Goal: Task Accomplishment & Management: Use online tool/utility

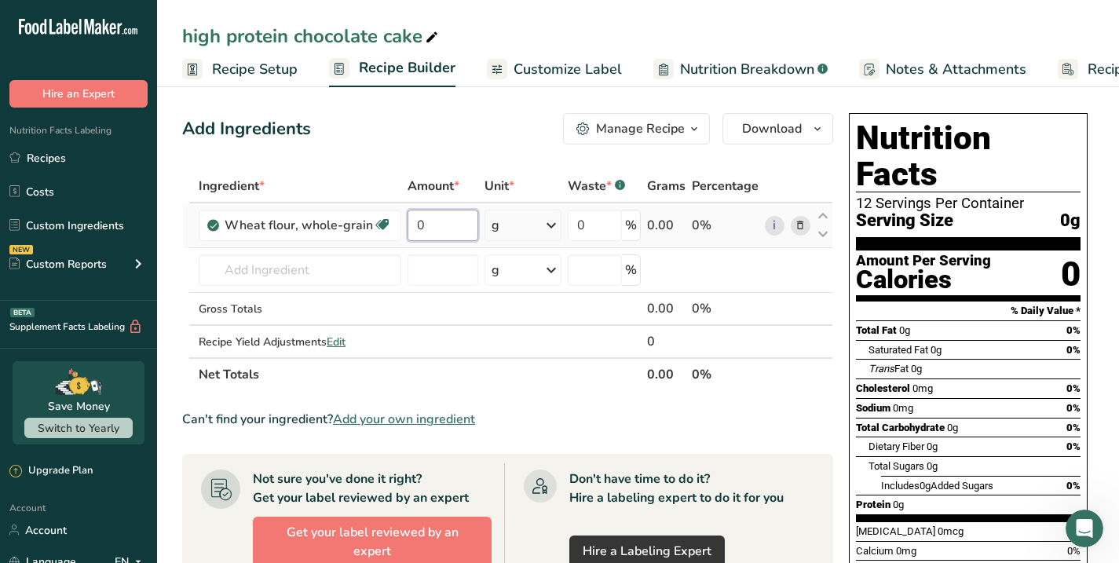
click at [434, 233] on input "0" at bounding box center [442, 225] width 71 height 31
type input "0.5"
click at [554, 225] on div "Ingredient * Amount * Unit * Waste * .a-a{fill:#347362;}.b-a{fill:#fff;} Grams …" at bounding box center [507, 280] width 651 height 221
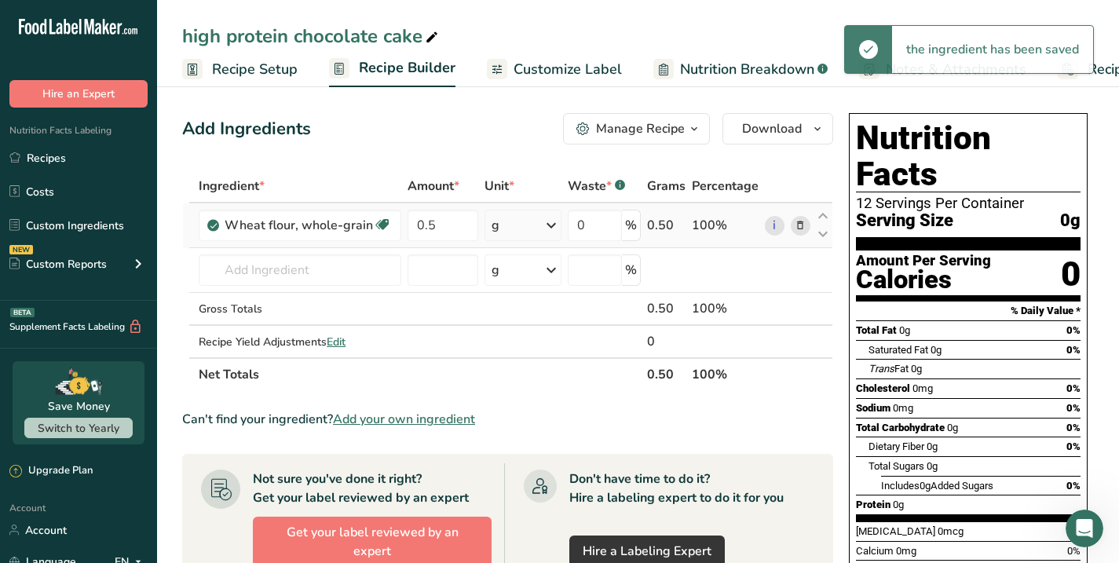
click at [554, 225] on icon at bounding box center [551, 225] width 19 height 28
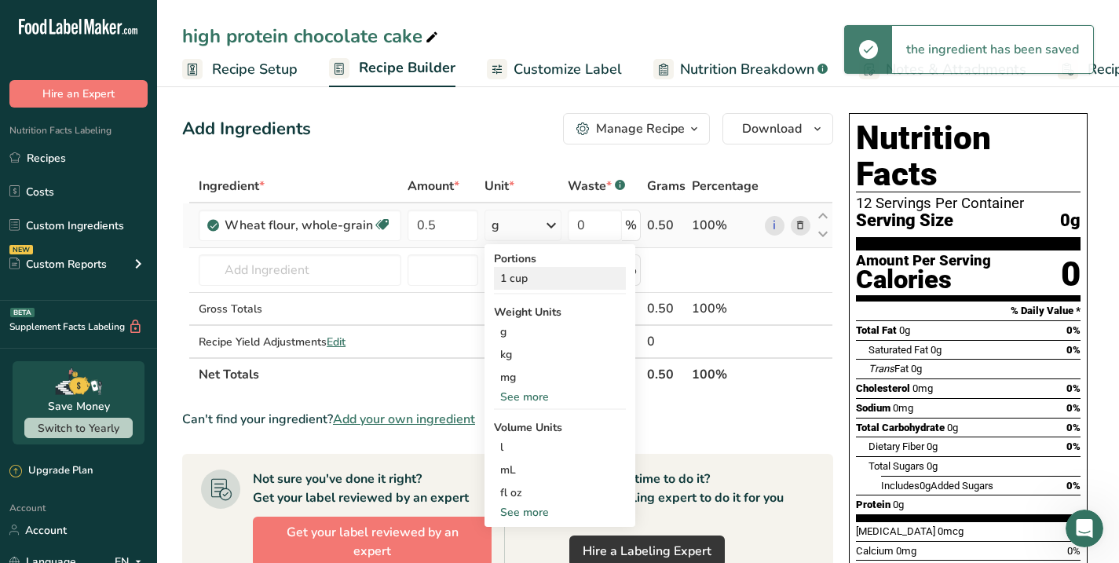
click at [510, 281] on div "1 cup" at bounding box center [560, 278] width 132 height 23
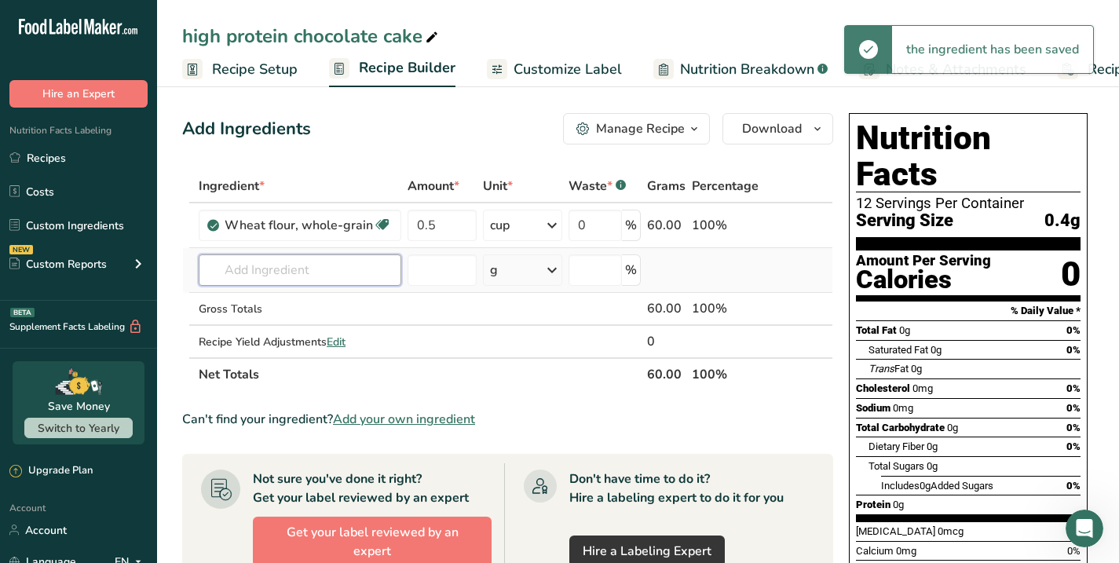
click at [234, 276] on input "text" at bounding box center [300, 269] width 203 height 31
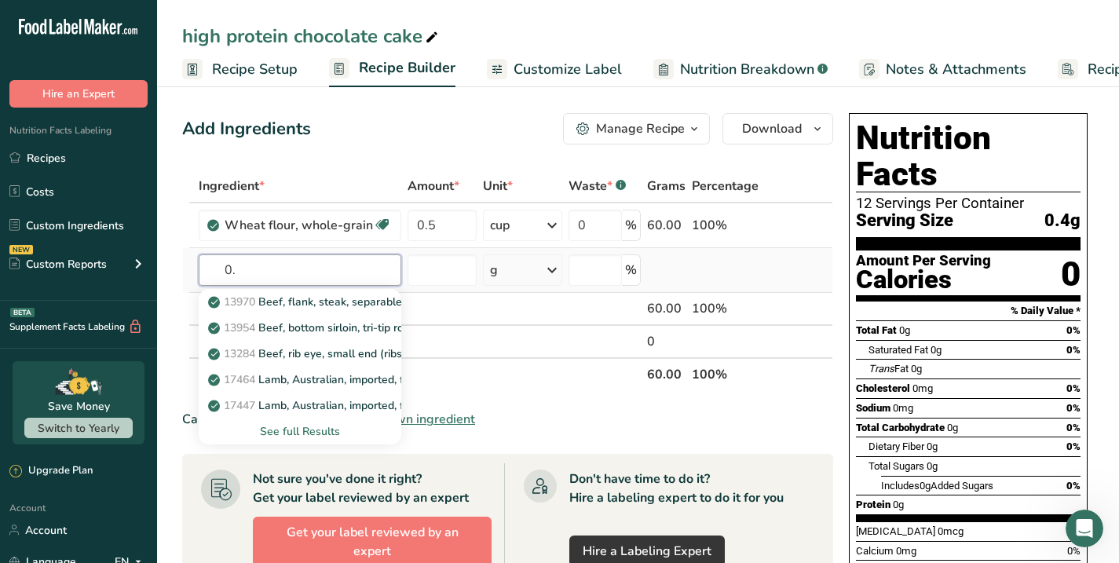
type input "0"
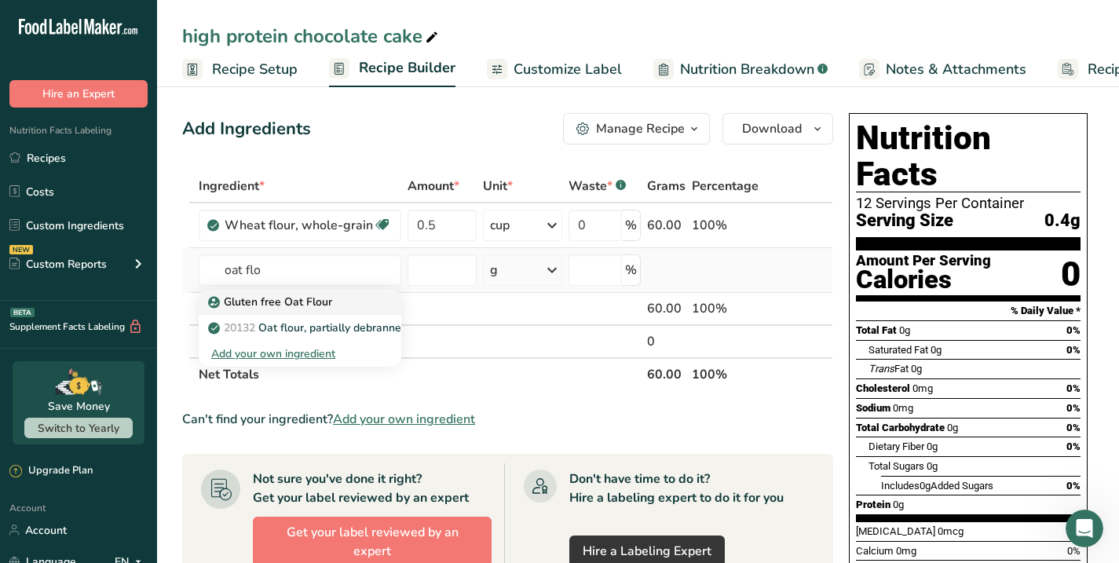
click at [282, 301] on p "Gluten free Oat Flour" at bounding box center [271, 302] width 121 height 16
type input "Gluten free Oat Flour"
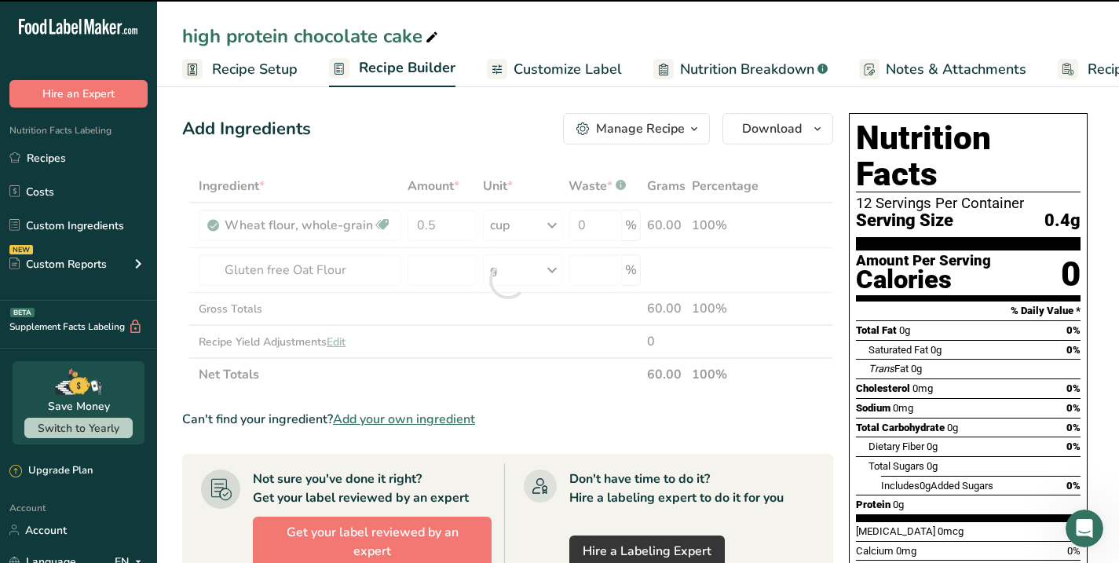
type input "0"
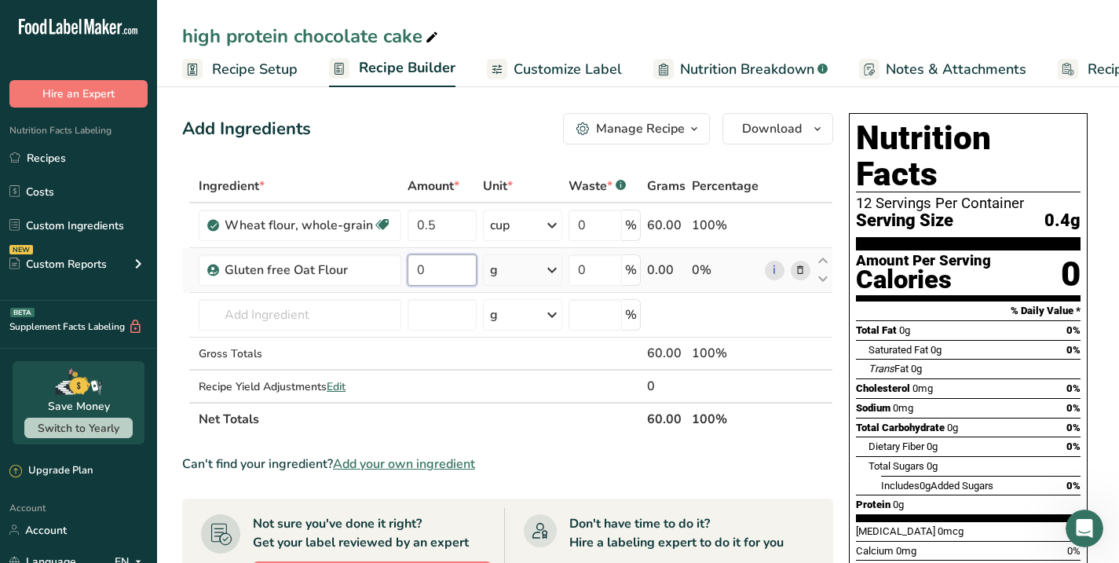
click at [438, 277] on input "0" at bounding box center [441, 269] width 69 height 31
type input "0.5"
click at [513, 265] on div "Ingredient * Amount * Unit * Waste * .a-a{fill:#347362;}.b-a{fill:#fff;} Grams …" at bounding box center [507, 303] width 651 height 266
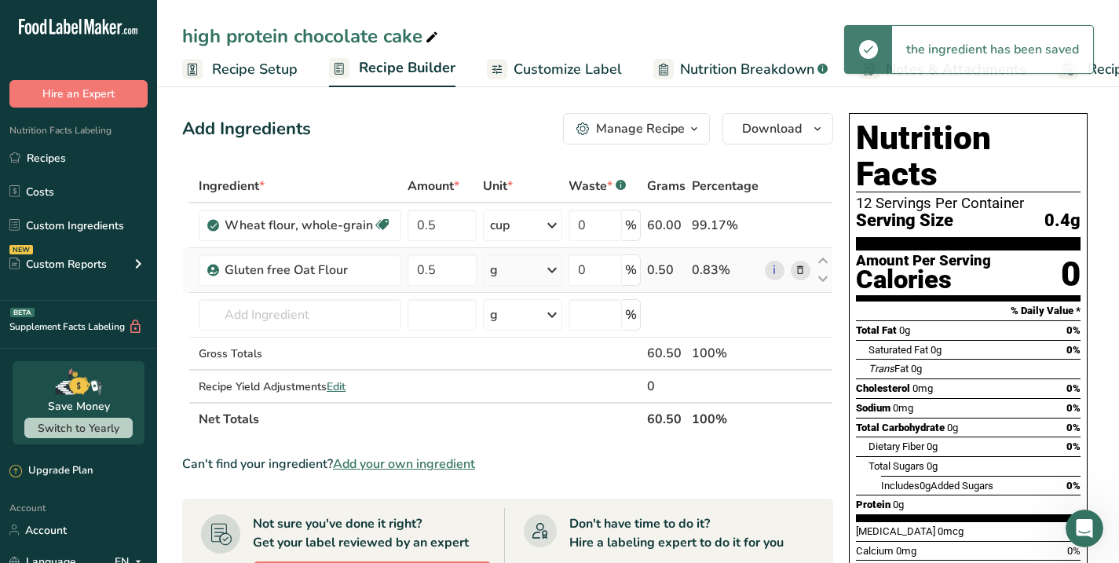
click at [553, 268] on icon at bounding box center [551, 270] width 19 height 28
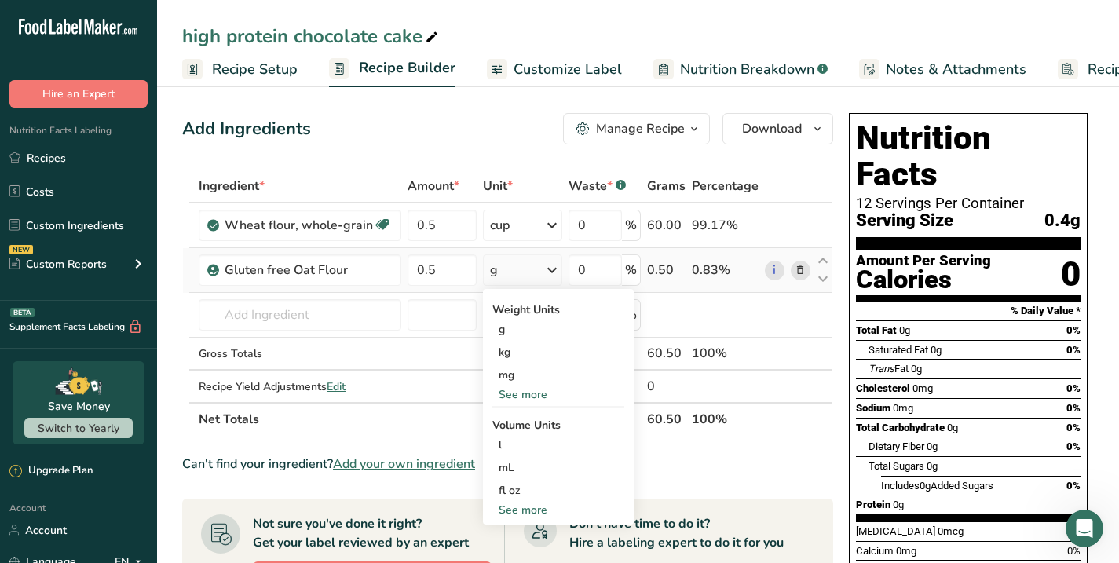
click at [507, 508] on div "See more" at bounding box center [558, 510] width 132 height 16
click at [517, 550] on div "cup Volume units require a density conversion. If you know your ingredient's de…" at bounding box center [558, 558] width 132 height 23
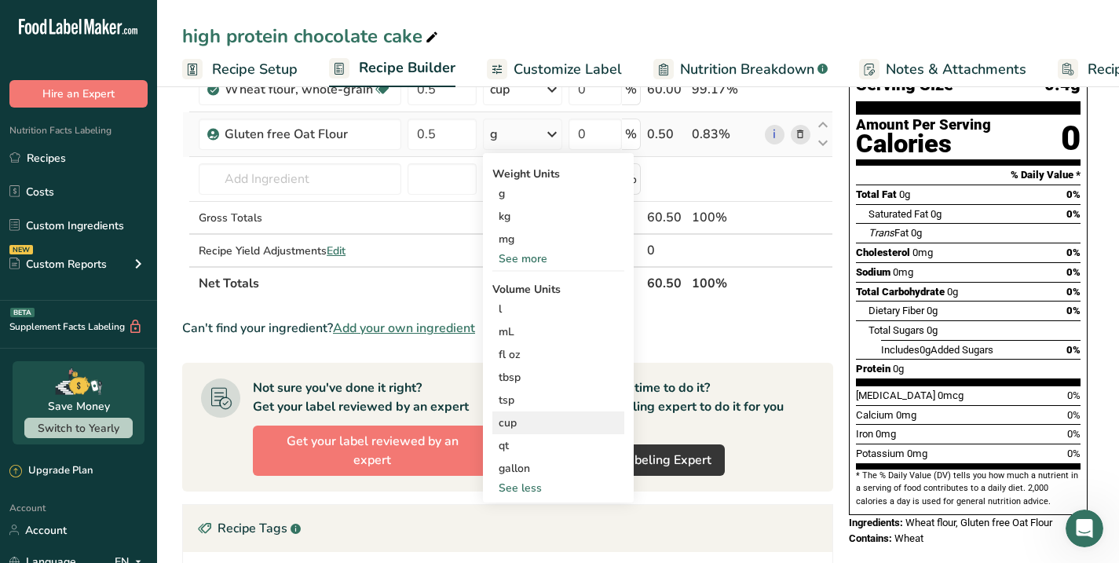
scroll to position [137, 0]
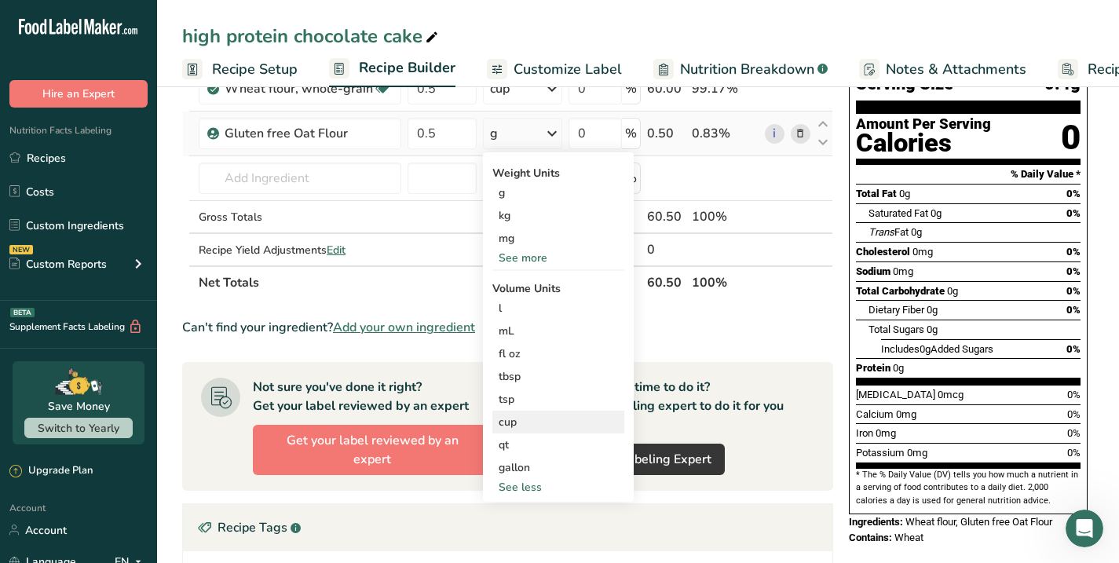
click at [515, 421] on div "cup" at bounding box center [558, 422] width 119 height 16
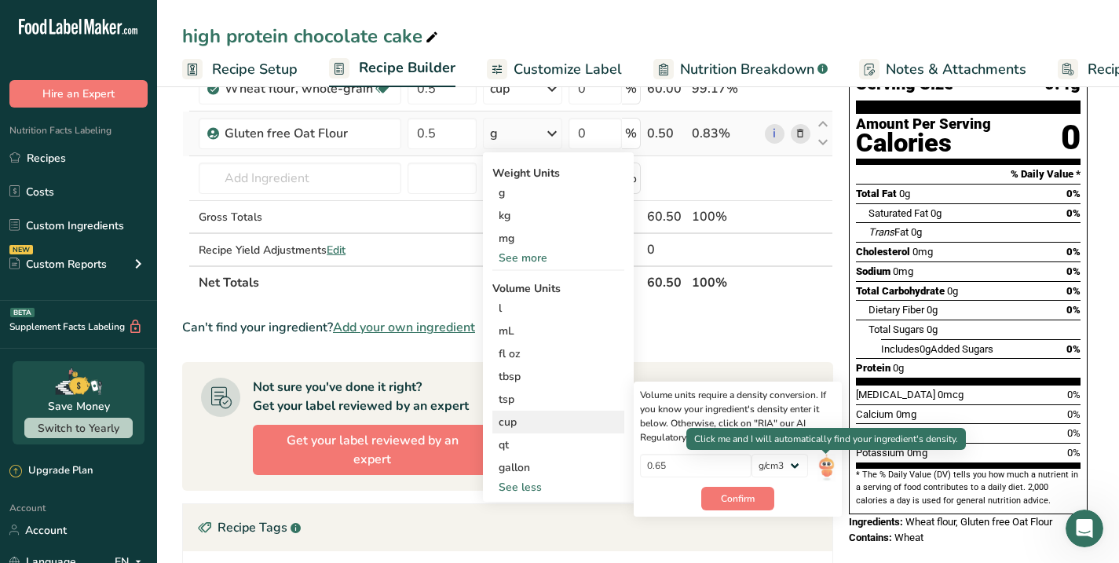
click at [829, 466] on img at bounding box center [825, 467] width 17 height 27
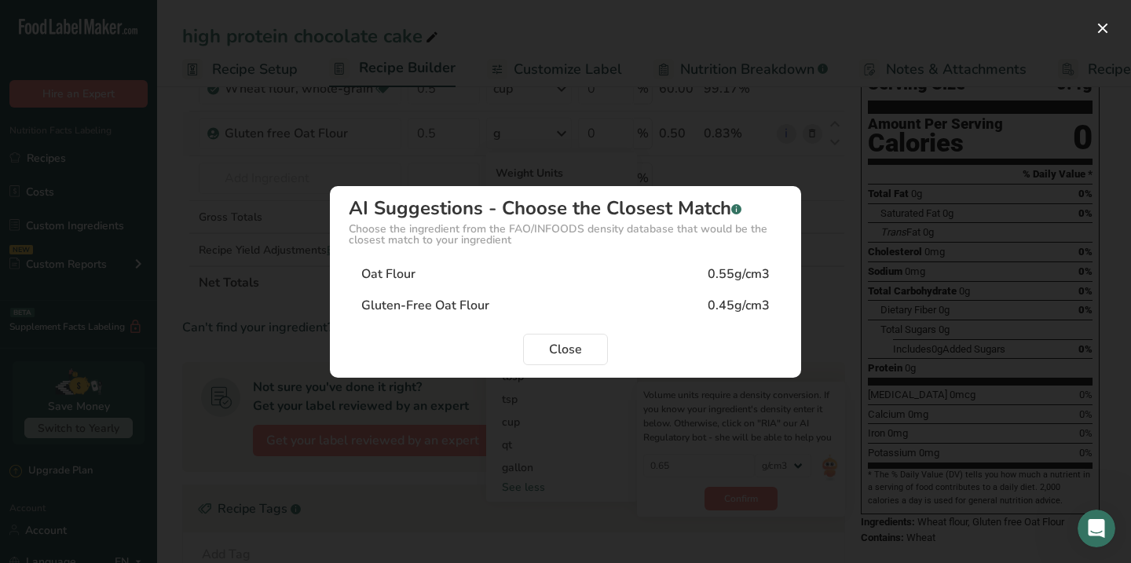
click at [388, 303] on div "Gluten-Free Oat Flour" at bounding box center [425, 305] width 128 height 19
type input "0.45"
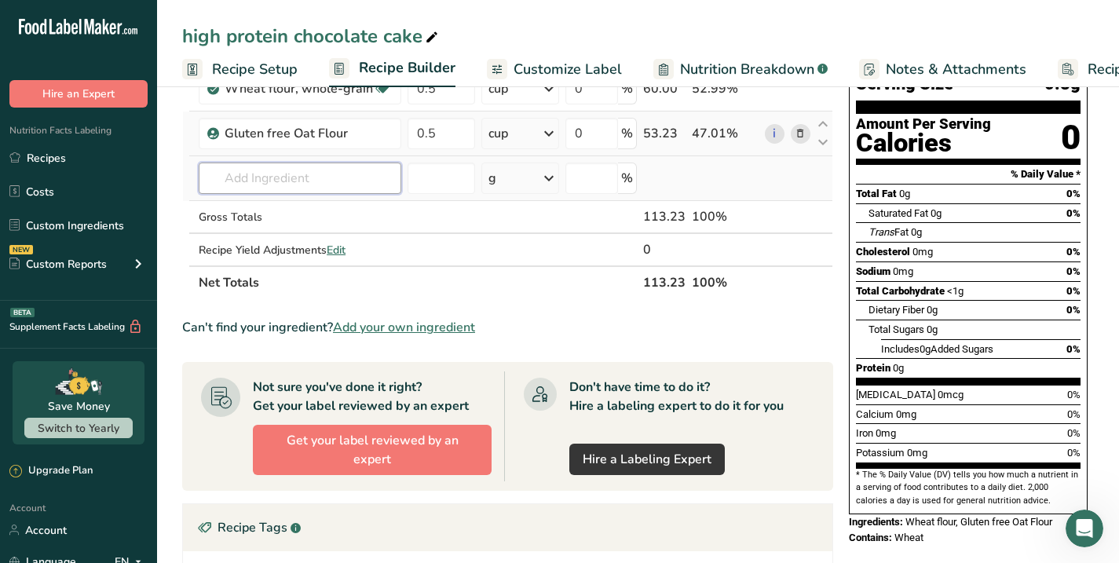
click at [236, 180] on input "text" at bounding box center [300, 178] width 203 height 31
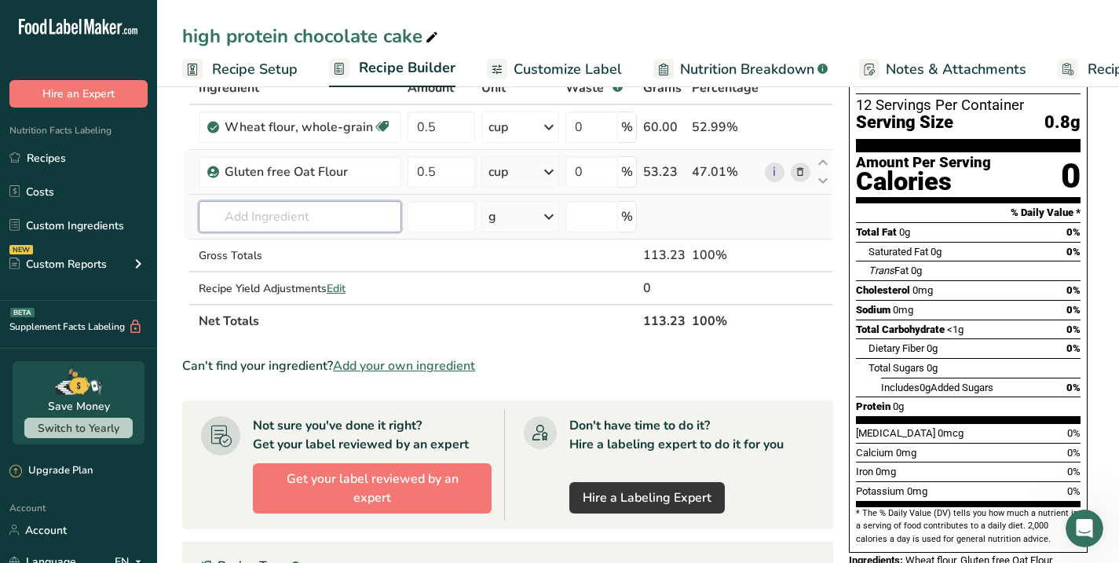
scroll to position [101, 0]
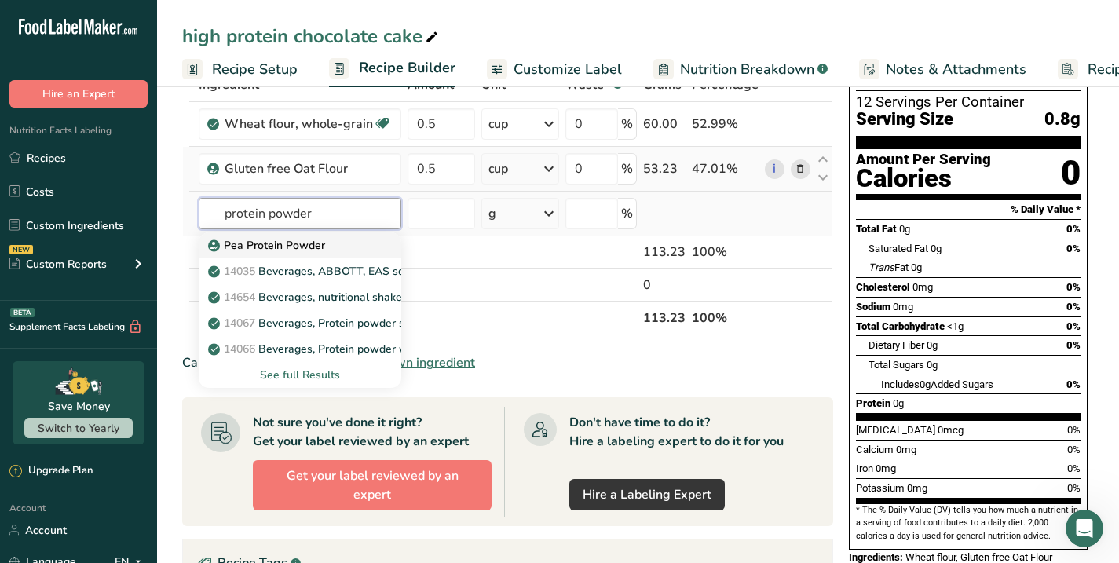
type input "protein powder"
click at [250, 245] on p "Pea Protein Powder" at bounding box center [268, 245] width 114 height 16
type input "Pea Protein Powder"
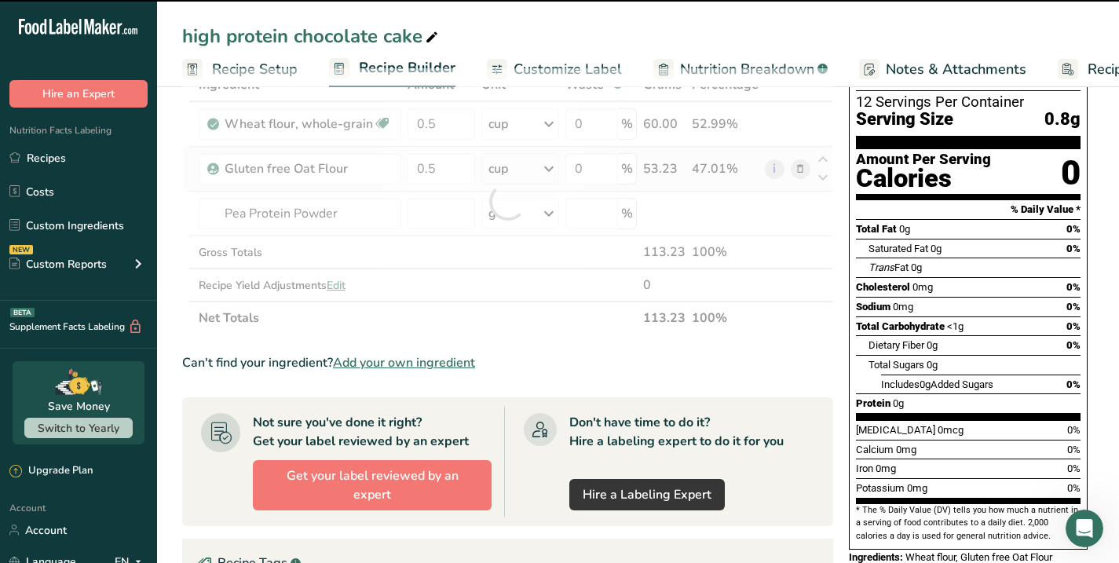
type input "0"
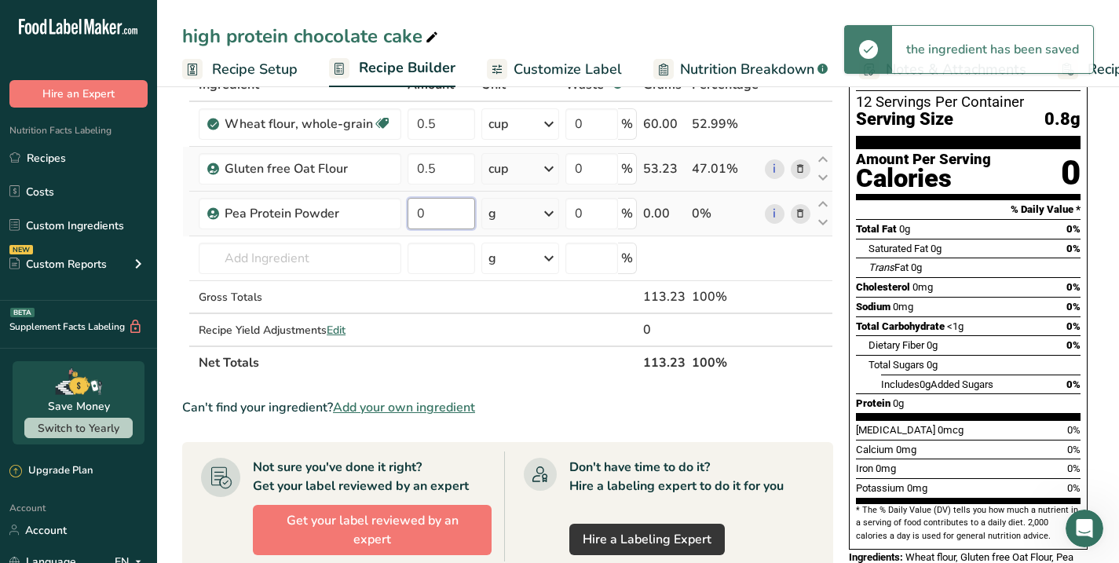
click at [438, 212] on input "0" at bounding box center [441, 213] width 68 height 31
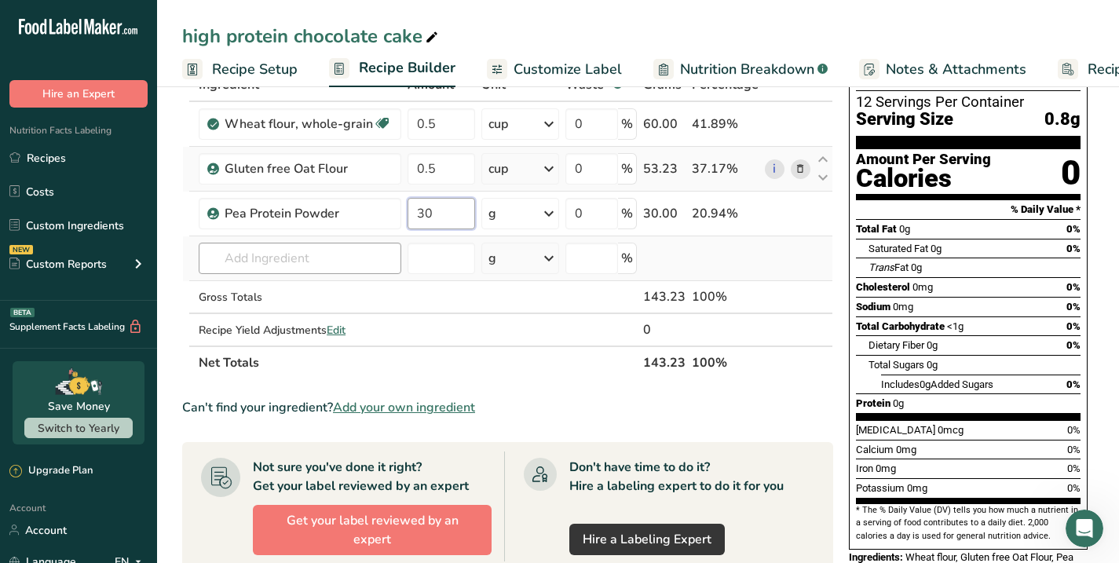
type input "30"
click at [332, 254] on div "Ingredient * Amount * Unit * Waste * .a-a{fill:#347362;}.b-a{fill:#fff;} Grams …" at bounding box center [507, 223] width 651 height 311
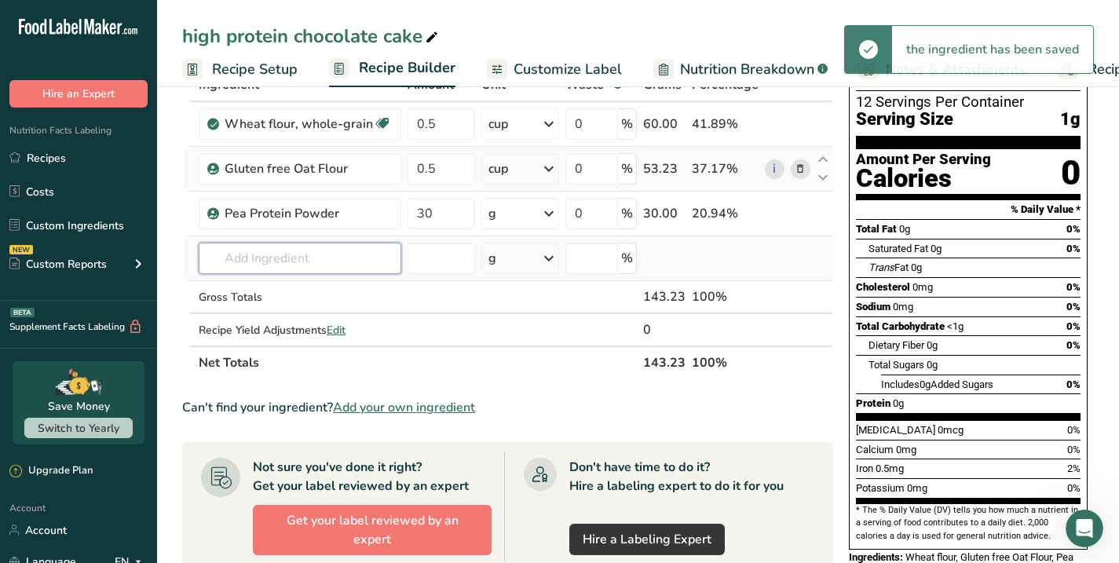
click at [329, 266] on input "text" at bounding box center [300, 258] width 203 height 31
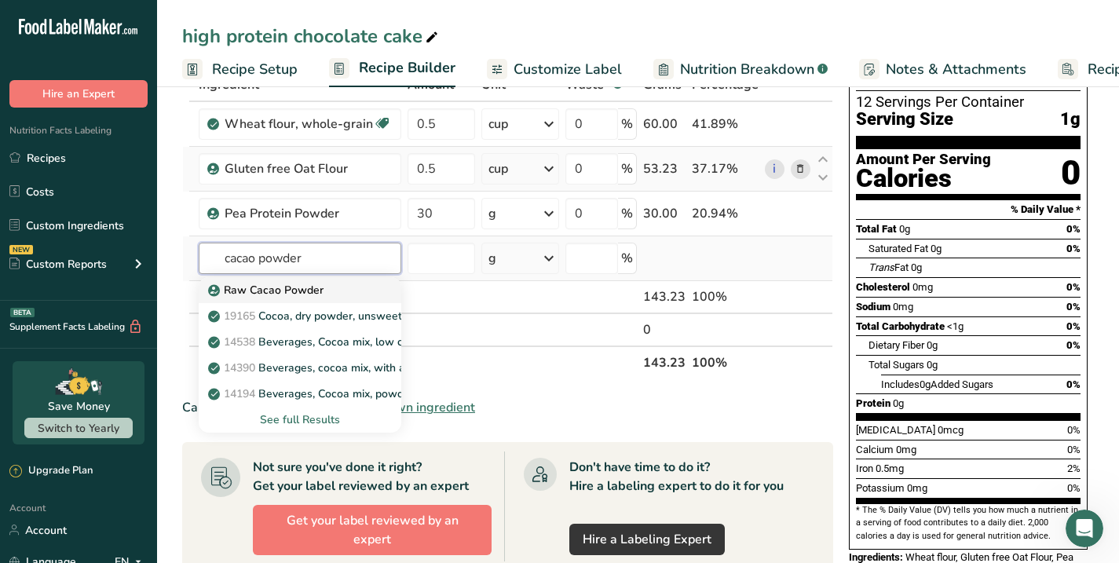
type input "cacao powder"
click at [279, 288] on p "Raw Cacao Powder" at bounding box center [267, 290] width 112 height 16
type input "Raw Cacao Powder"
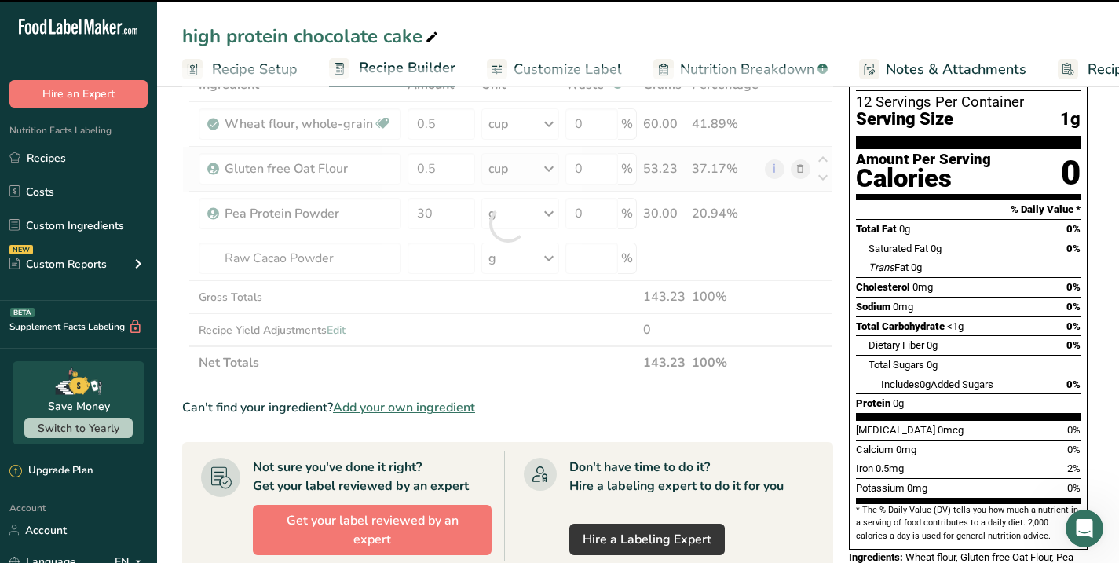
type input "0"
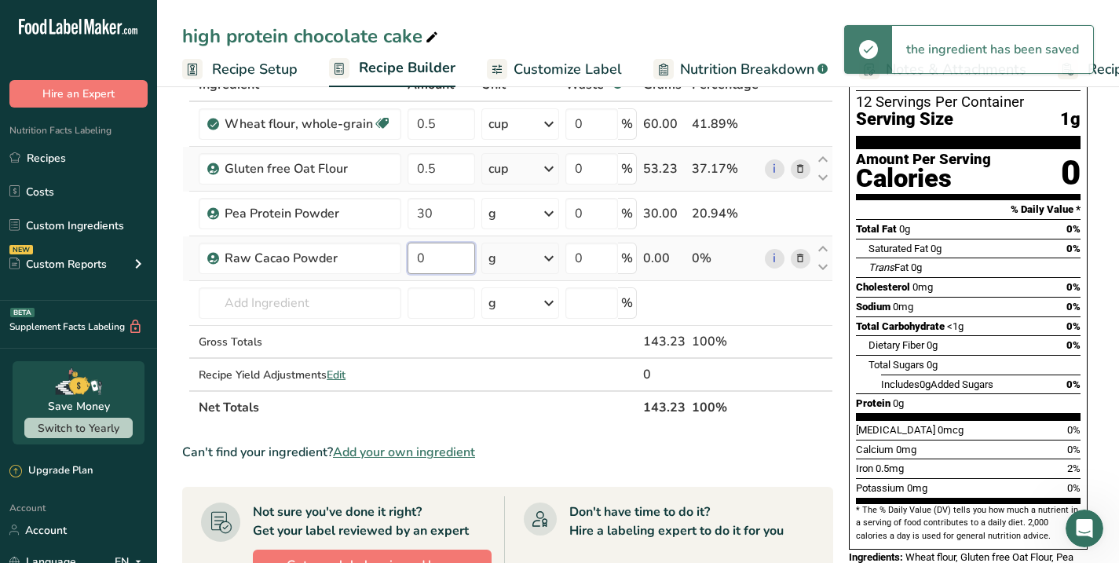
click at [438, 259] on input "0" at bounding box center [441, 258] width 68 height 31
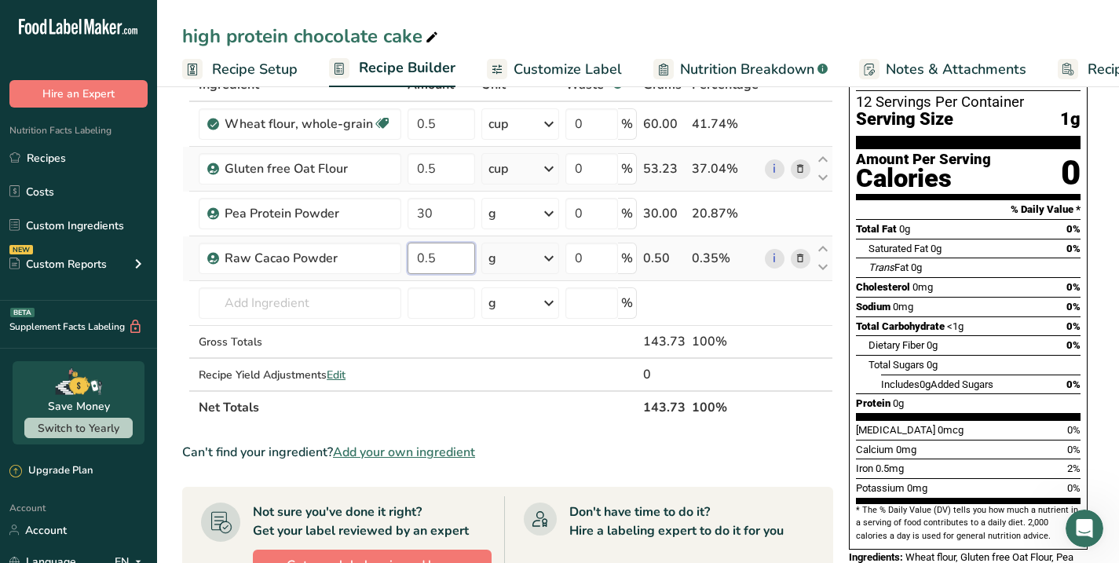
type input "0.5"
click at [546, 255] on div "Ingredient * Amount * Unit * Waste * .a-a{fill:#347362;}.b-a{fill:#fff;} Grams …" at bounding box center [507, 246] width 651 height 356
click at [546, 255] on icon at bounding box center [548, 258] width 19 height 28
click at [511, 497] on div "See more" at bounding box center [557, 498] width 132 height 16
select select "22"
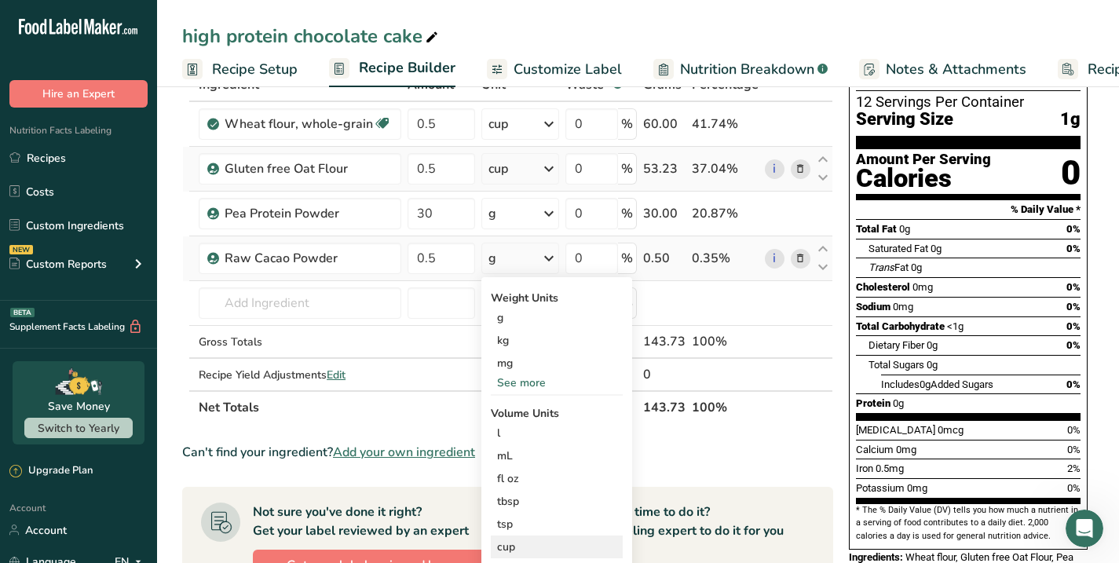
click at [506, 543] on div "cup" at bounding box center [556, 547] width 119 height 16
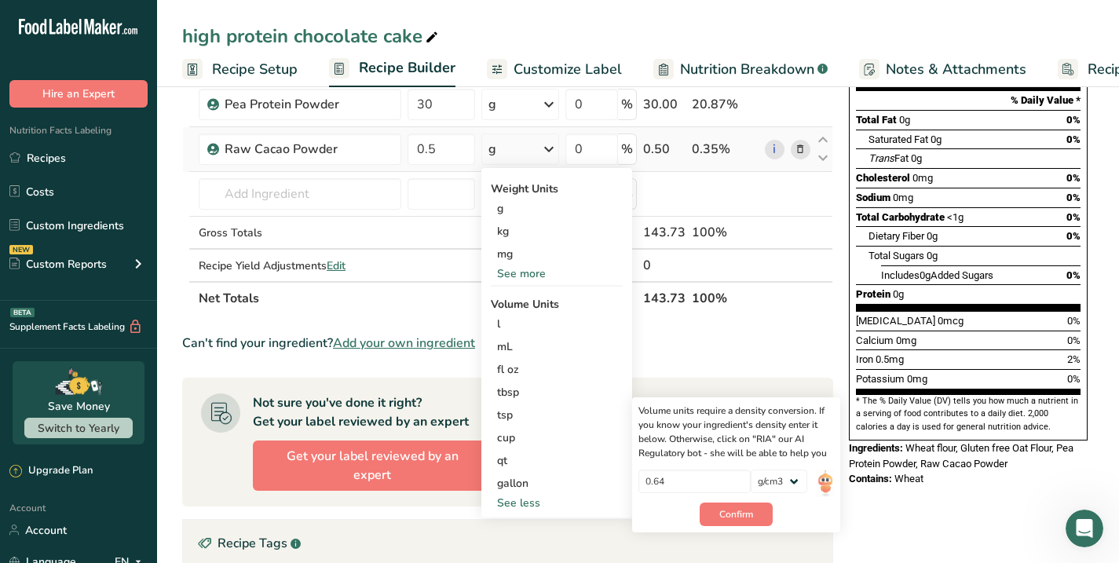
scroll to position [232, 0]
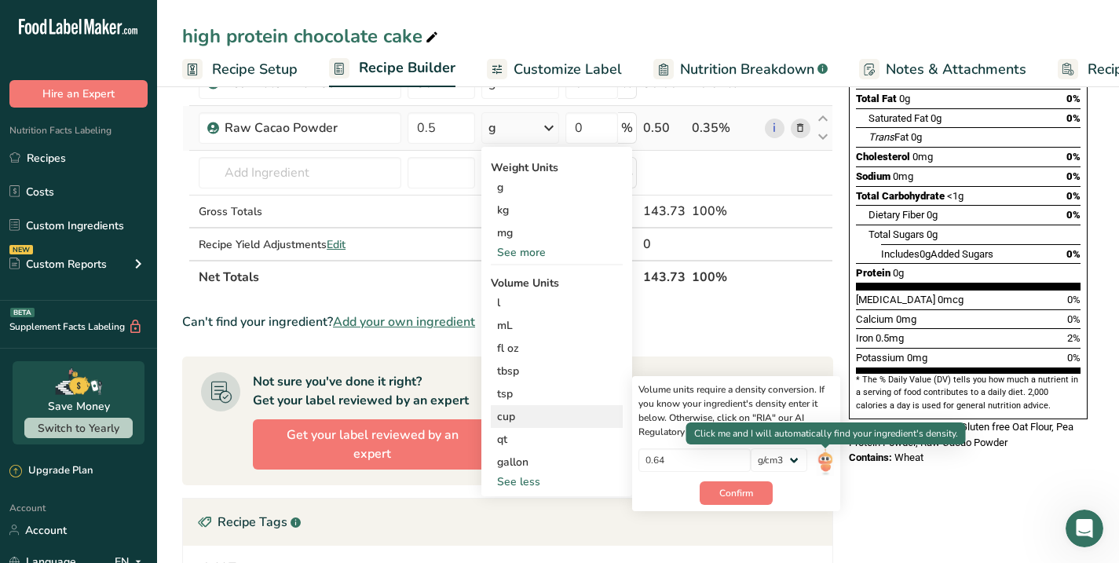
click at [824, 460] on img at bounding box center [824, 461] width 17 height 27
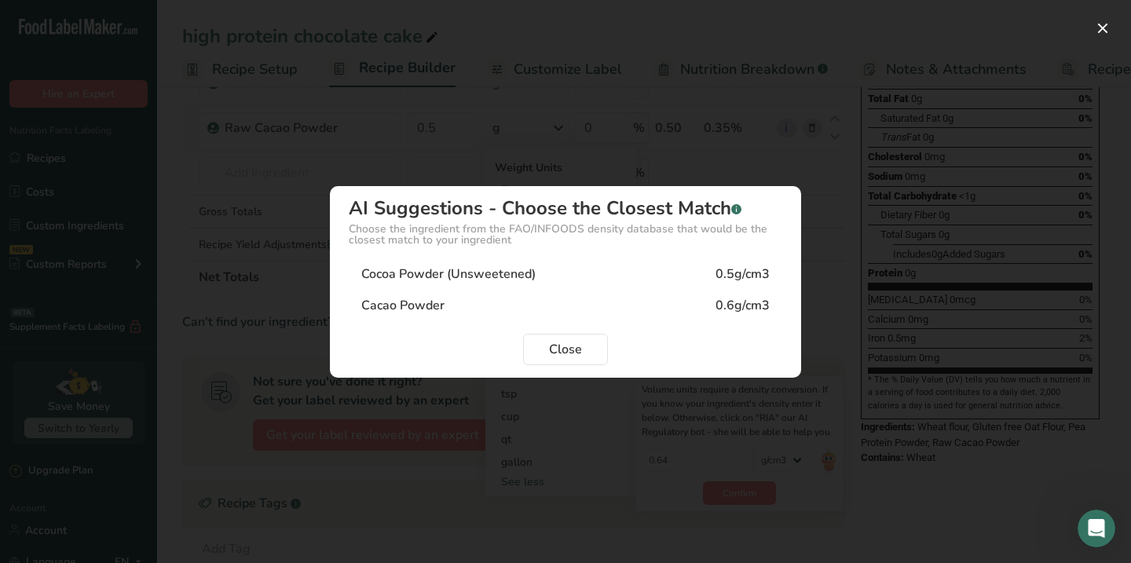
click at [408, 272] on div "Cocoa Powder (Unsweetened)" at bounding box center [448, 274] width 174 height 19
type input "0.5"
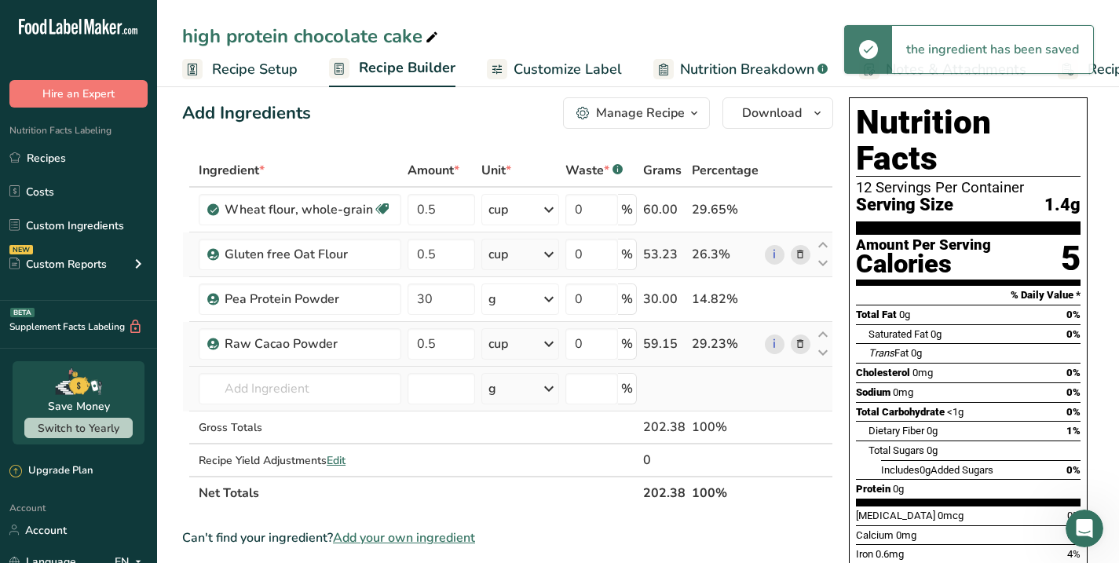
scroll to position [13, 0]
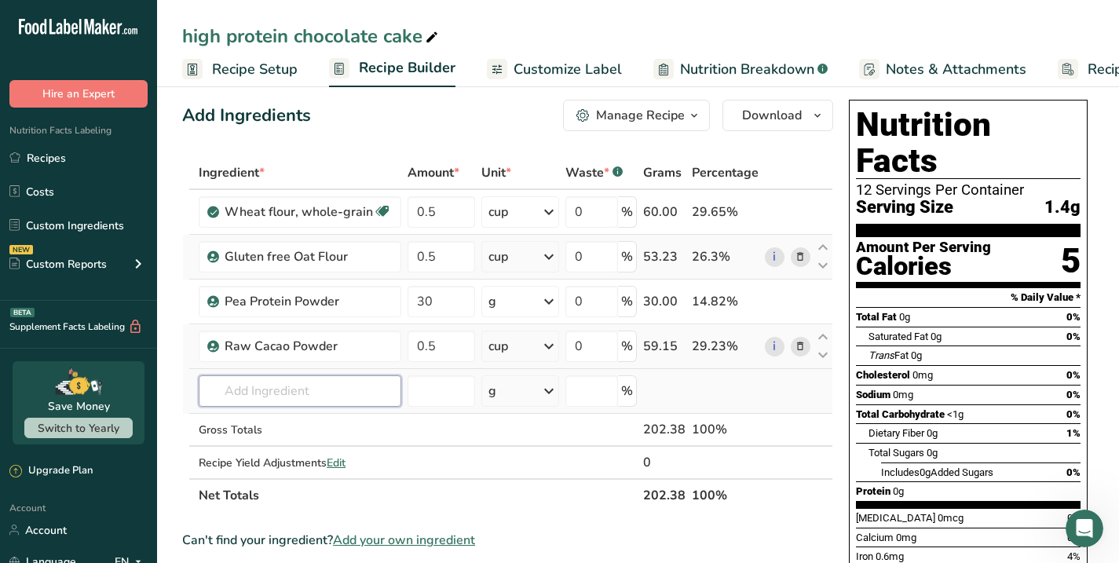
click at [273, 386] on input "text" at bounding box center [300, 390] width 203 height 31
type input "0"
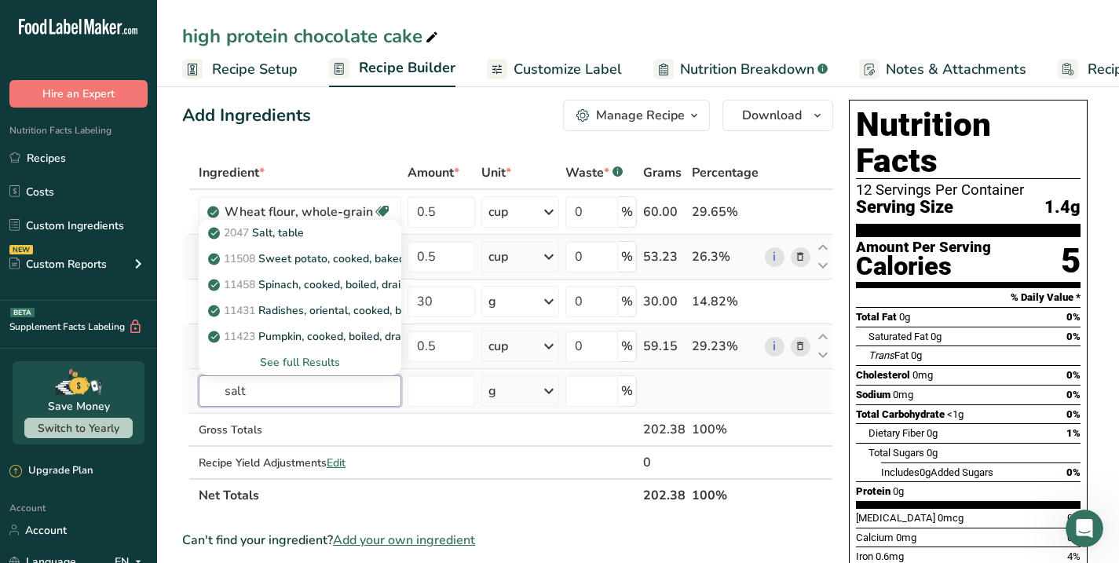
click at [276, 399] on input "salt" at bounding box center [300, 390] width 203 height 31
type input "salt"
click at [283, 229] on p "2047 Salt, table" at bounding box center [257, 233] width 93 height 16
type input "Salt, table"
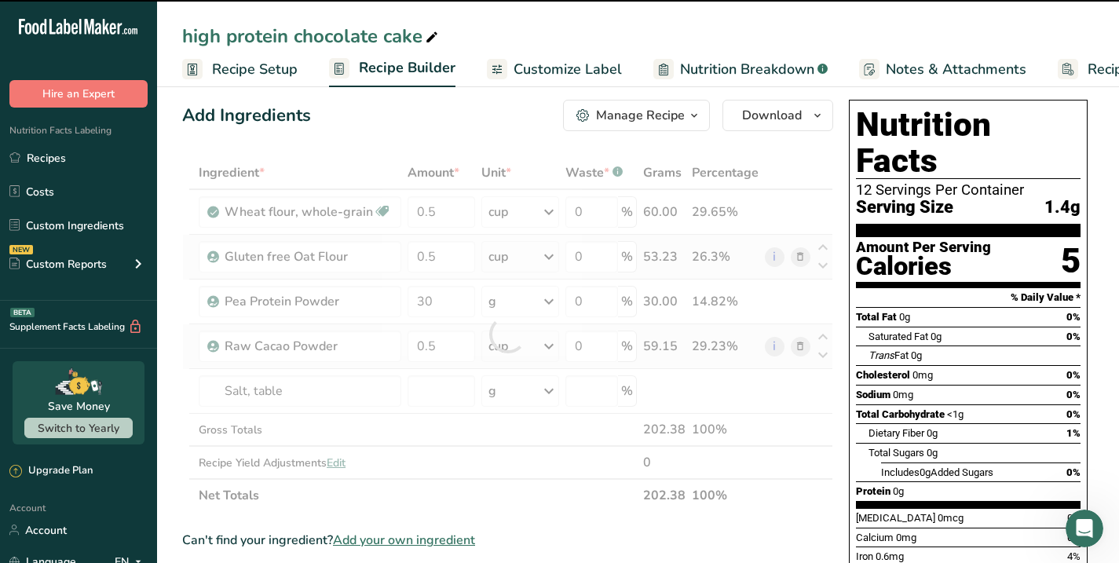
type input "0"
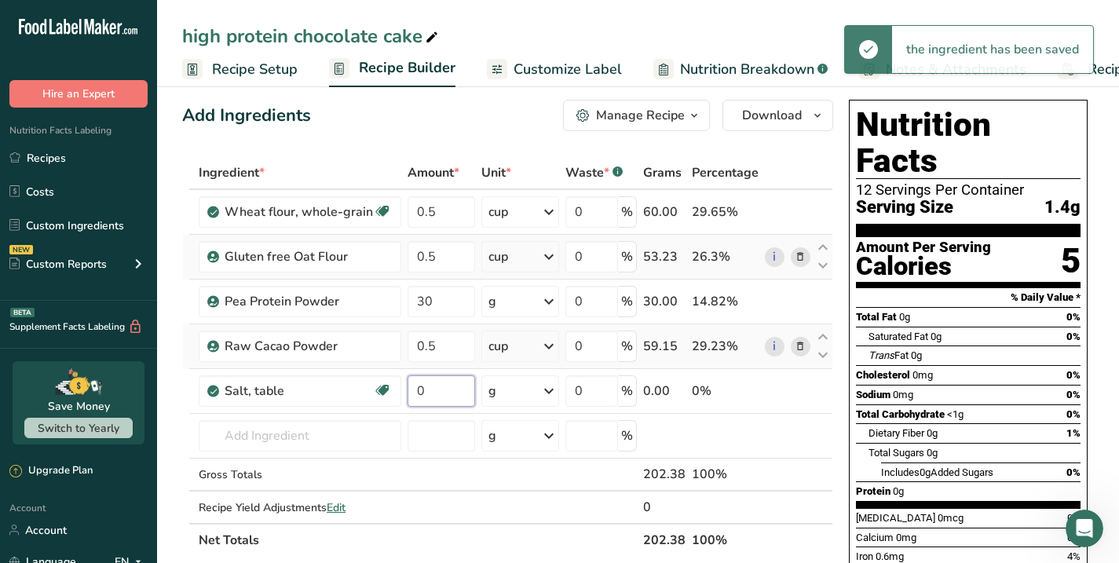
click at [429, 393] on input "0" at bounding box center [441, 390] width 68 height 31
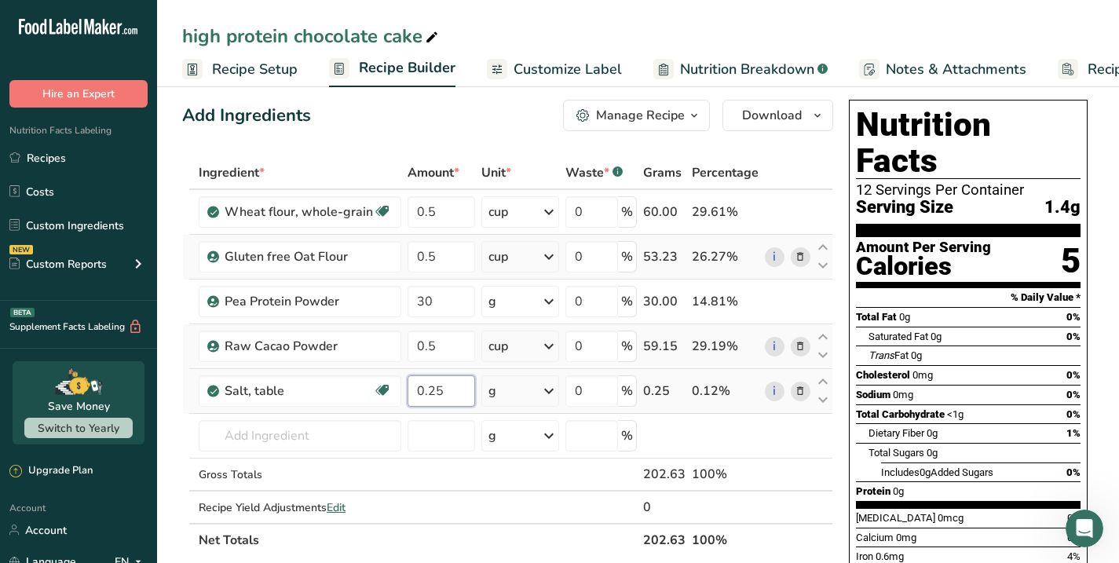
type input "0.25"
click at [553, 389] on div "Ingredient * Amount * Unit * Waste * .a-a{fill:#347362;}.b-a{fill:#fff;} Grams …" at bounding box center [507, 356] width 651 height 400
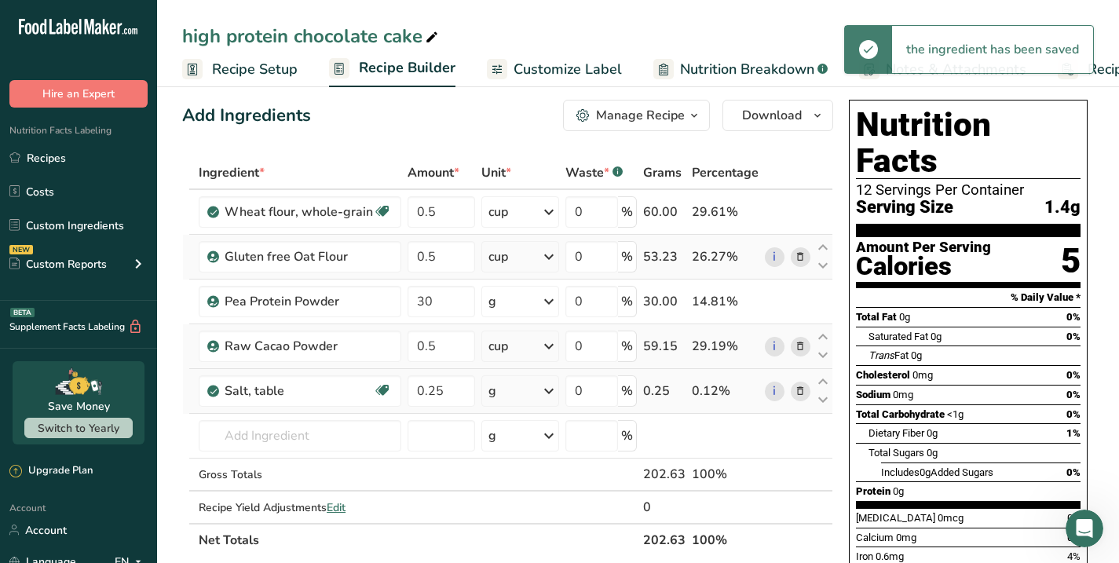
click at [553, 389] on icon at bounding box center [548, 391] width 19 height 28
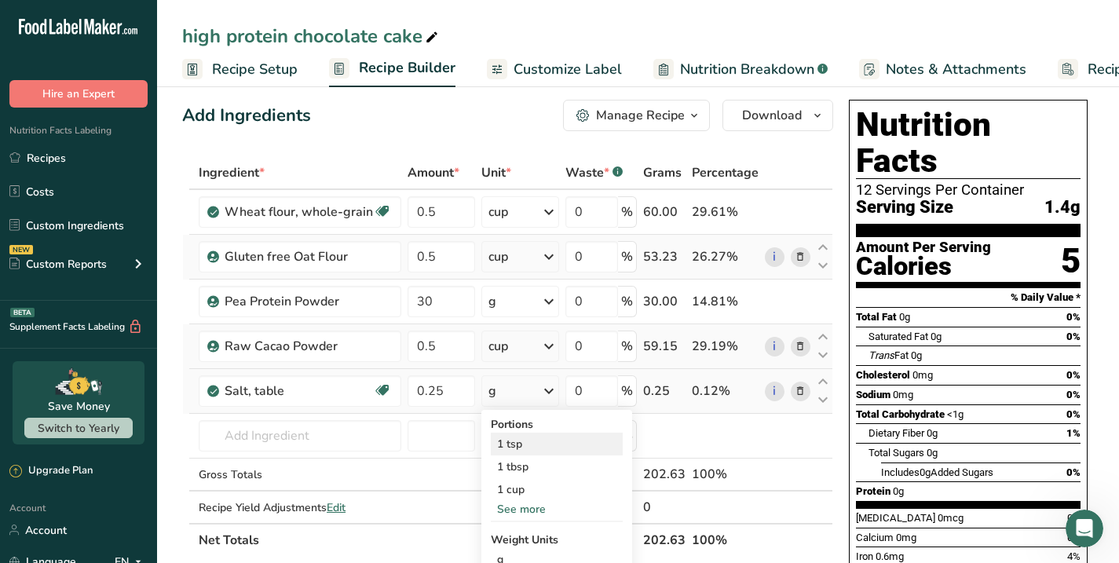
click at [509, 441] on div "1 tsp" at bounding box center [557, 444] width 132 height 23
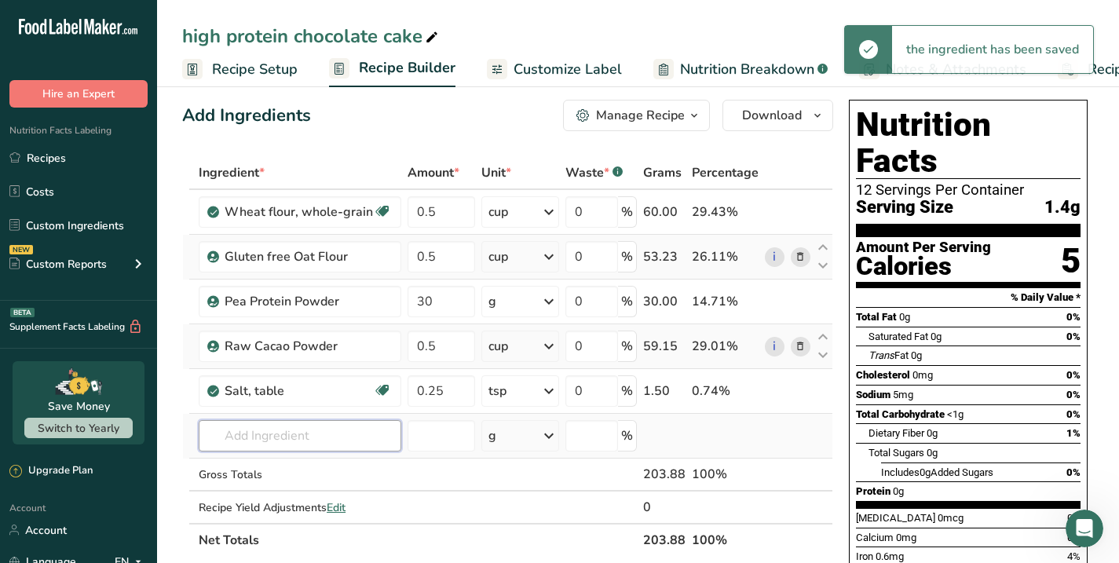
click at [283, 437] on input "text" at bounding box center [300, 435] width 203 height 31
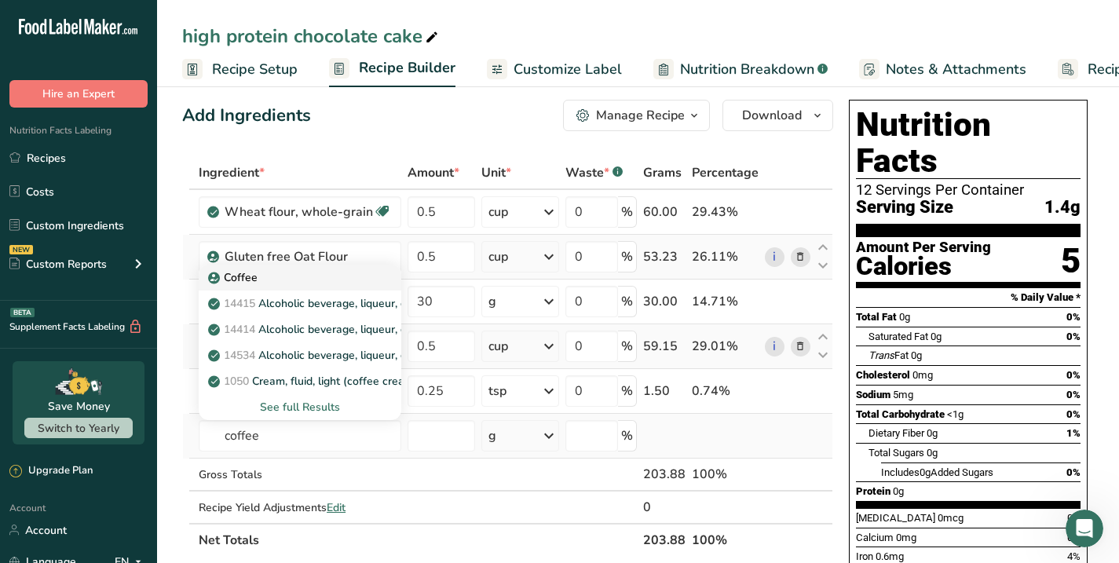
click at [248, 272] on p "Coffee" at bounding box center [234, 277] width 46 height 16
type input "Coffee"
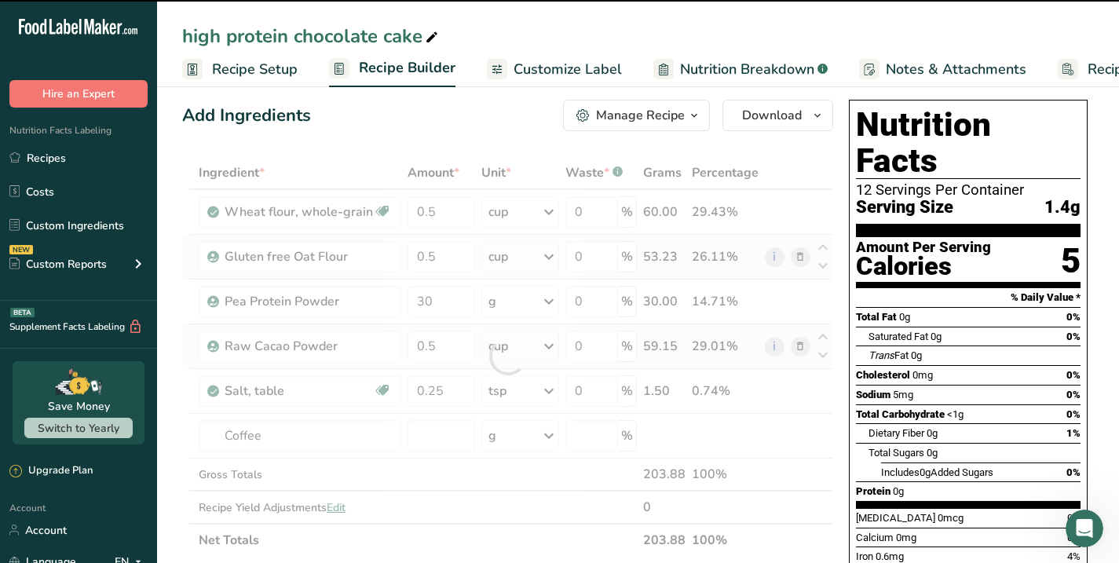
type input "0"
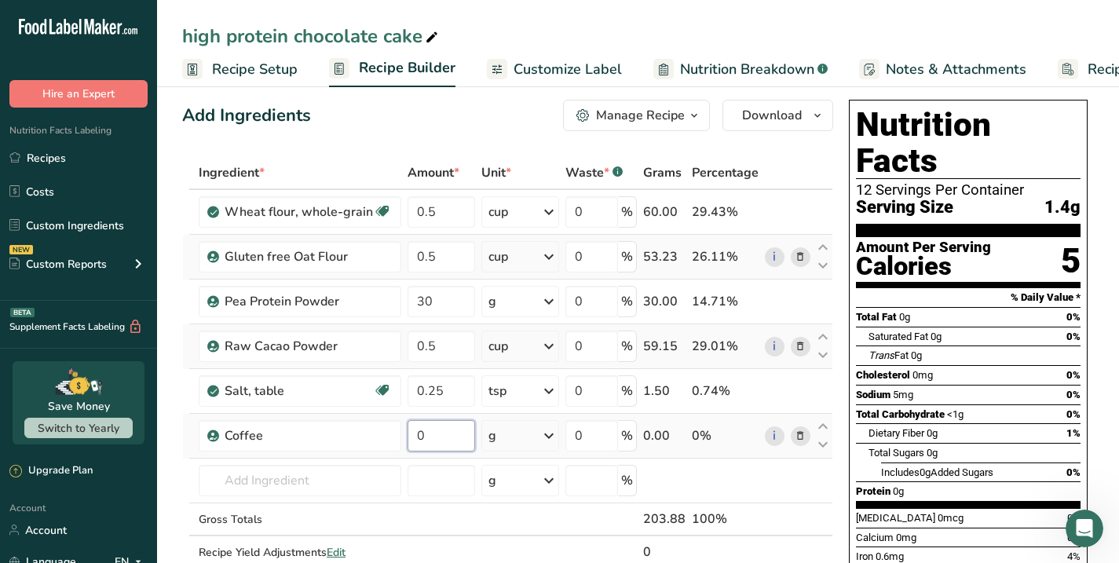
click at [455, 436] on input "0" at bounding box center [441, 435] width 68 height 31
click at [447, 439] on input "1" at bounding box center [441, 435] width 68 height 31
type input "1"
click at [531, 439] on div "Ingredient * Amount * Unit * Waste * .a-a{fill:#347362;}.b-a{fill:#fff;} Grams …" at bounding box center [507, 378] width 651 height 445
click at [551, 436] on icon at bounding box center [548, 436] width 19 height 28
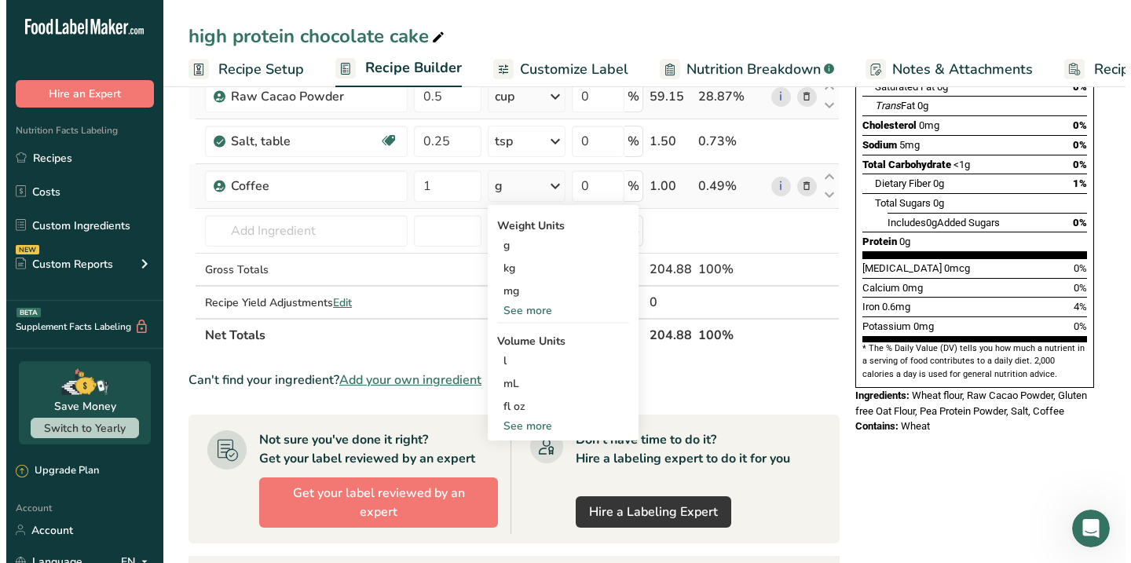
scroll to position [268, 0]
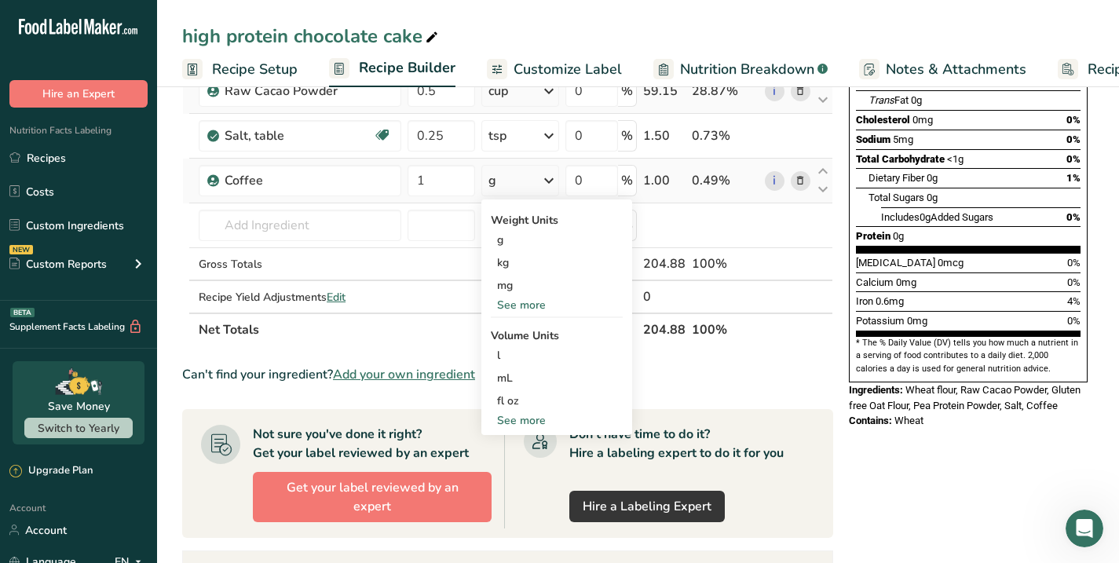
click at [515, 418] on div "See more" at bounding box center [557, 420] width 132 height 16
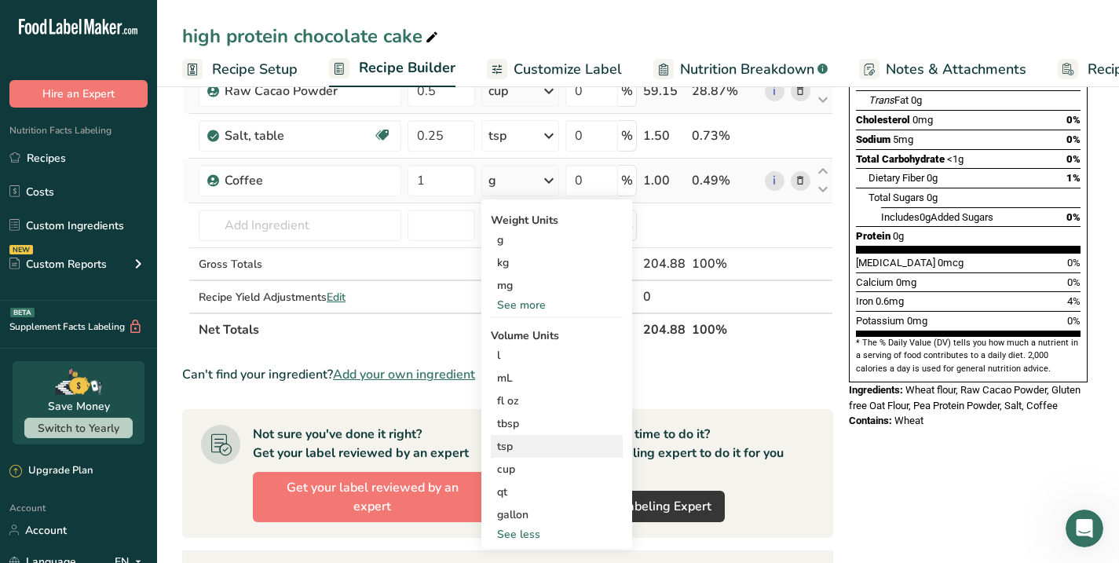
click at [502, 444] on div "tsp" at bounding box center [556, 446] width 119 height 16
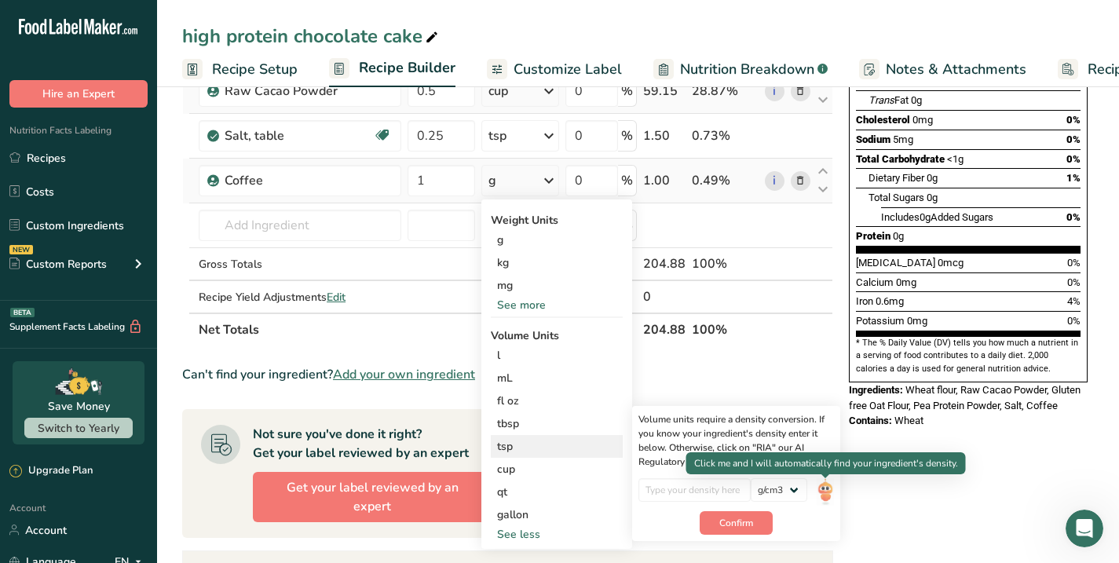
click at [831, 493] on img at bounding box center [824, 491] width 17 height 27
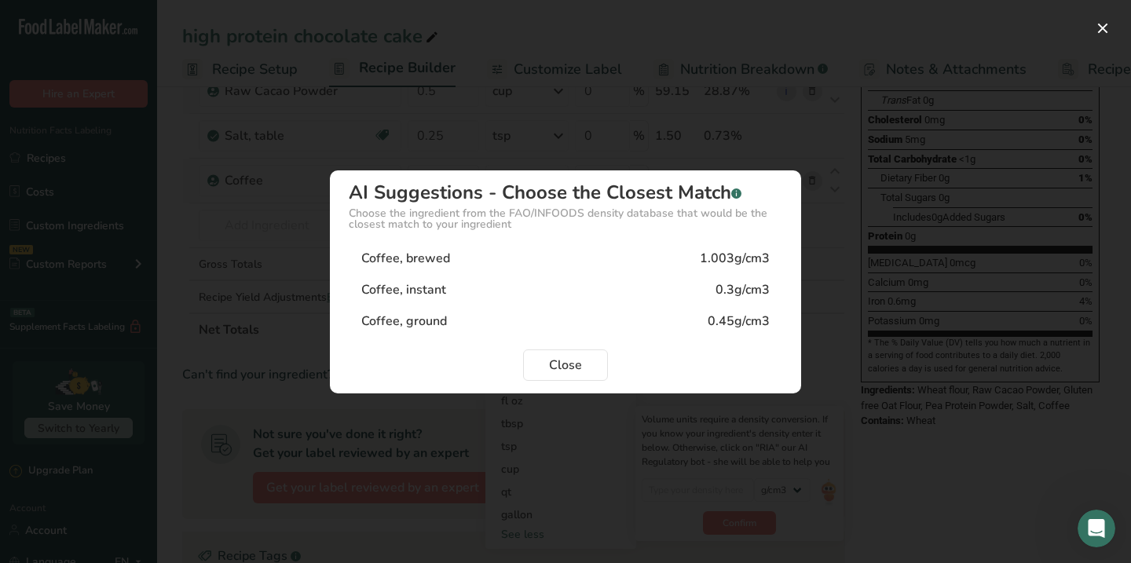
click at [393, 316] on div "Coffee, ground" at bounding box center [404, 321] width 86 height 19
type input "0.45"
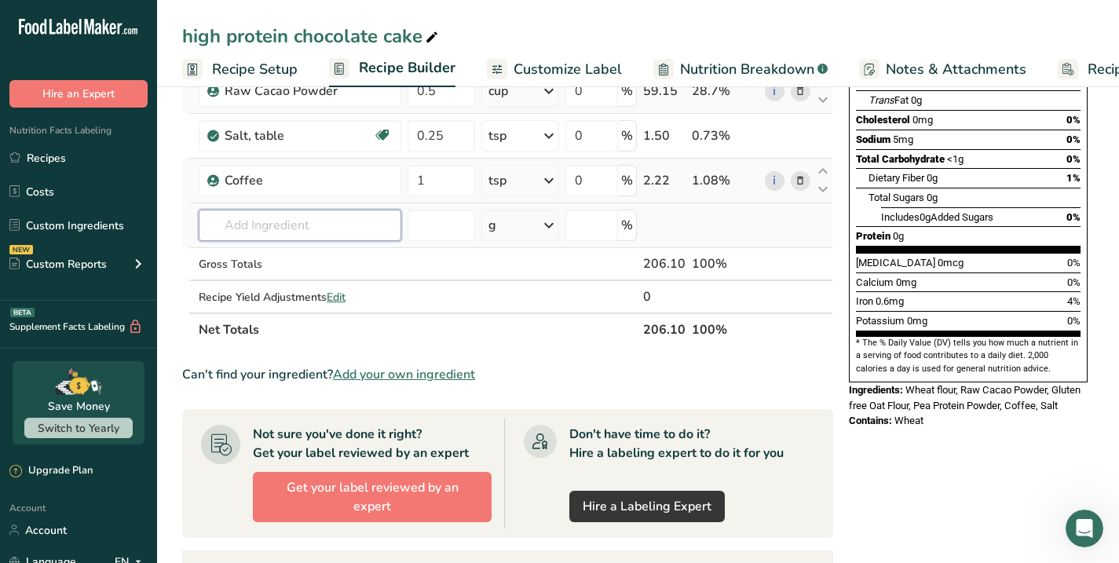
click at [264, 234] on input "text" at bounding box center [300, 225] width 203 height 31
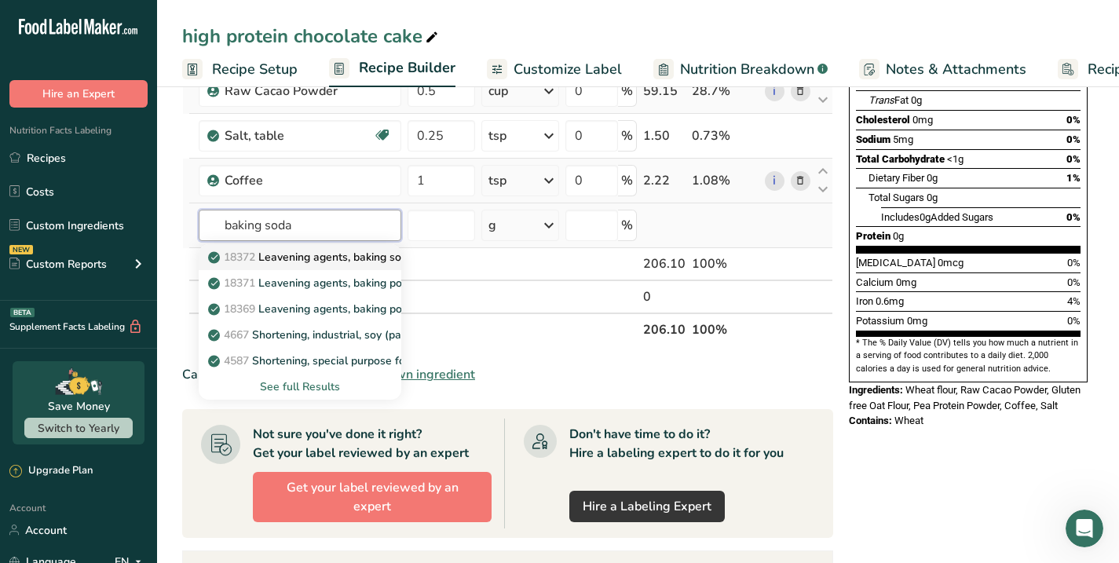
type input "baking soda"
click at [283, 256] on p "18372 Leavening agents, baking soda" at bounding box center [312, 257] width 203 height 16
type input "Leavening agents, baking soda"
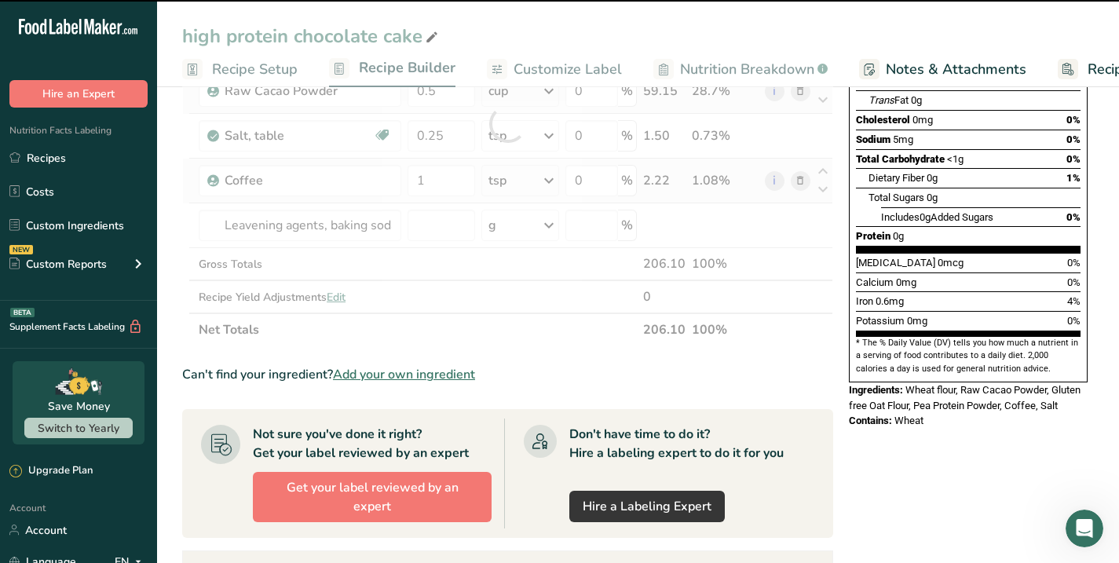
type input "0"
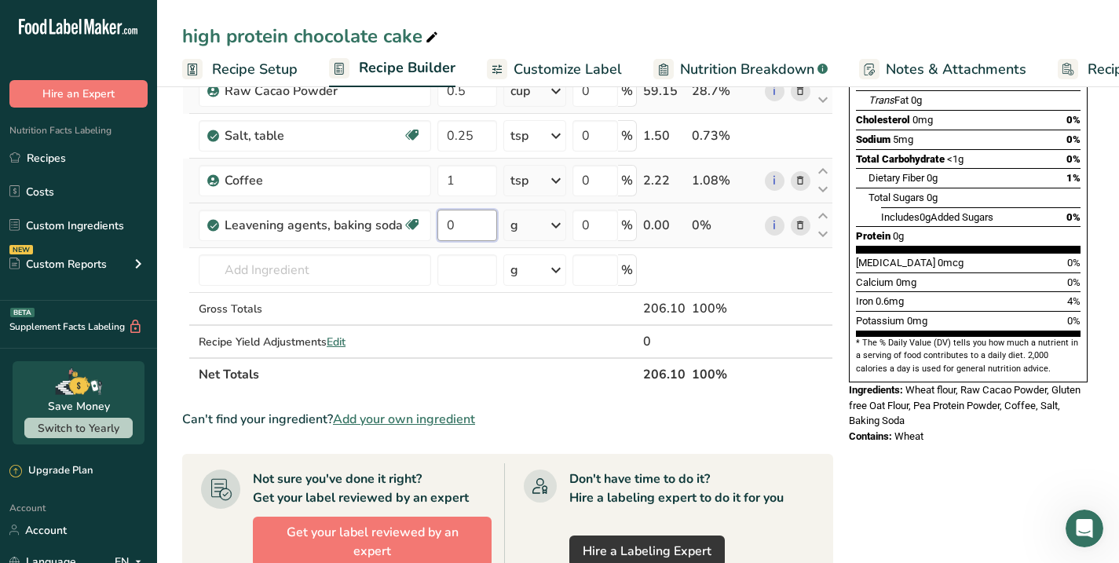
click at [464, 220] on input "0" at bounding box center [467, 225] width 60 height 31
type input "0.25"
click at [543, 222] on div "Ingredient * Amount * Unit * Waste * .a-a{fill:#347362;}.b-a{fill:#fff;} Grams …" at bounding box center [507, 146] width 651 height 490
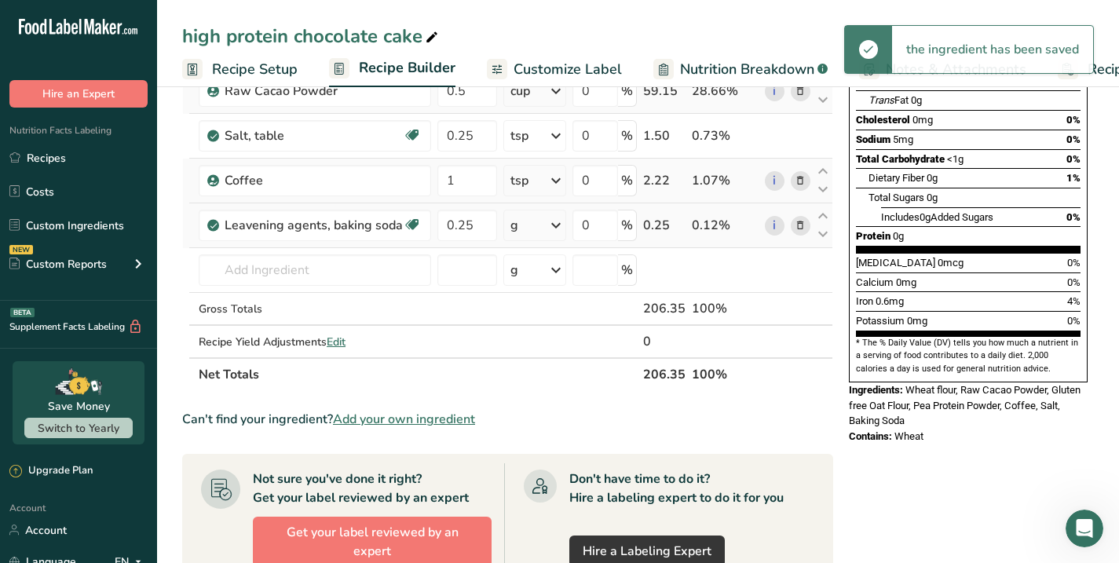
click at [560, 224] on icon at bounding box center [555, 225] width 19 height 28
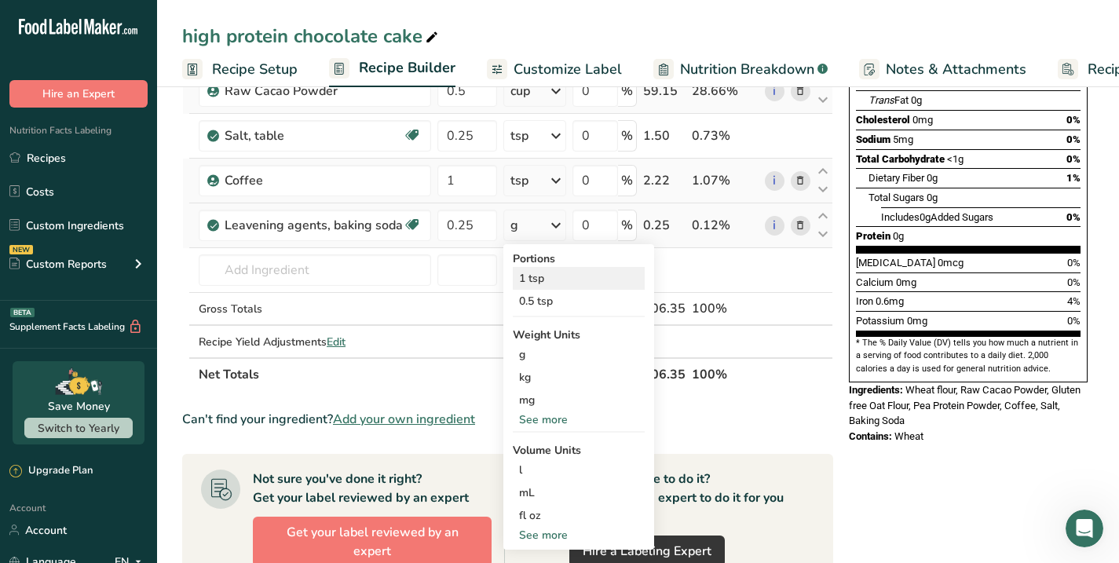
click at [530, 280] on div "1 tsp" at bounding box center [579, 278] width 132 height 23
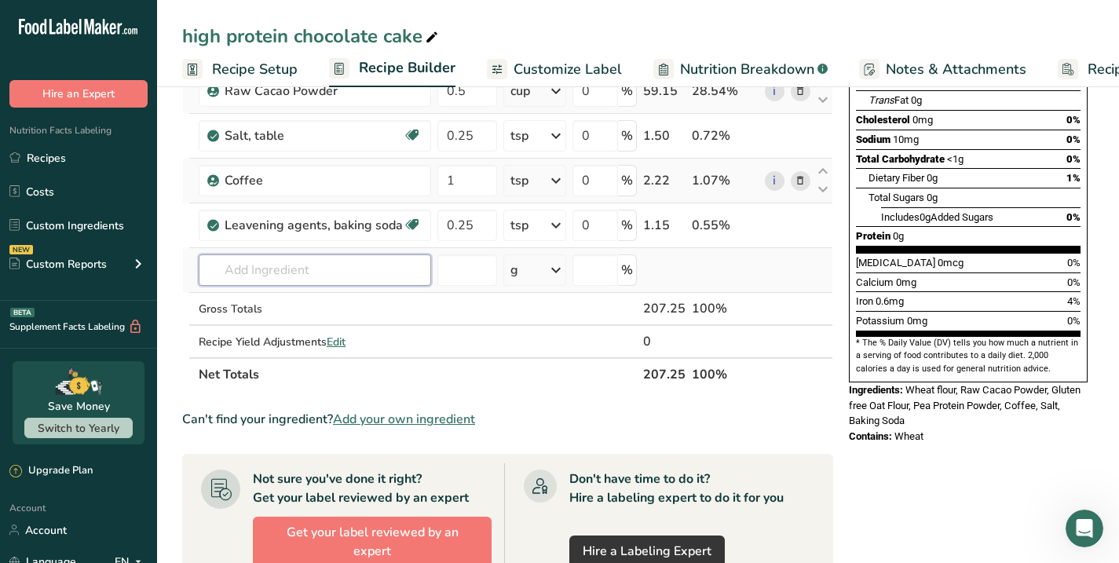
click at [349, 267] on input "text" at bounding box center [315, 269] width 232 height 31
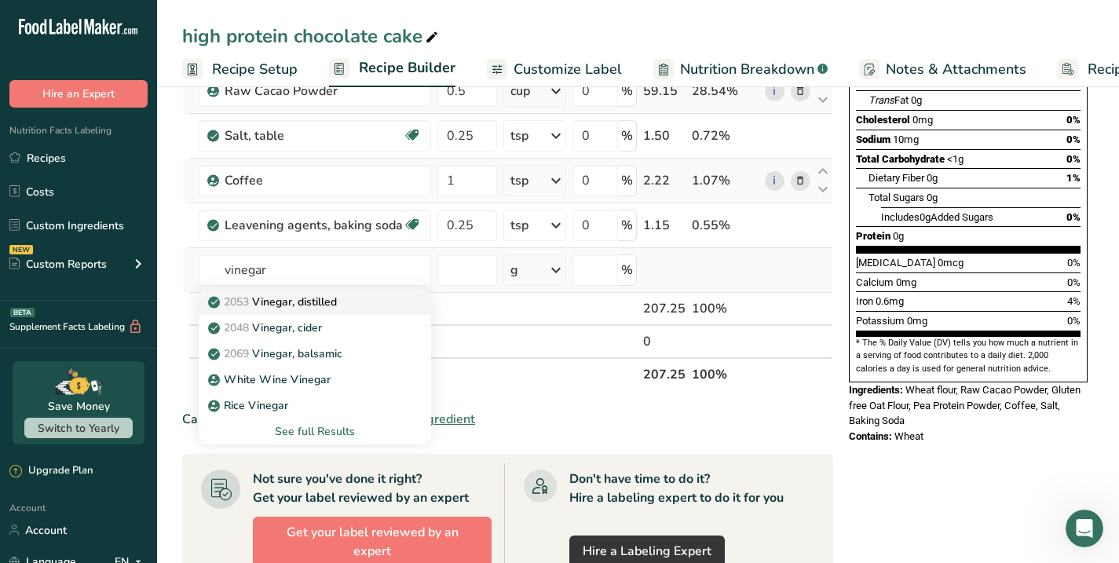
click at [319, 304] on p "2053 Vinegar, distilled" at bounding box center [274, 302] width 126 height 16
type input "Vinegar, distilled"
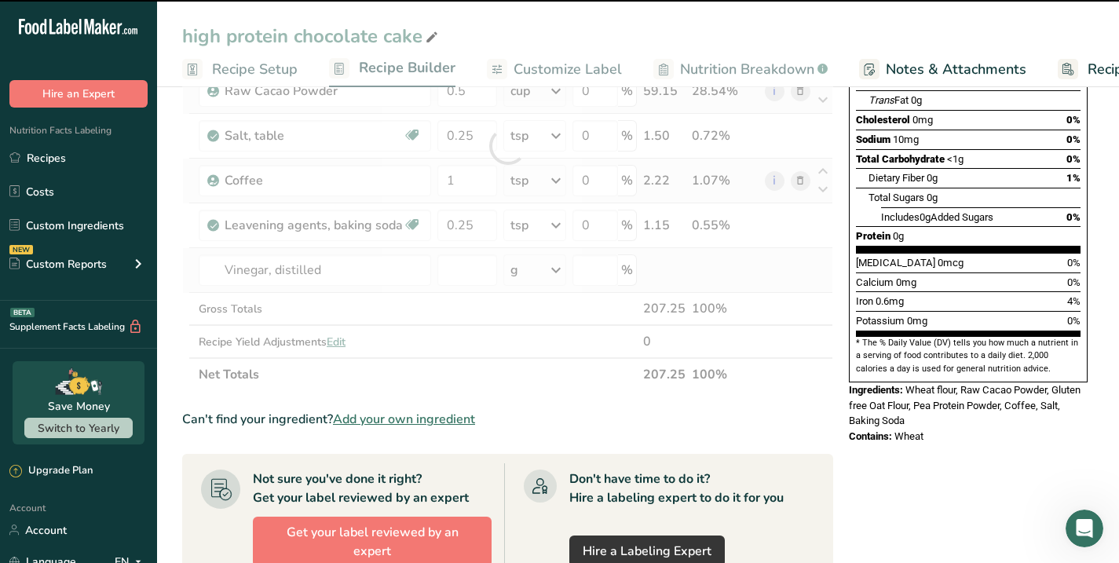
type input "0"
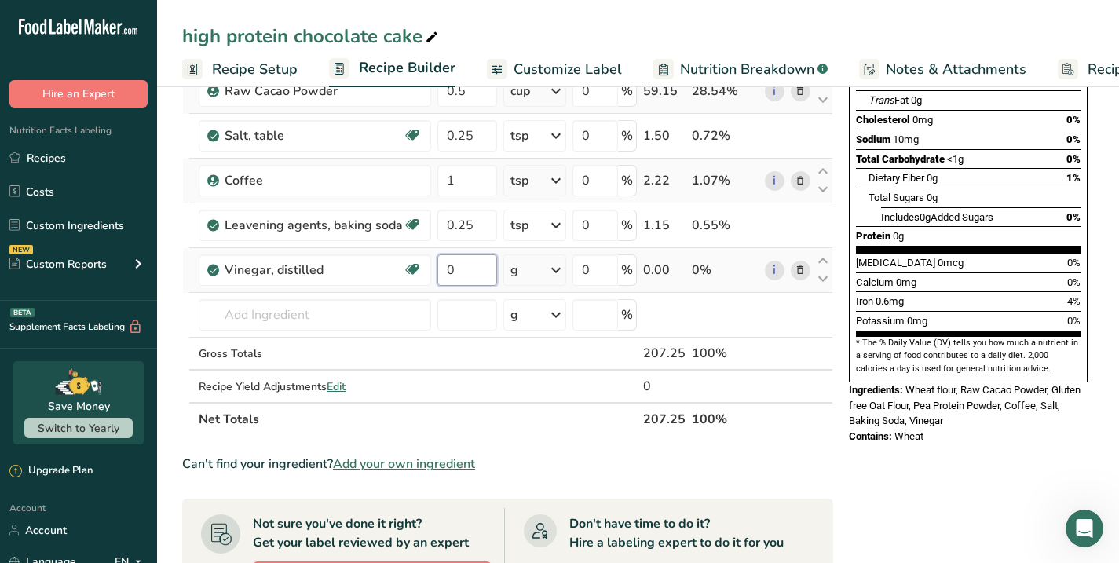
click at [480, 268] on input "0" at bounding box center [467, 269] width 60 height 31
type input "1"
click at [555, 268] on div "Ingredient * Amount * Unit * Waste * .a-a{fill:#347362;}.b-a{fill:#fff;} Grams …" at bounding box center [507, 168] width 651 height 535
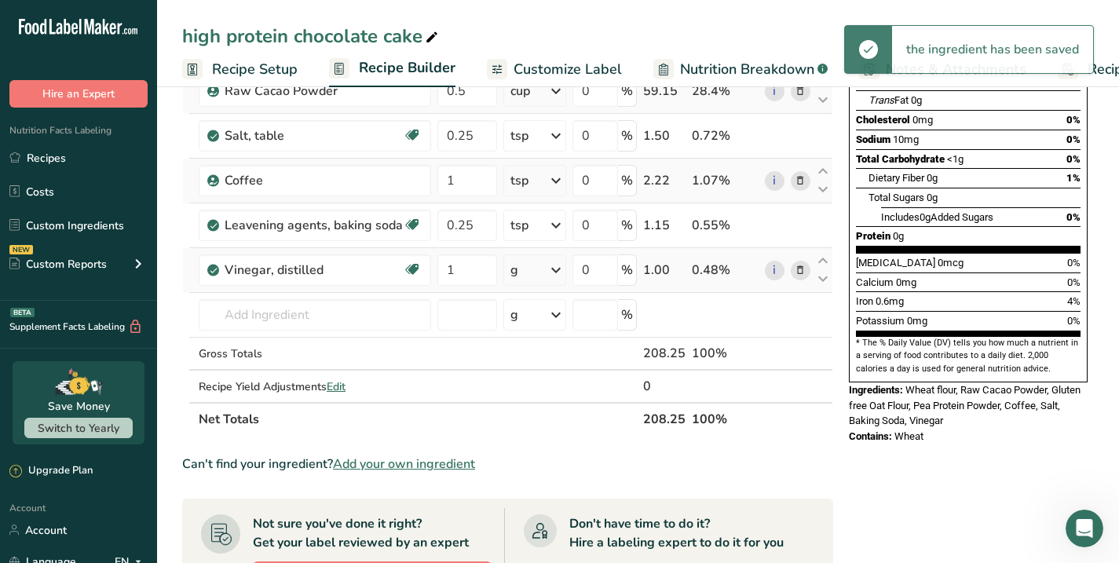
click at [555, 268] on icon at bounding box center [555, 270] width 19 height 28
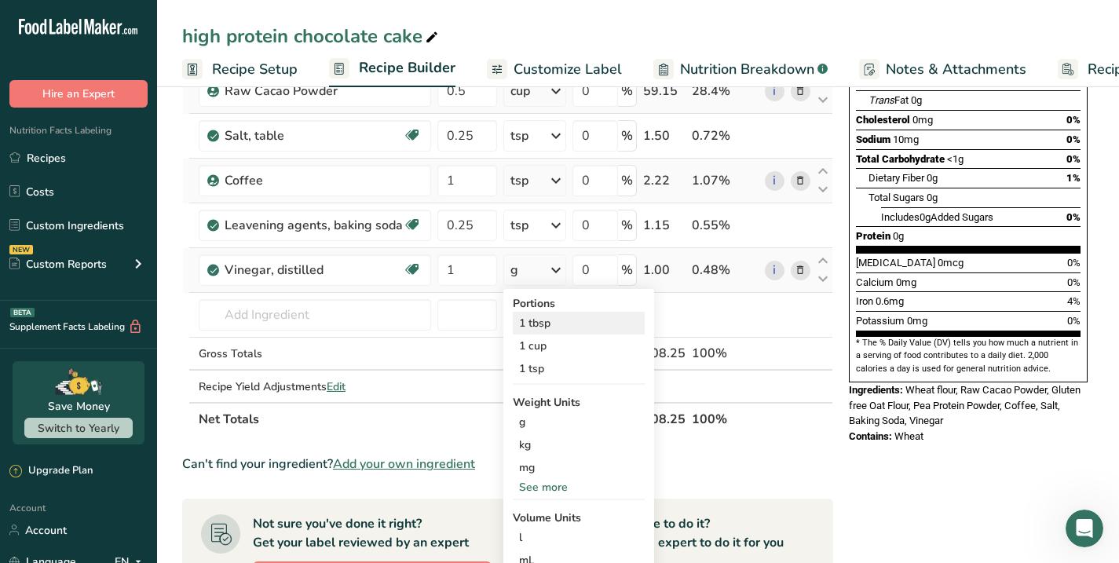
click at [539, 323] on div "1 tbsp" at bounding box center [579, 323] width 132 height 23
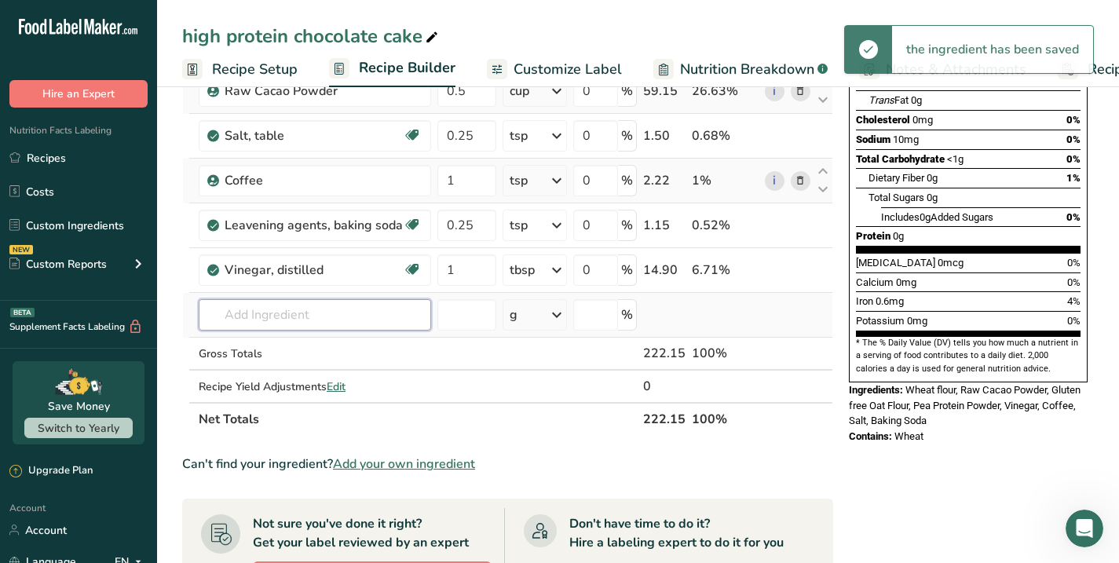
click at [337, 318] on input "text" at bounding box center [315, 314] width 232 height 31
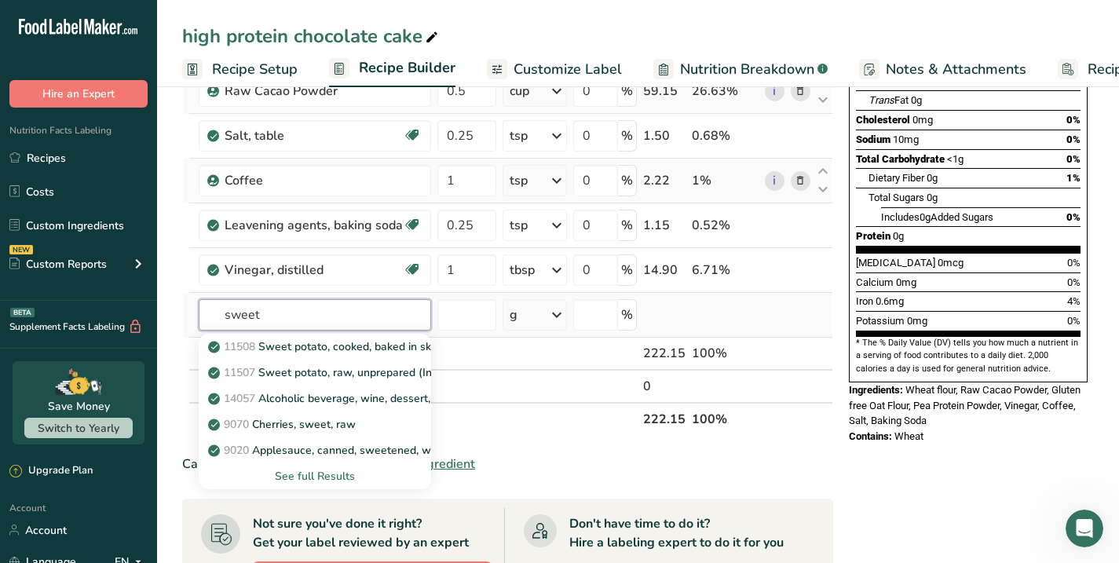
type input "sweet"
click at [300, 477] on div "See full Results" at bounding box center [314, 476] width 207 height 16
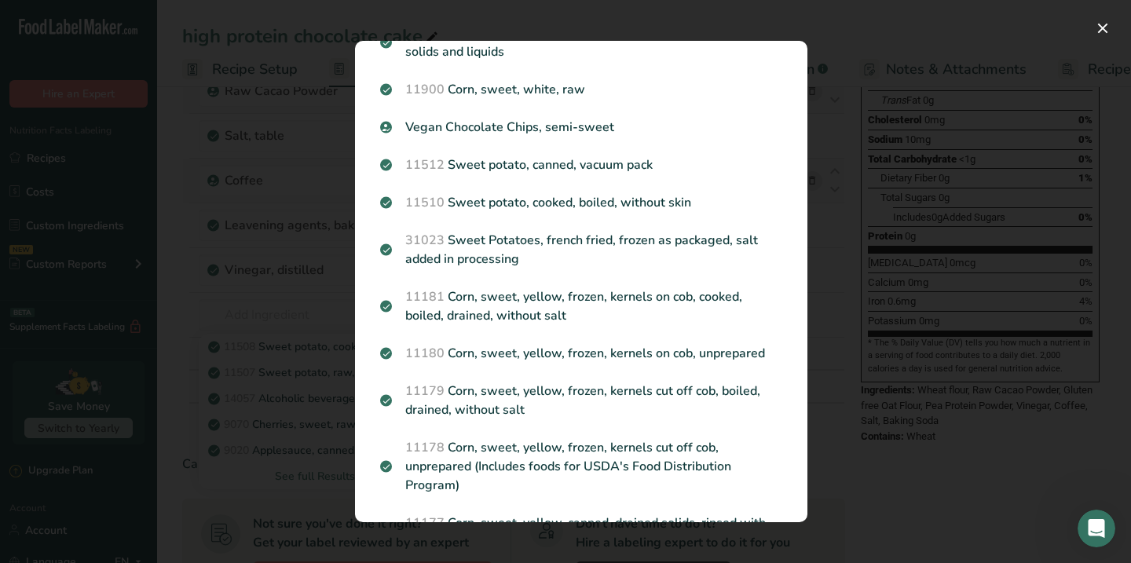
scroll to position [604, 0]
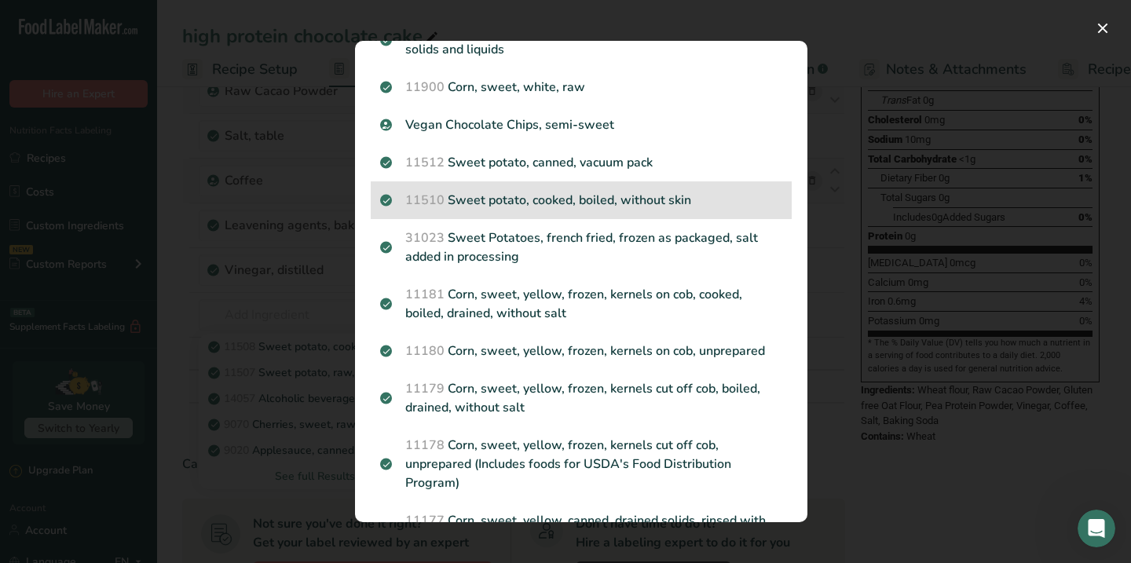
click at [512, 204] on p "11510 Sweet potato, cooked, boiled, without skin" at bounding box center [581, 200] width 402 height 19
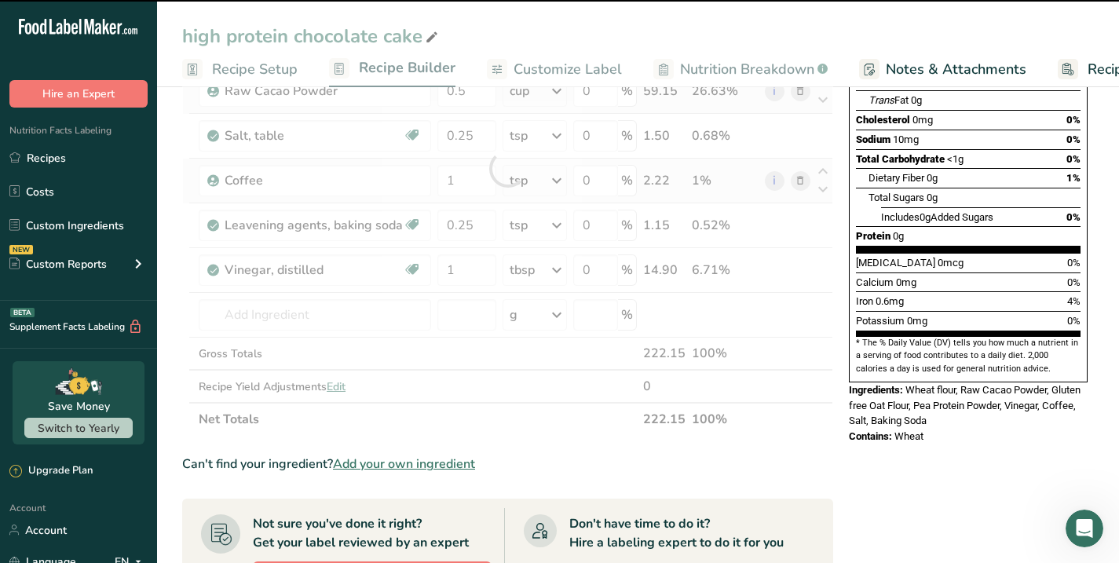
type input "0"
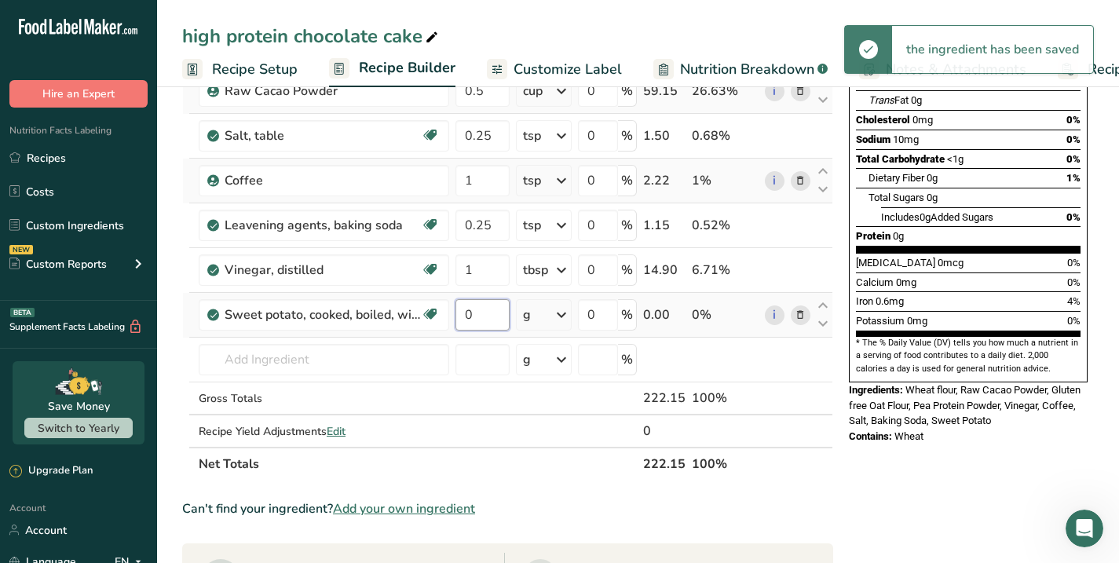
click at [491, 307] on input "0" at bounding box center [482, 314] width 54 height 31
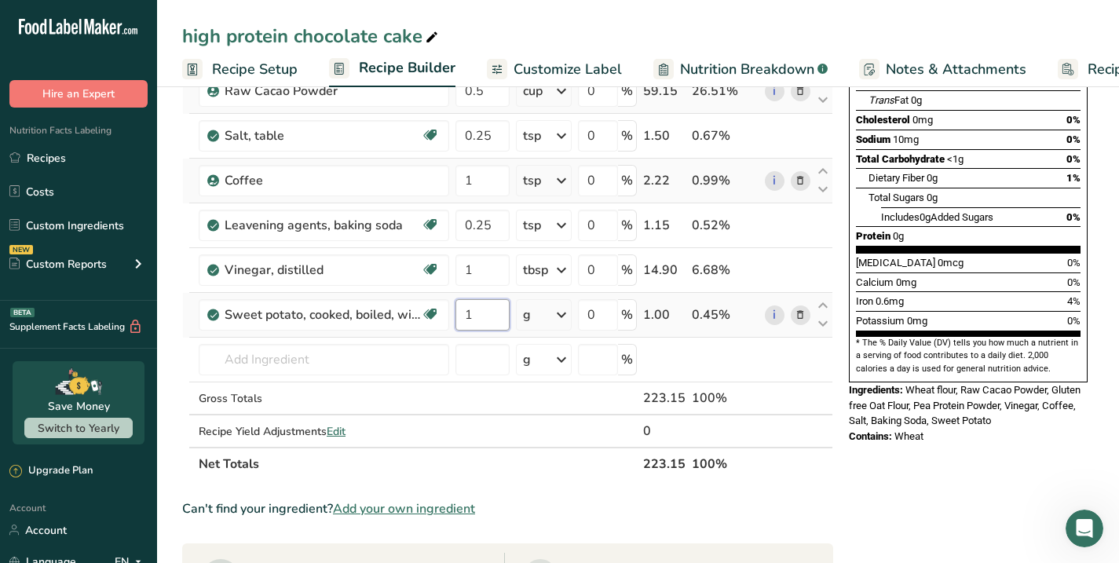
type input "1"
click at [567, 313] on div "Ingredient * Amount * Unit * Waste * .a-a{fill:#347362;}.b-a{fill:#fff;} Grams …" at bounding box center [507, 190] width 651 height 579
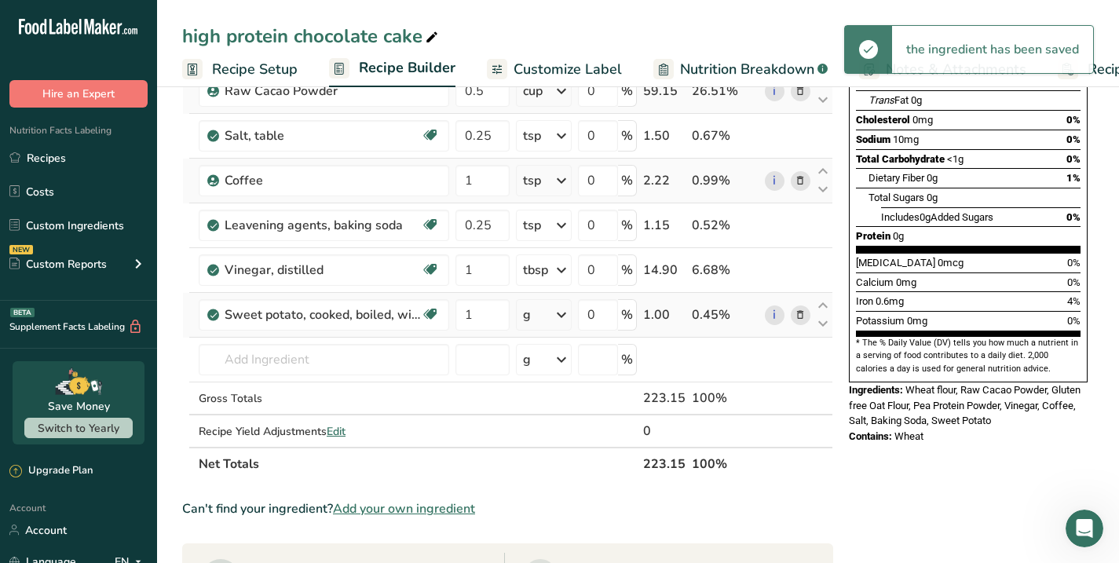
click at [557, 315] on icon at bounding box center [561, 315] width 19 height 28
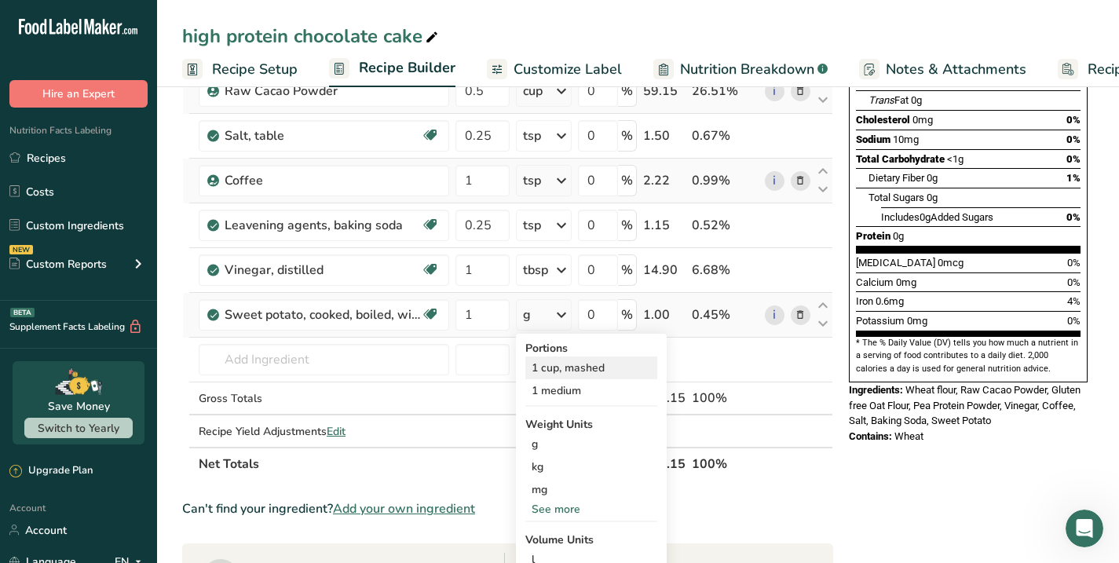
click at [565, 370] on div "1 cup, mashed" at bounding box center [591, 367] width 132 height 23
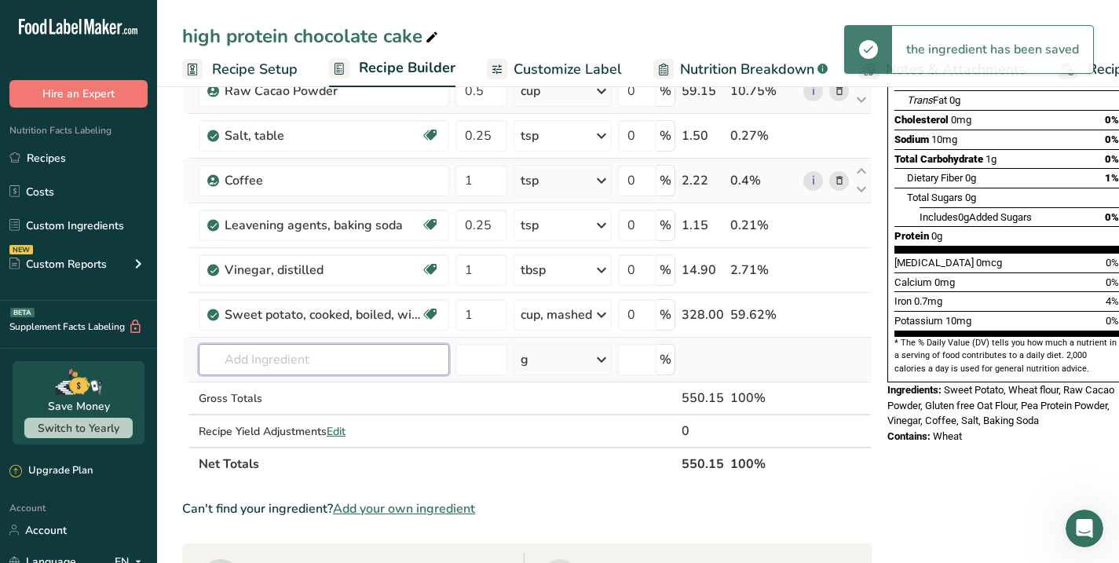
click at [316, 352] on input "text" at bounding box center [324, 359] width 250 height 31
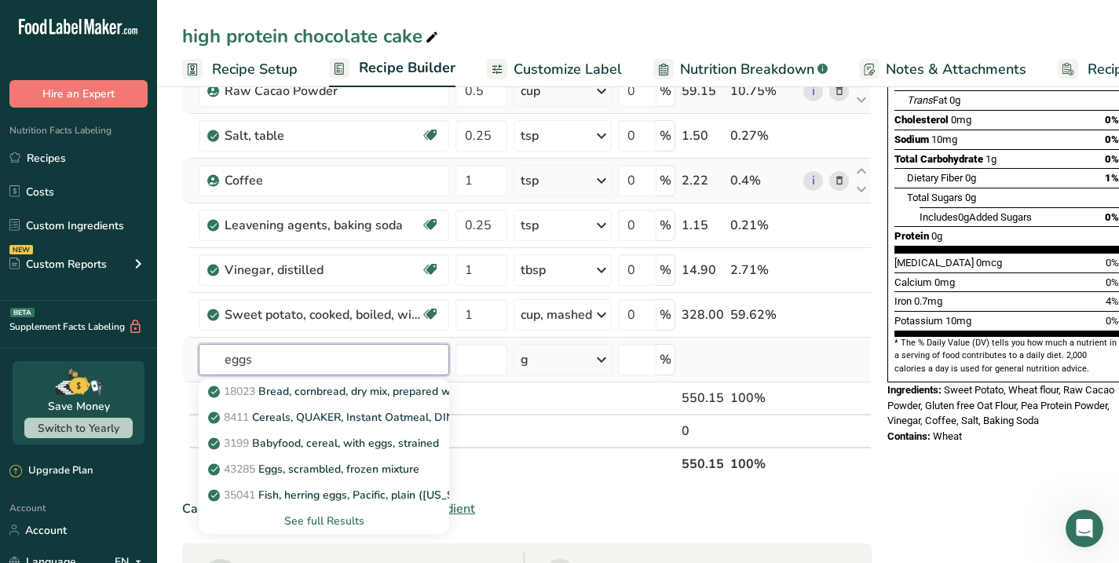
type input "eggs"
click at [331, 519] on div "See full Results" at bounding box center [323, 521] width 225 height 16
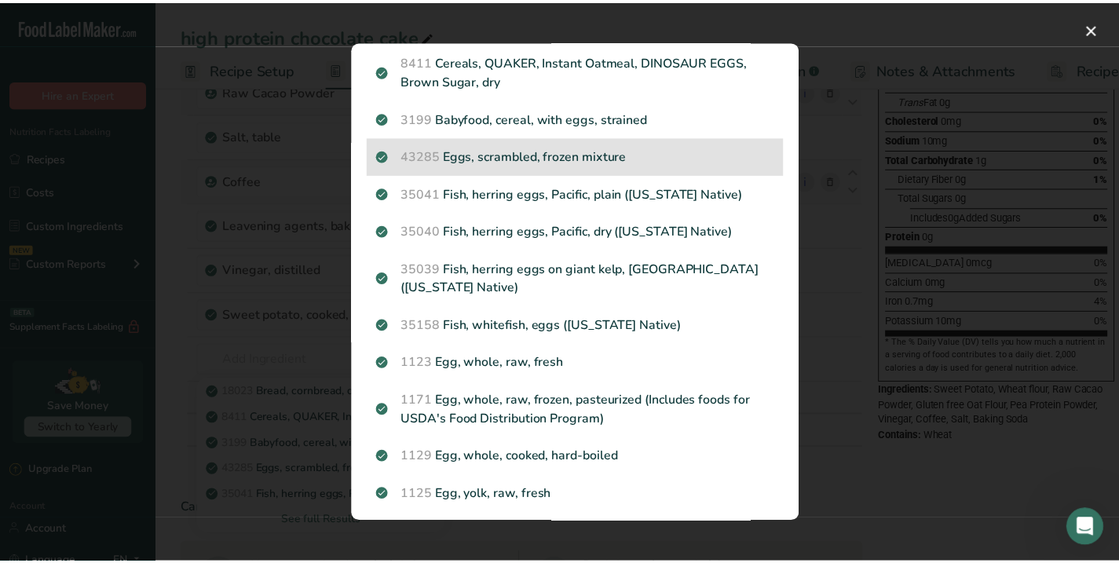
scroll to position [104, 0]
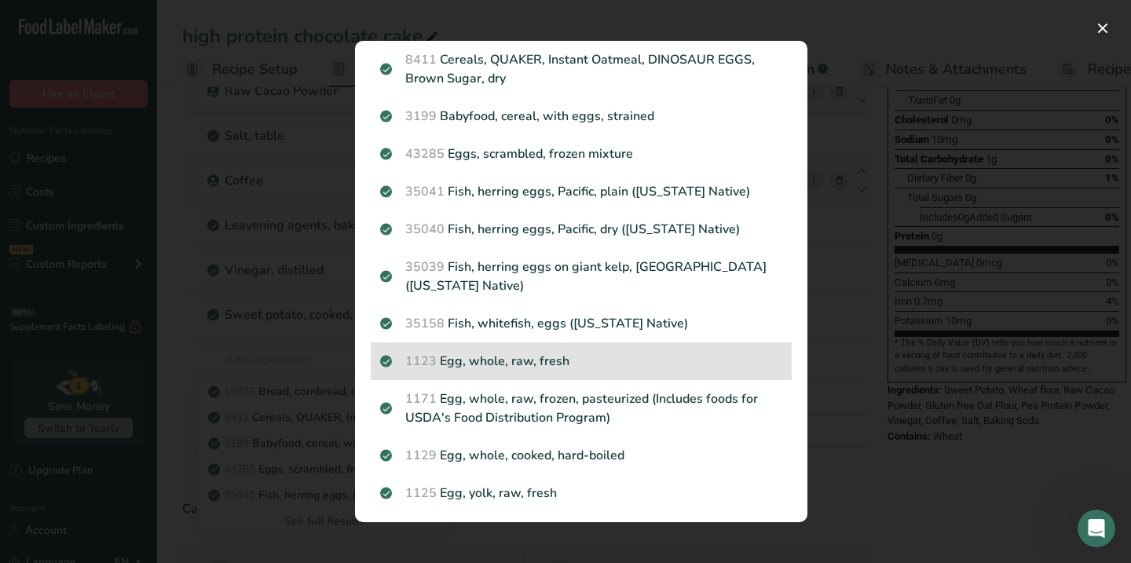
click at [487, 352] on p "1123 Egg, whole, raw, fresh" at bounding box center [581, 361] width 402 height 19
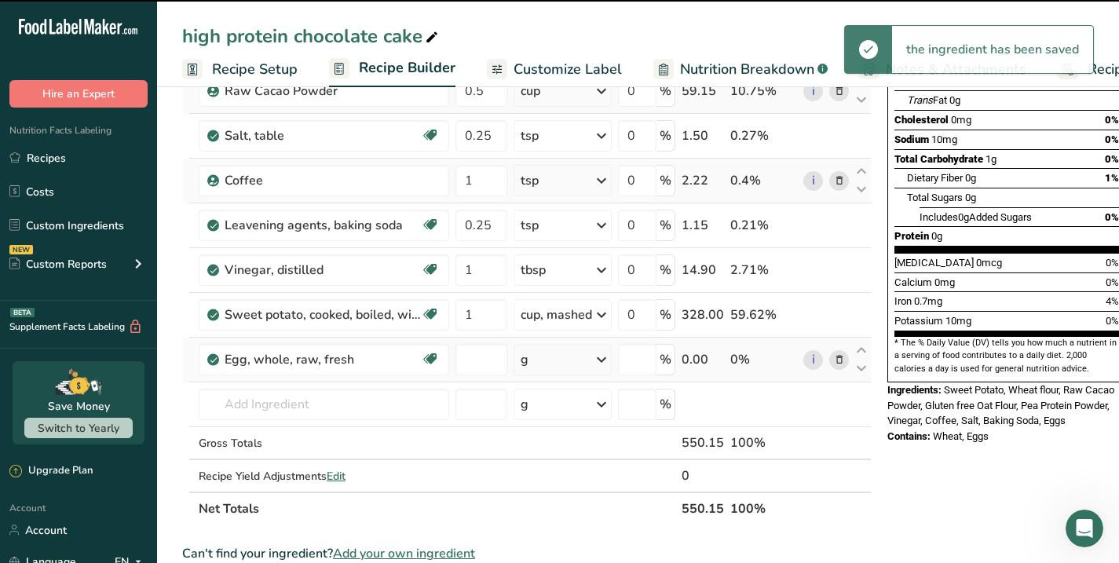
type input "0"
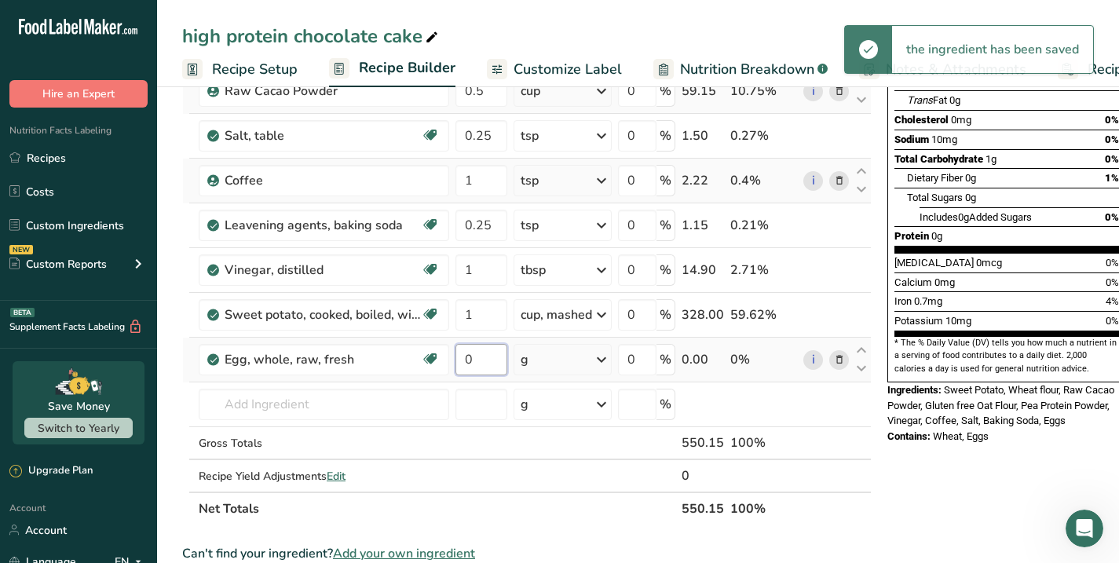
click at [490, 365] on input "0" at bounding box center [481, 359] width 52 height 31
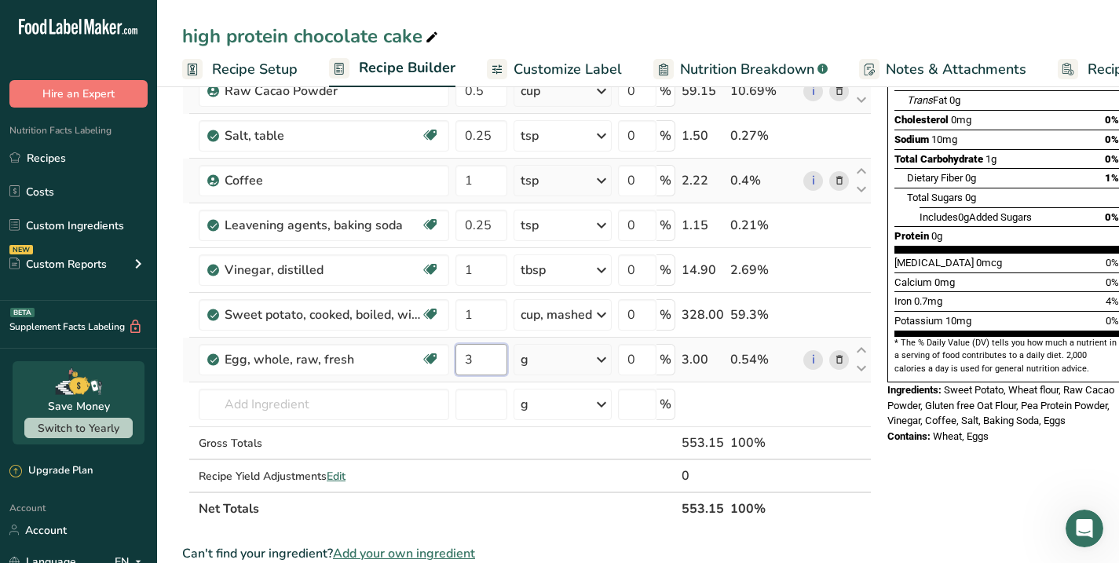
type input "3"
click at [549, 352] on div "Ingredient * Amount * Unit * Waste * .a-a{fill:#347362;}.b-a{fill:#fff;} Grams …" at bounding box center [526, 213] width 689 height 624
click at [599, 357] on icon at bounding box center [601, 359] width 19 height 28
click at [539, 474] on div "See more" at bounding box center [589, 477] width 132 height 16
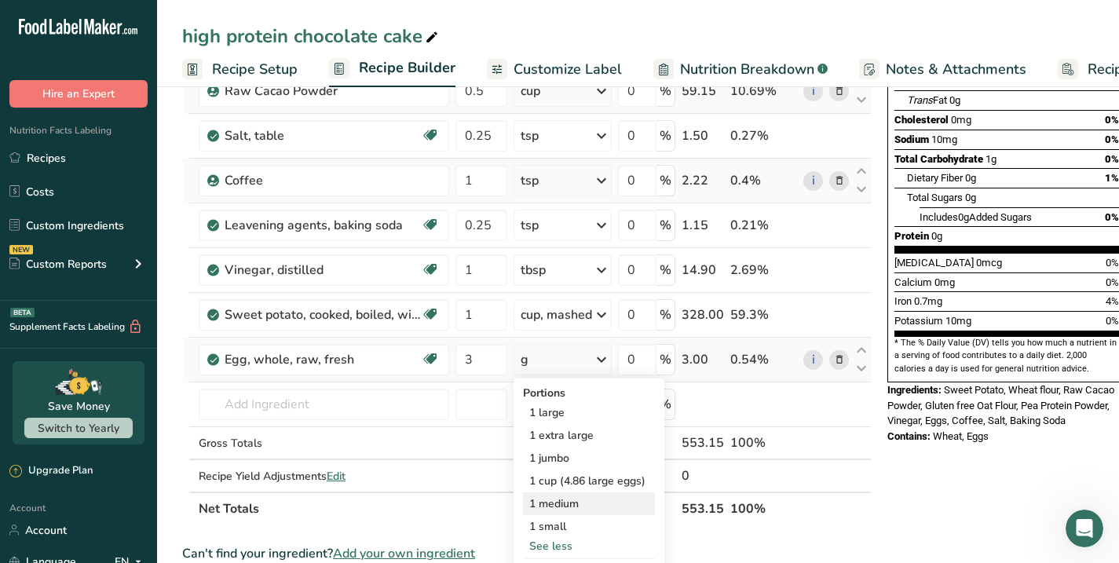
click at [558, 500] on div "1 medium" at bounding box center [589, 503] width 132 height 23
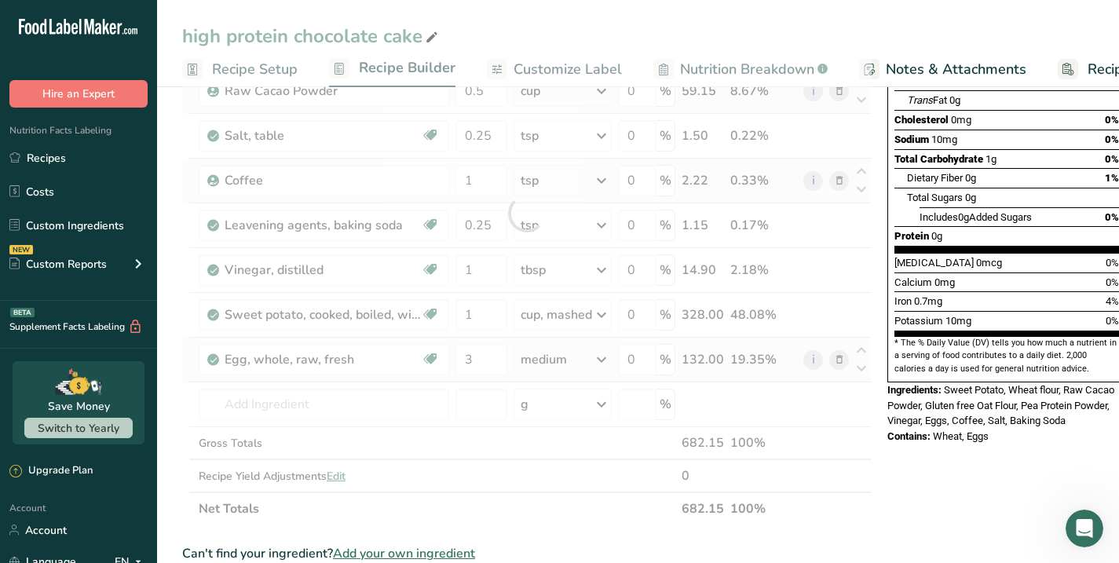
click at [558, 500] on div at bounding box center [526, 213] width 689 height 624
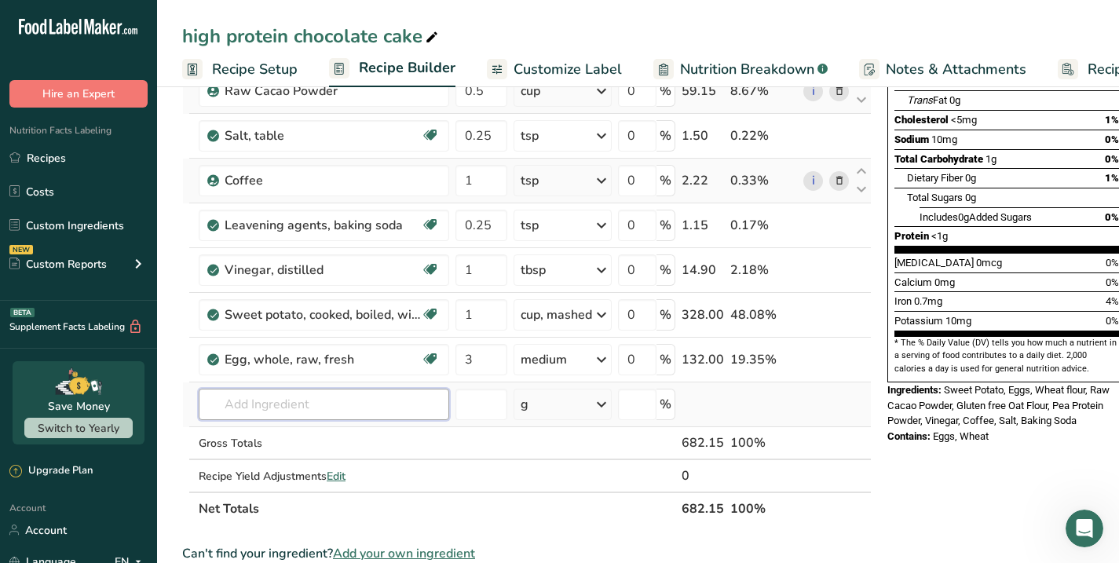
click at [334, 397] on input "text" at bounding box center [324, 404] width 250 height 31
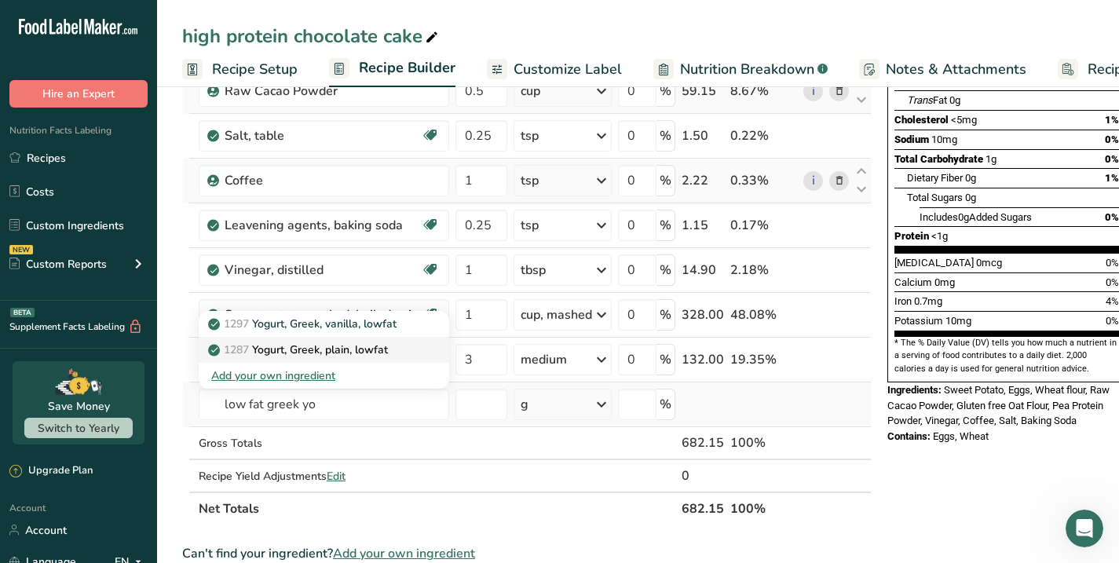
click at [301, 349] on p "1287 Yogurt, Greek, plain, lowfat" at bounding box center [299, 350] width 177 height 16
type input "Yogurt, Greek, plain, lowfat"
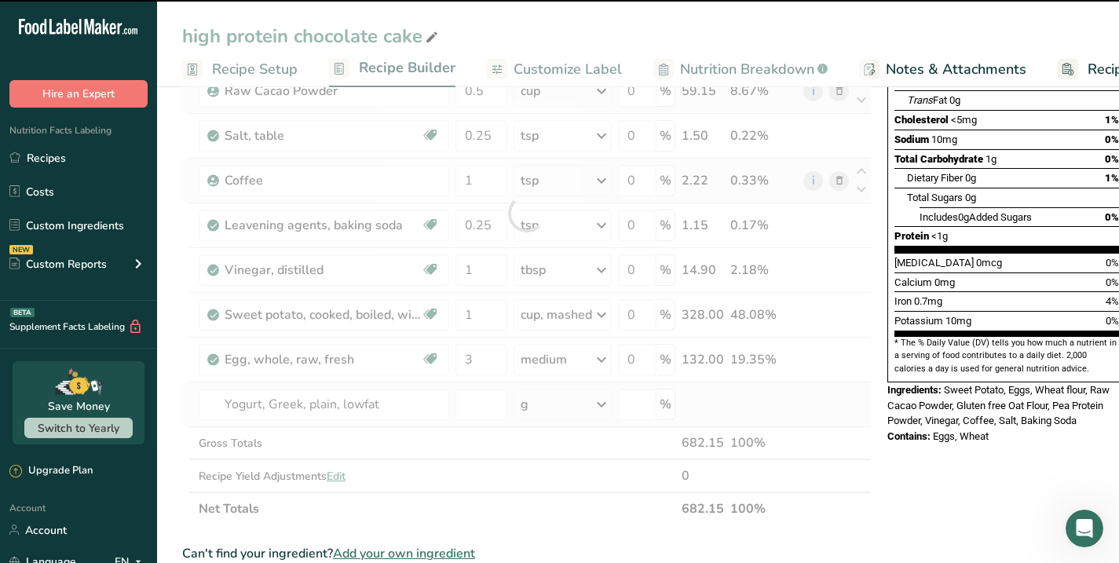
type input "0"
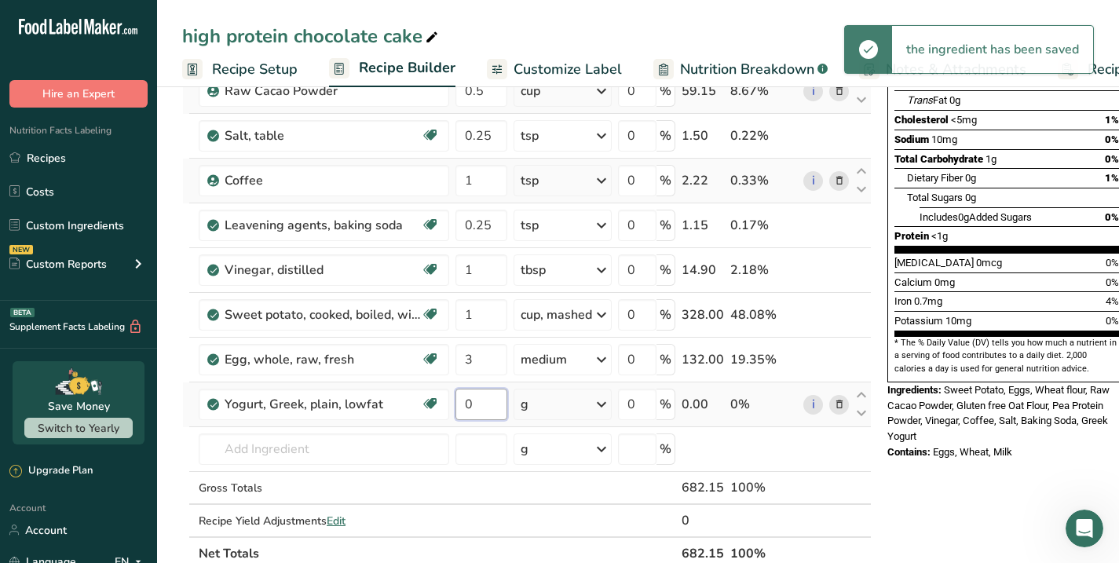
click at [482, 408] on input "0" at bounding box center [481, 404] width 52 height 31
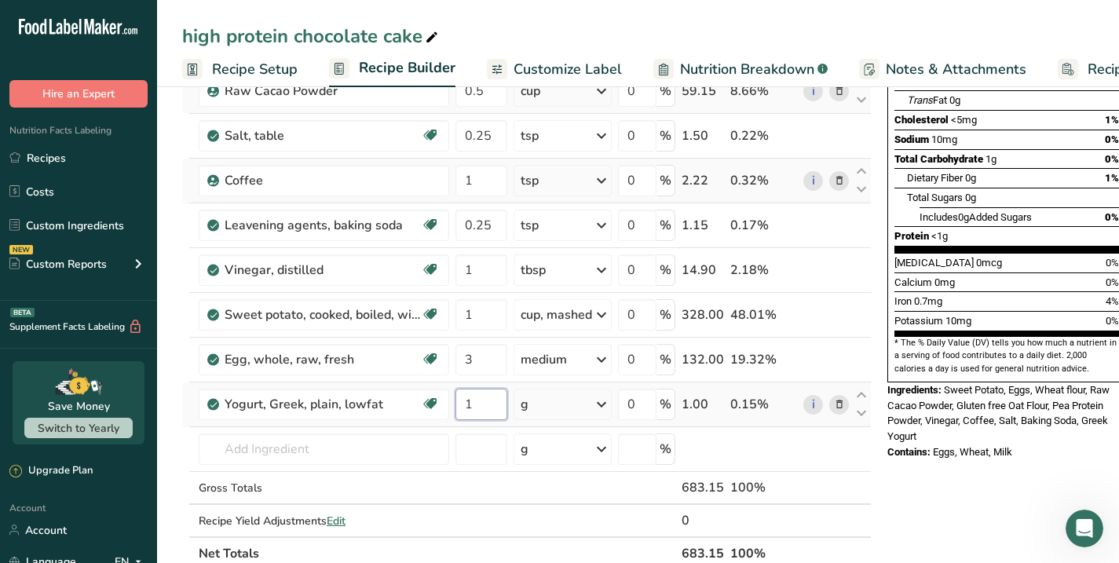
type input "1"
click at [601, 400] on div "Ingredient * Amount * Unit * Waste * .a-a{fill:#347362;}.b-a{fill:#fff;} Grams …" at bounding box center [526, 235] width 689 height 669
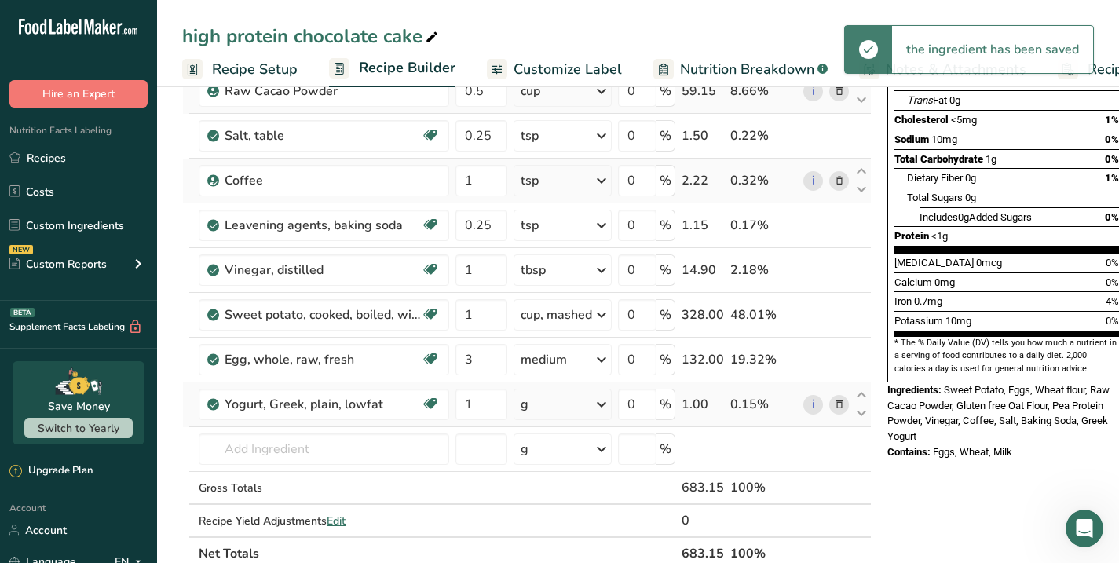
click at [601, 400] on icon at bounding box center [601, 404] width 19 height 28
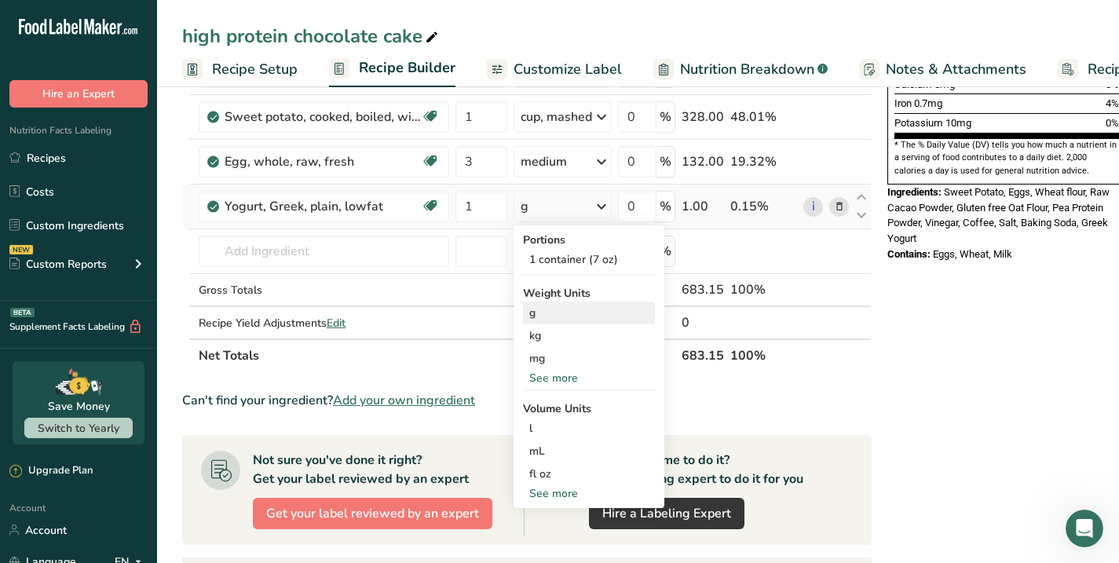
scroll to position [468, 0]
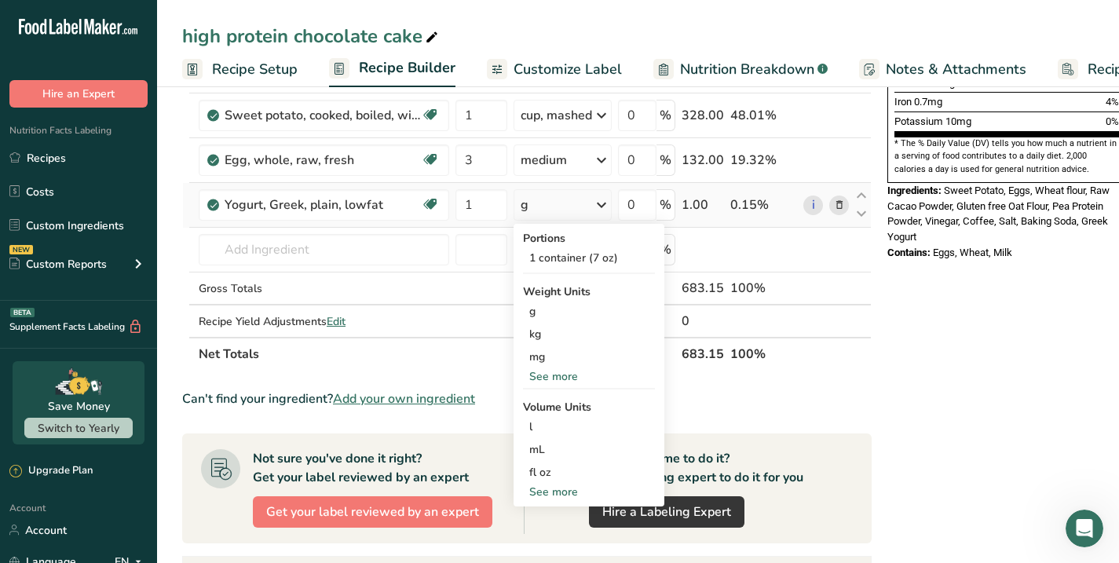
click at [550, 485] on div "See more" at bounding box center [589, 492] width 132 height 16
select select "22"
click at [542, 537] on div "cup" at bounding box center [588, 540] width 119 height 16
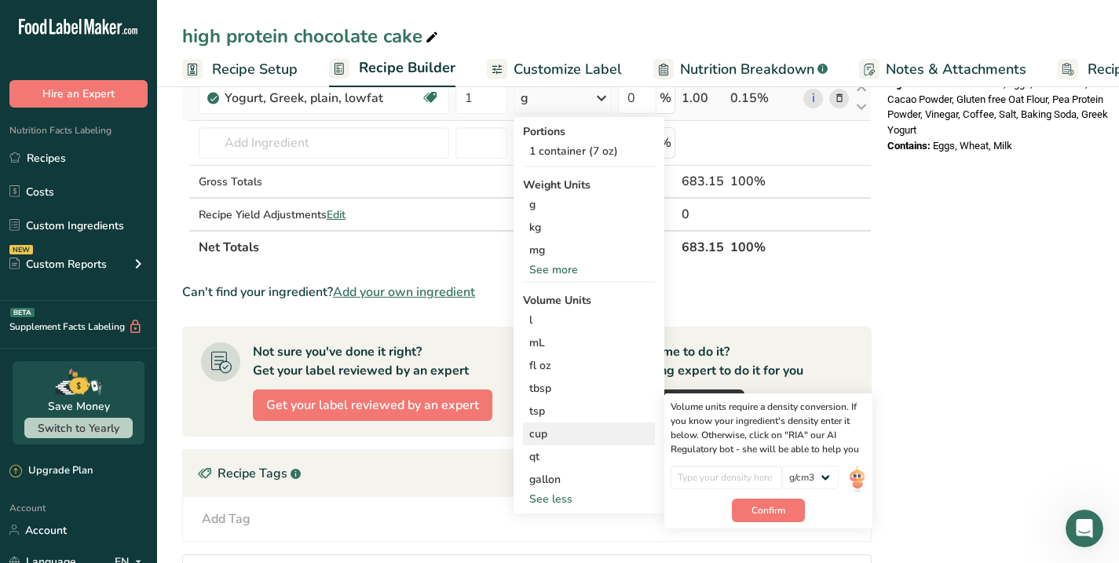
scroll to position [576, 0]
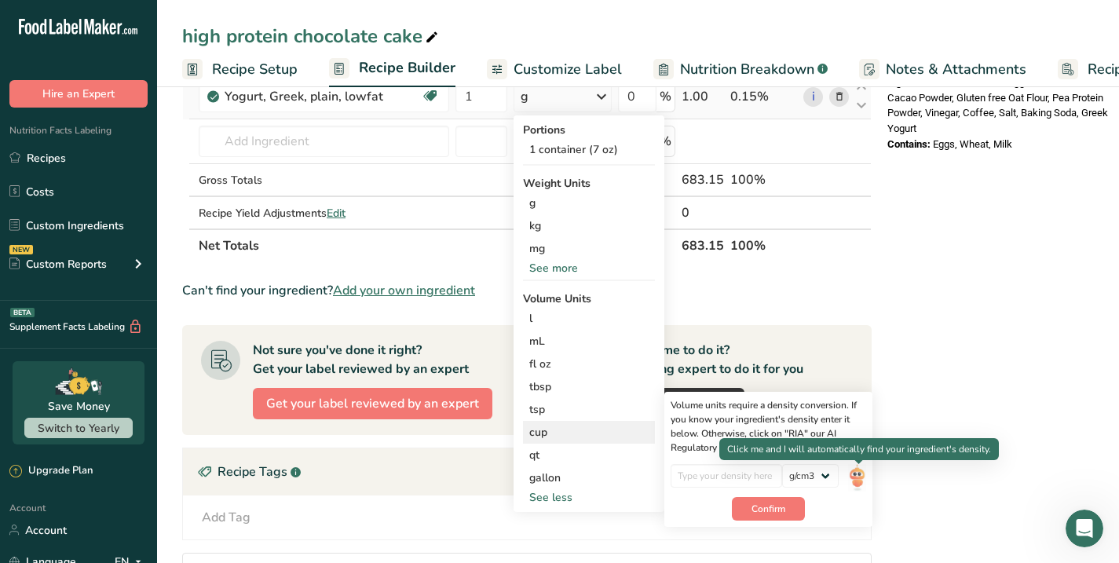
click at [860, 474] on img at bounding box center [856, 477] width 17 height 27
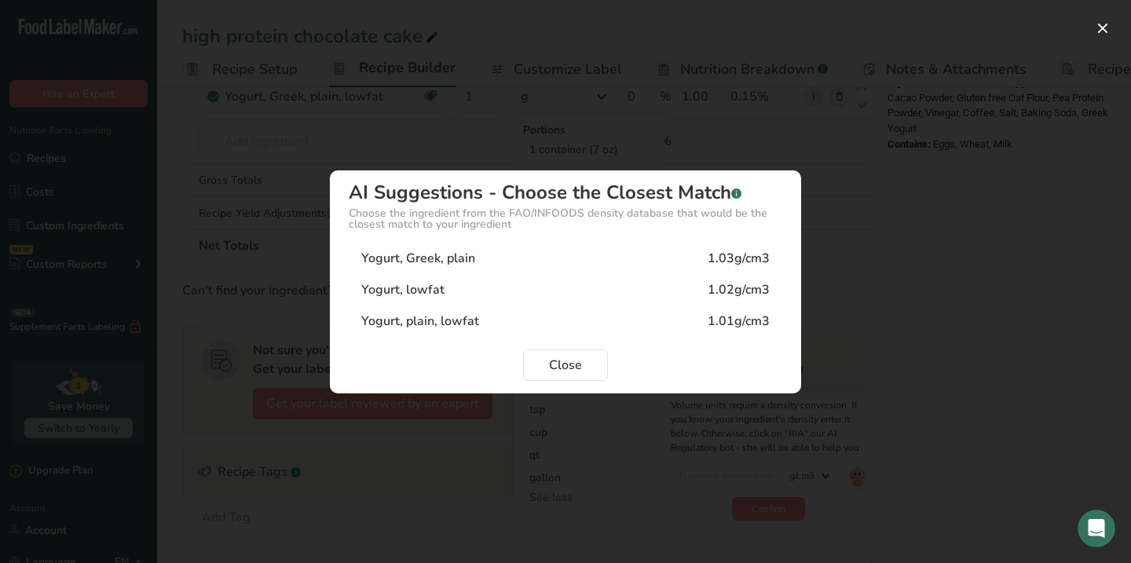
click at [436, 315] on div "Yogurt, plain, lowfat" at bounding box center [420, 321] width 118 height 19
type input "1.01"
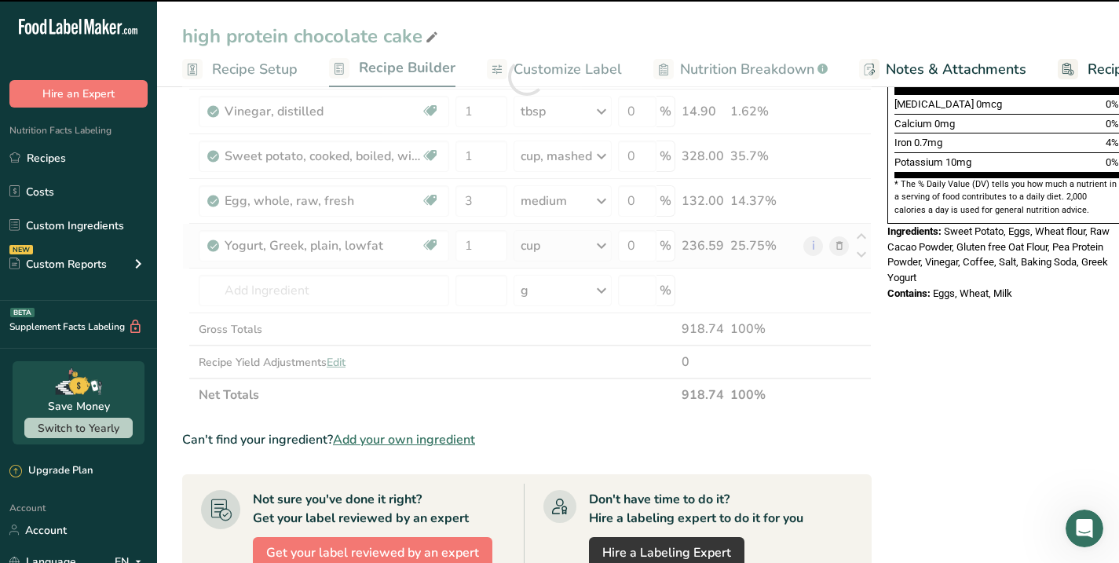
scroll to position [425, 0]
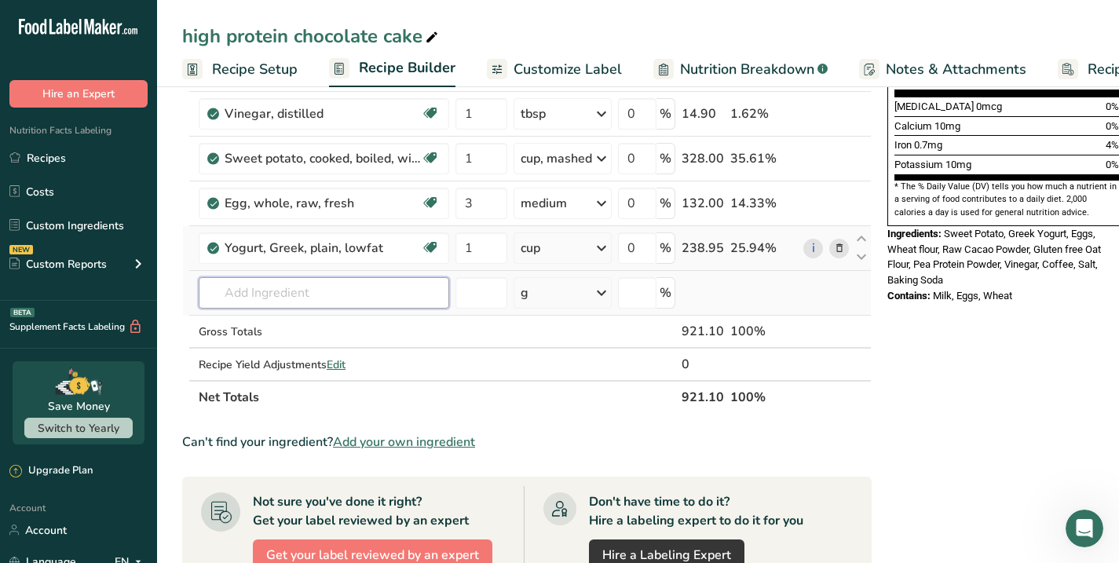
click at [362, 301] on input "text" at bounding box center [324, 292] width 250 height 31
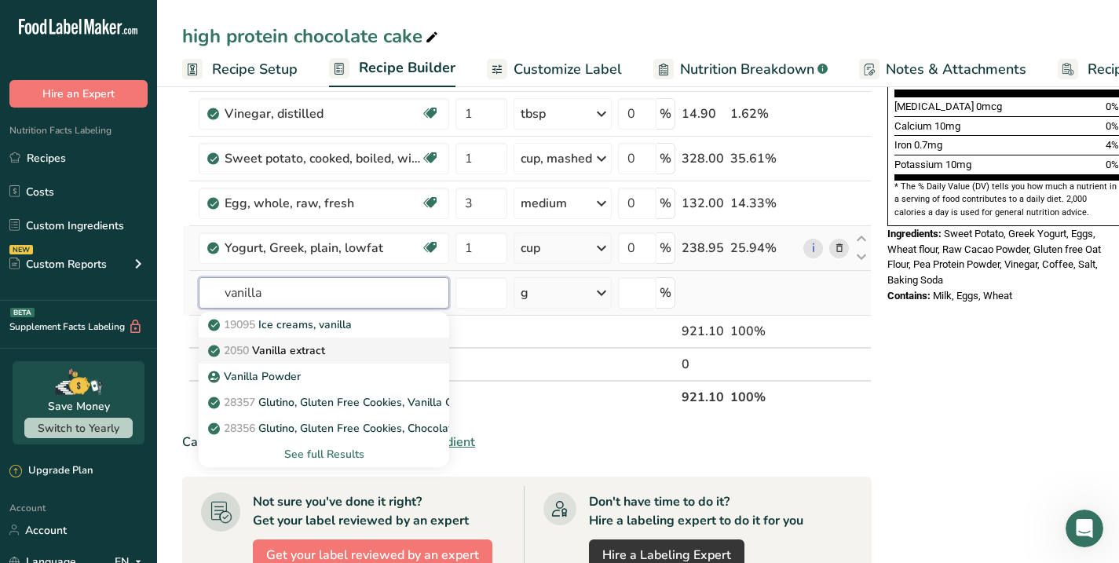
type input "vanilla"
click at [296, 352] on p "2050 Vanilla extract" at bounding box center [268, 350] width 114 height 16
type input "Vanilla extract"
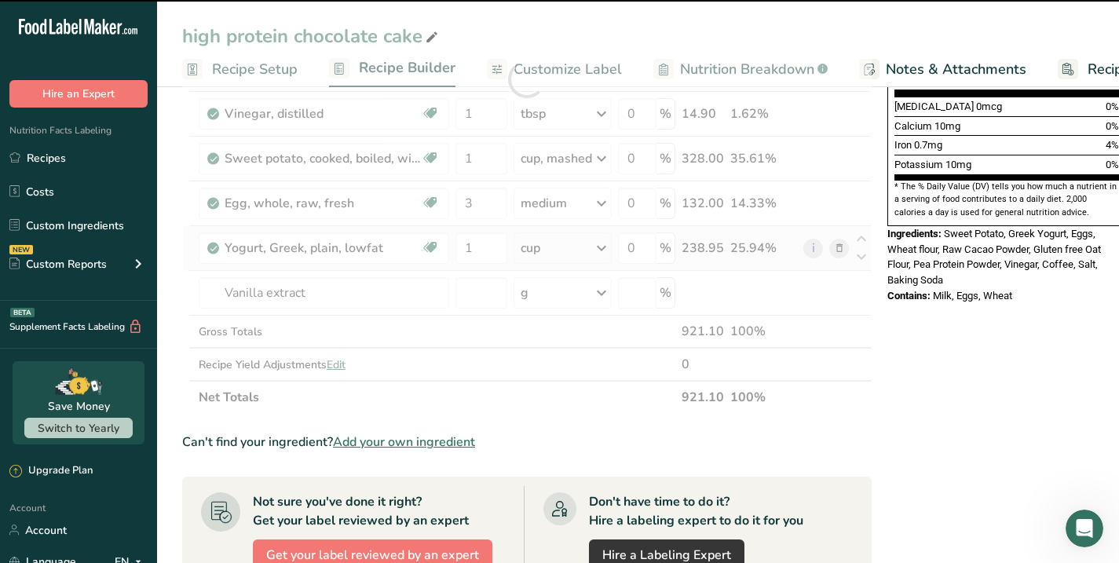
type input "0"
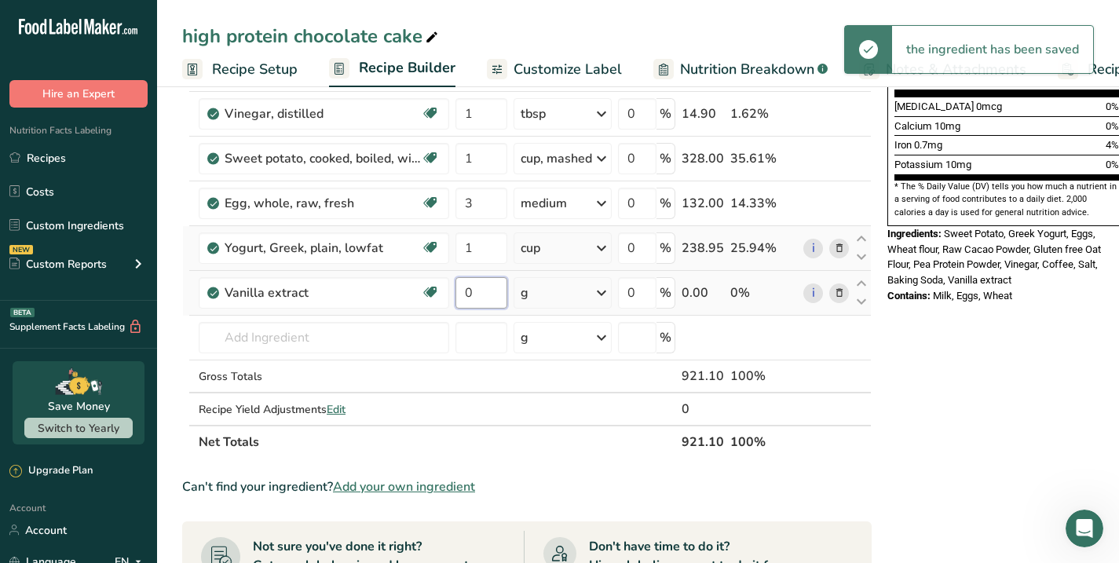
click at [491, 292] on input "0" at bounding box center [481, 292] width 52 height 31
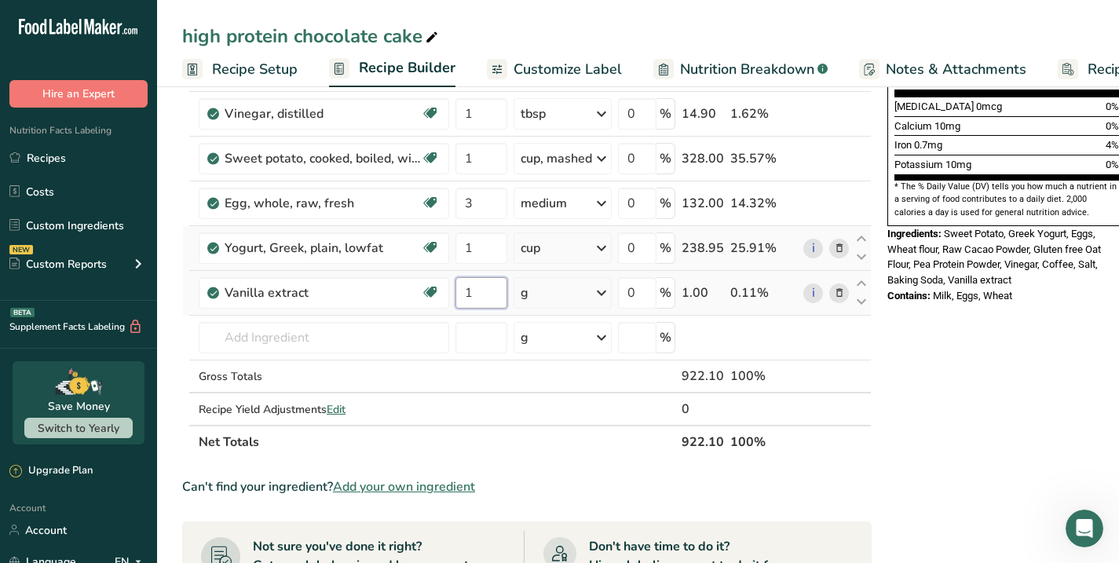
type input "1"
click at [564, 285] on div "Ingredient * Amount * Unit * Waste * .a-a{fill:#347362;}.b-a{fill:#fff;} Grams …" at bounding box center [526, 102] width 689 height 714
click at [607, 292] on icon at bounding box center [601, 293] width 19 height 28
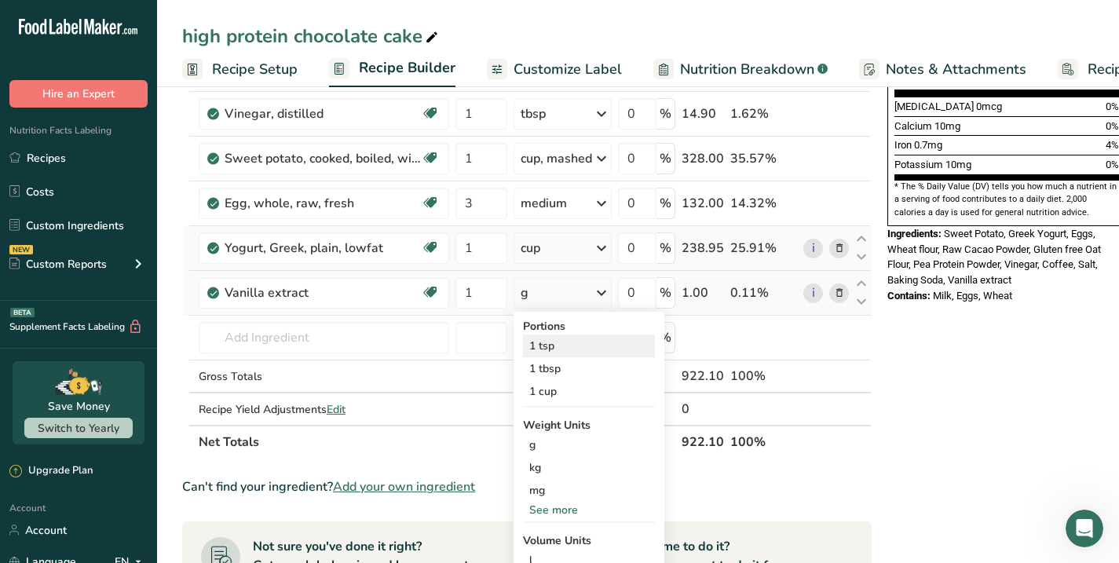
click at [553, 349] on div "1 tsp" at bounding box center [589, 345] width 132 height 23
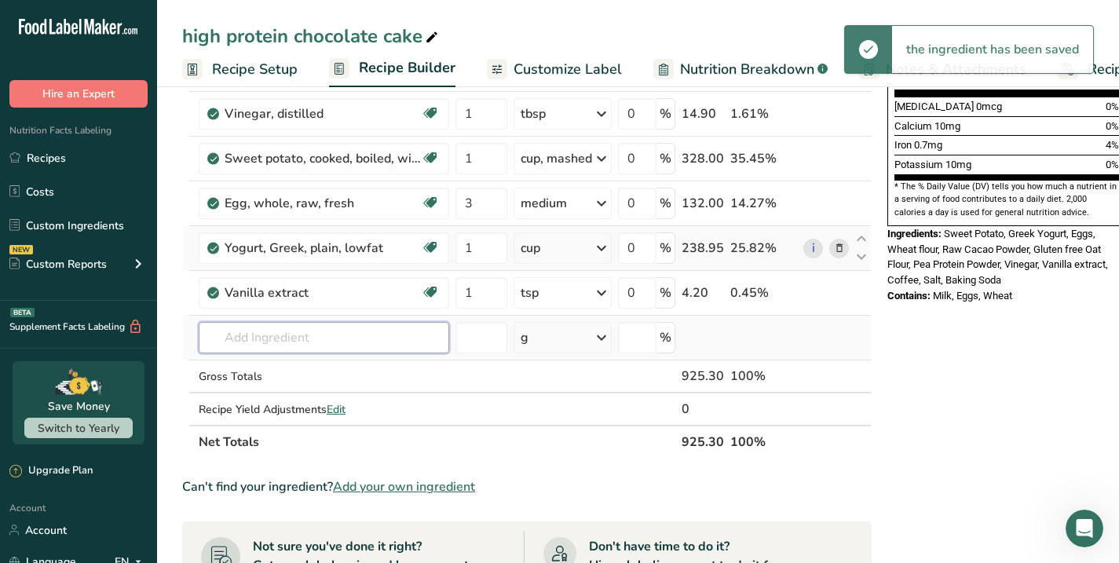
click at [286, 338] on input "text" at bounding box center [324, 337] width 250 height 31
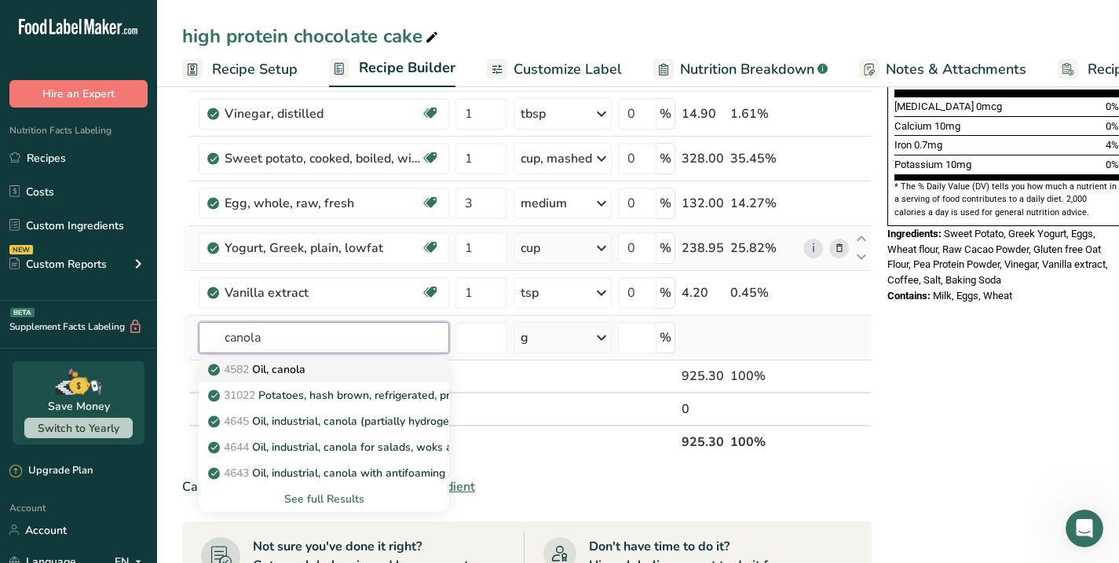
type input "canola"
click at [283, 370] on p "4582 Oil, canola" at bounding box center [258, 369] width 94 height 16
type input "Oil, canola"
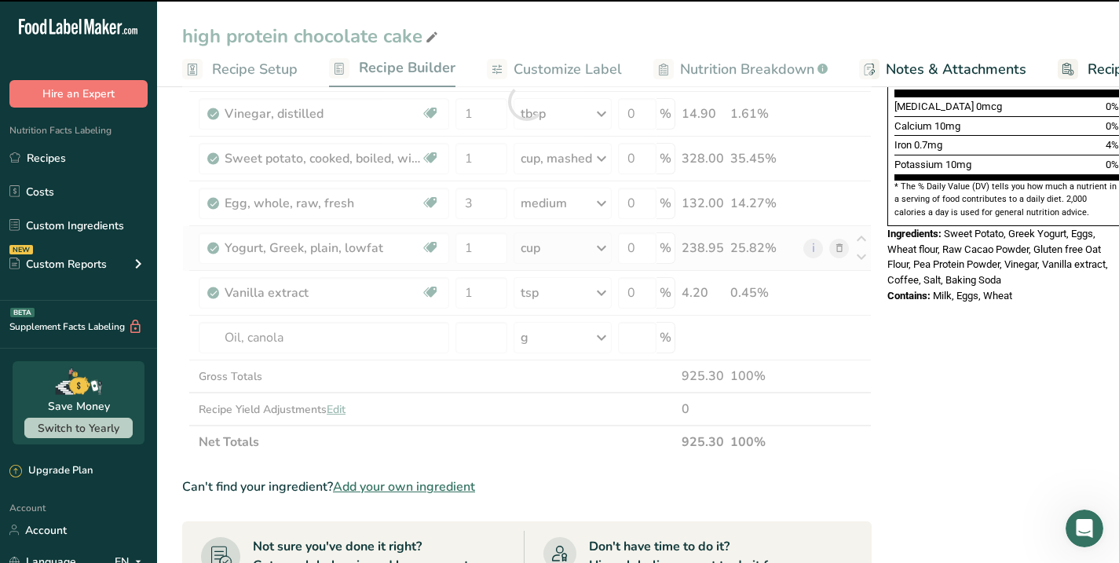
type input "0"
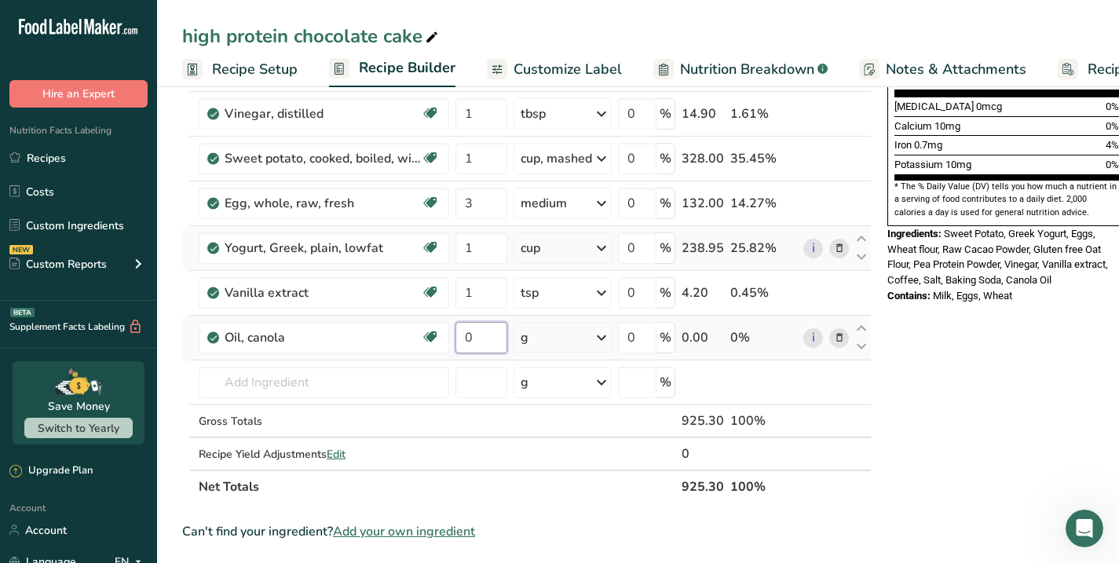
click at [479, 342] on input "0" at bounding box center [481, 337] width 52 height 31
type input "0.33"
click at [542, 333] on div "Ingredient * Amount * Unit * Waste * .a-a{fill:#347362;}.b-a{fill:#fff;} Grams …" at bounding box center [526, 124] width 689 height 758
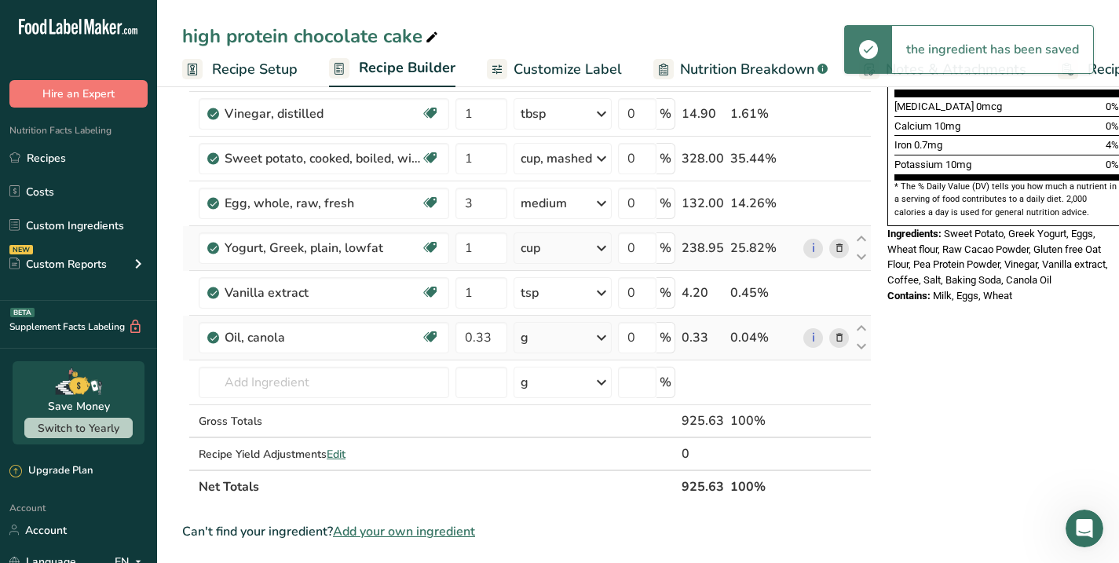
click at [602, 337] on icon at bounding box center [601, 337] width 19 height 28
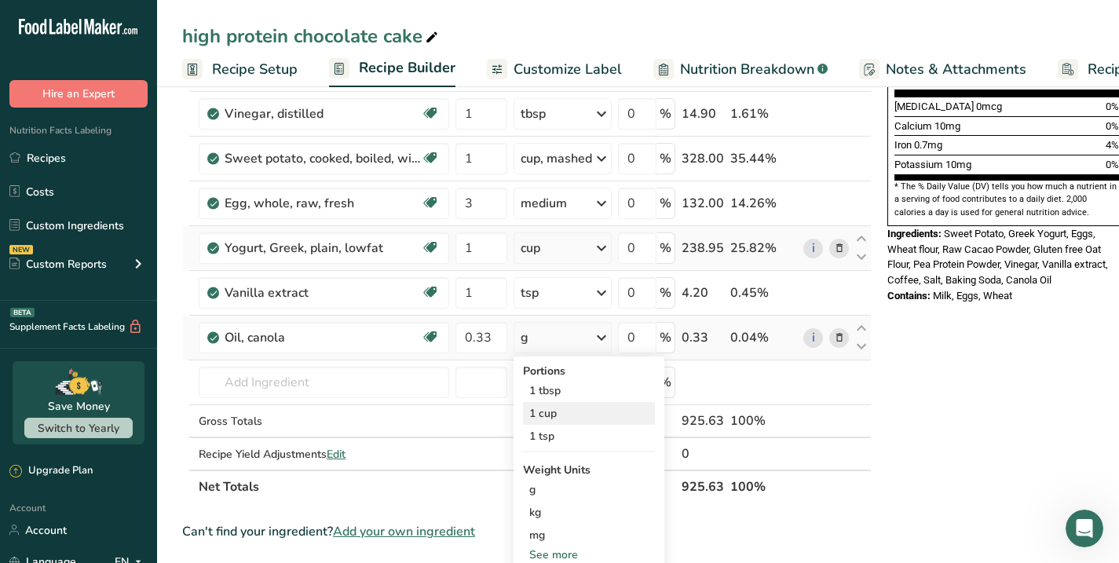
click at [546, 411] on div "1 cup" at bounding box center [589, 413] width 132 height 23
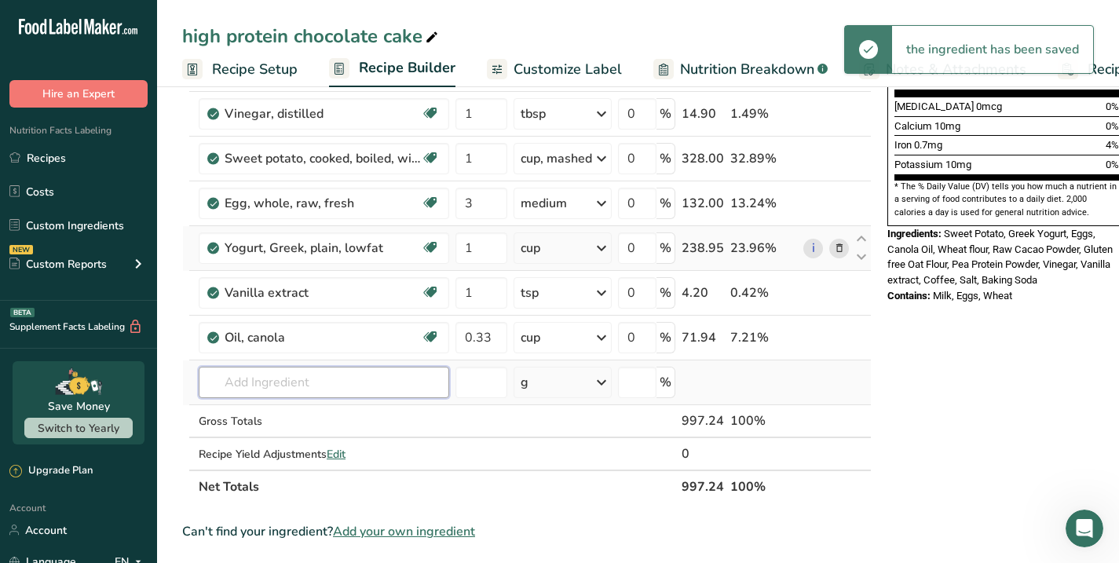
click at [246, 382] on input "text" at bounding box center [324, 382] width 250 height 31
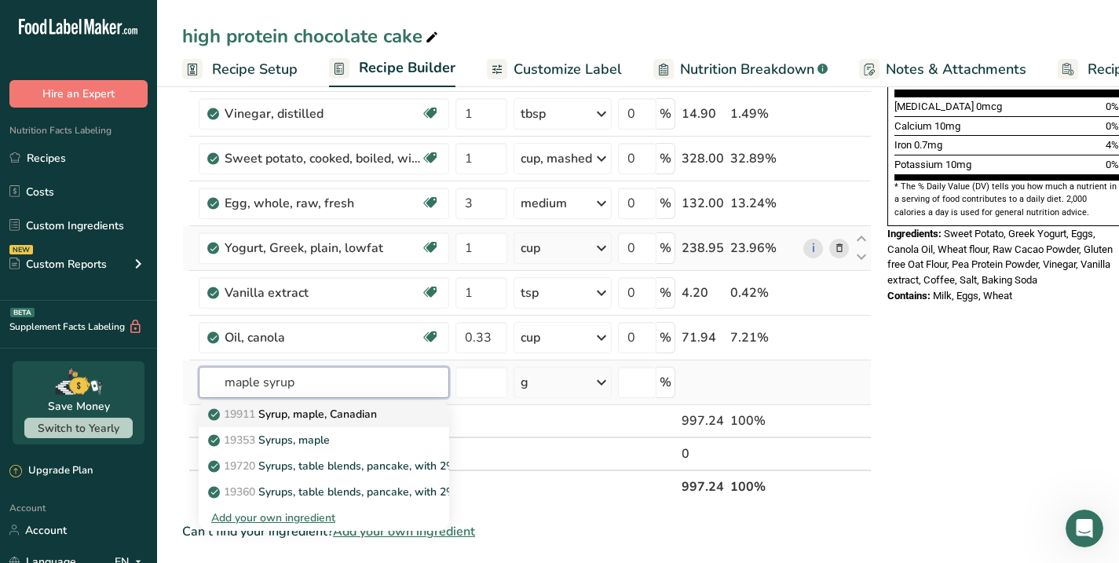
type input "maple syrup"
click at [269, 420] on p "19911 Syrup, maple, [DEMOGRAPHIC_DATA]" at bounding box center [294, 414] width 166 height 16
type input "Syrup, maple, Canadian"
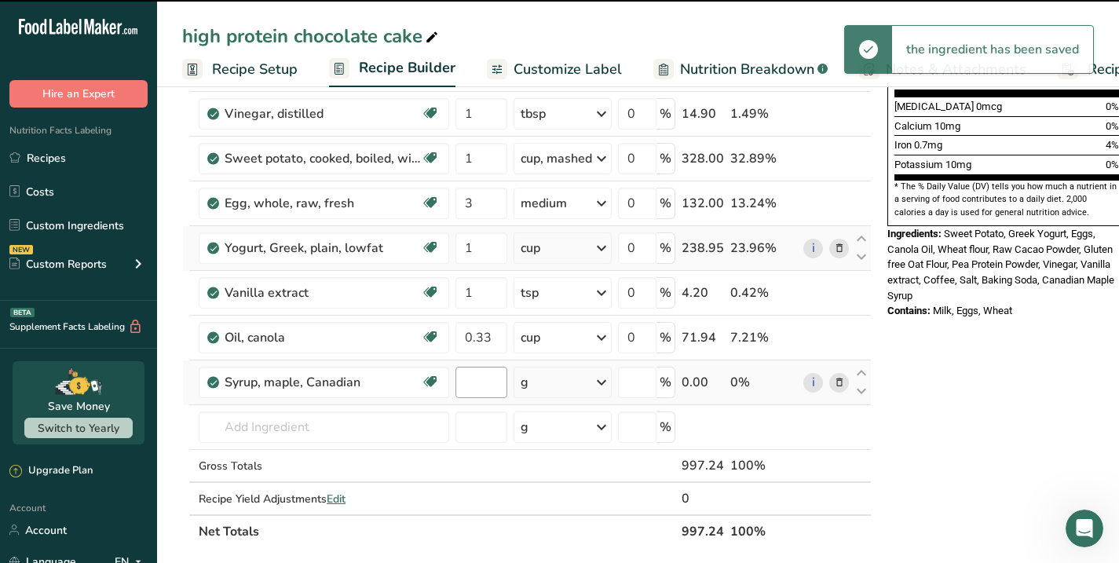
type input "0"
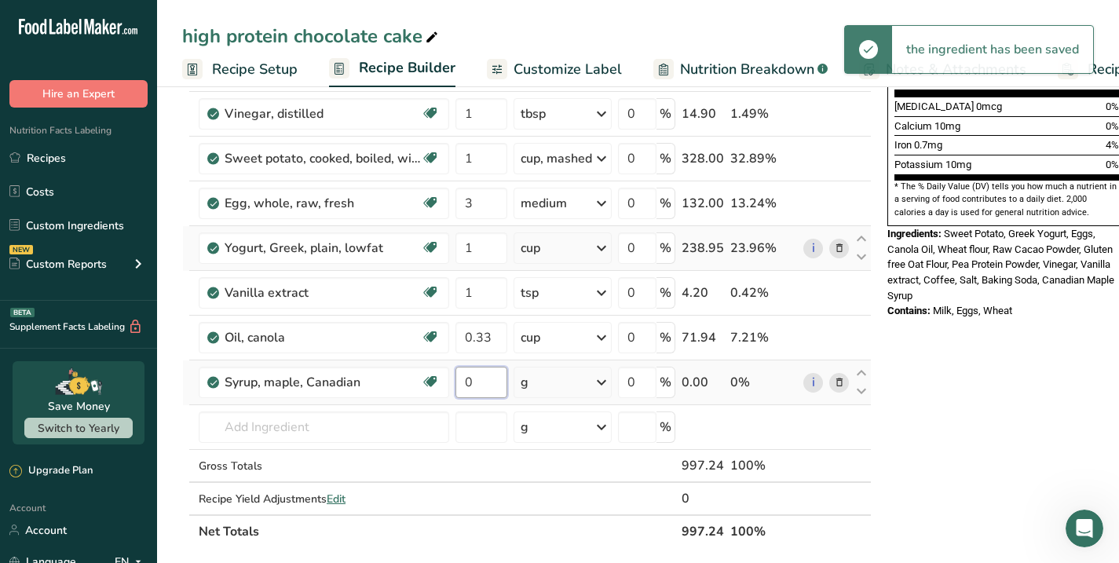
click at [478, 387] on input "0" at bounding box center [481, 382] width 52 height 31
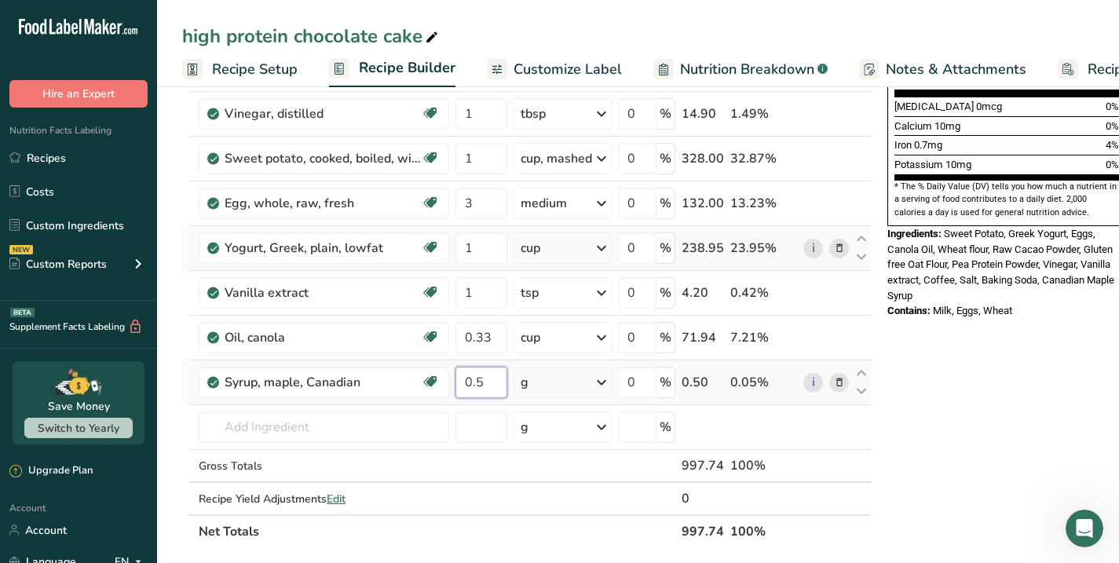
type input "0.5"
click at [605, 379] on div "Ingredient * Amount * Unit * Waste * .a-a{fill:#347362;}.b-a{fill:#fff;} Grams …" at bounding box center [526, 146] width 689 height 803
click at [605, 379] on icon at bounding box center [601, 382] width 19 height 28
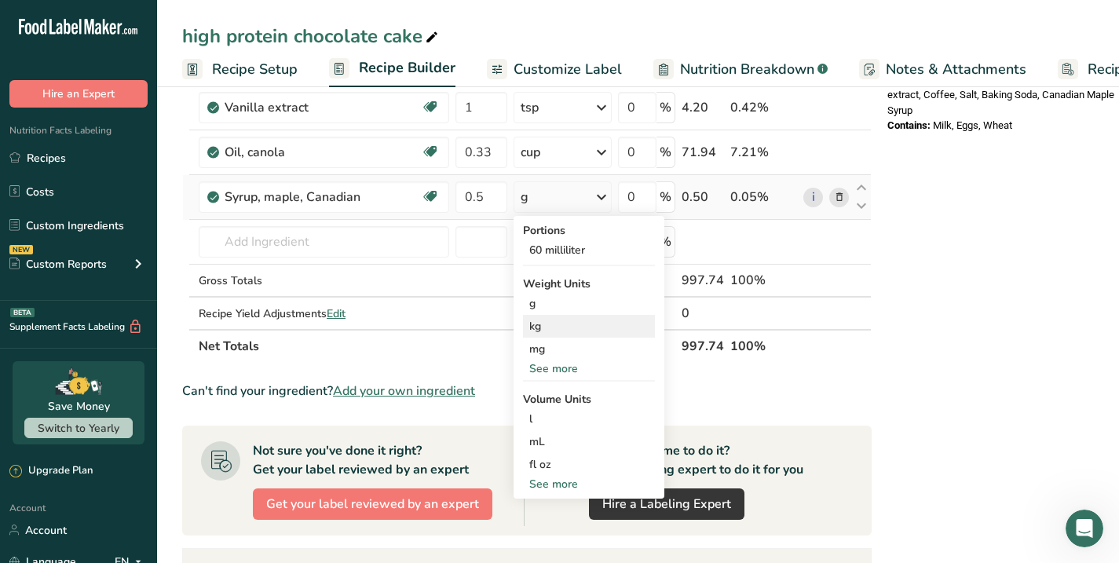
scroll to position [613, 0]
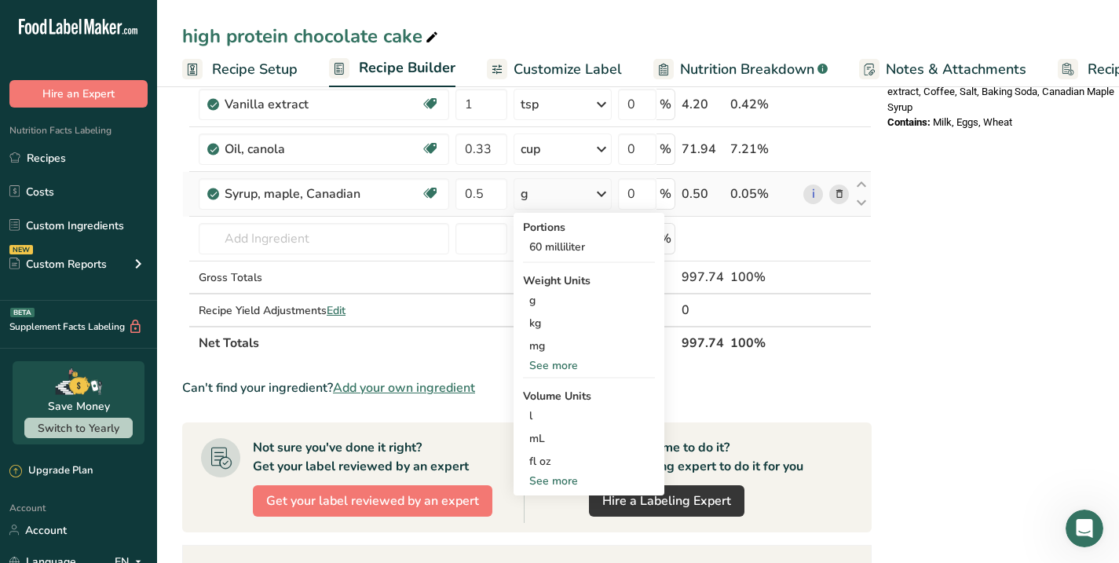
click at [552, 480] on div "See more" at bounding box center [589, 481] width 132 height 16
click at [541, 524] on div "cup" at bounding box center [588, 529] width 119 height 16
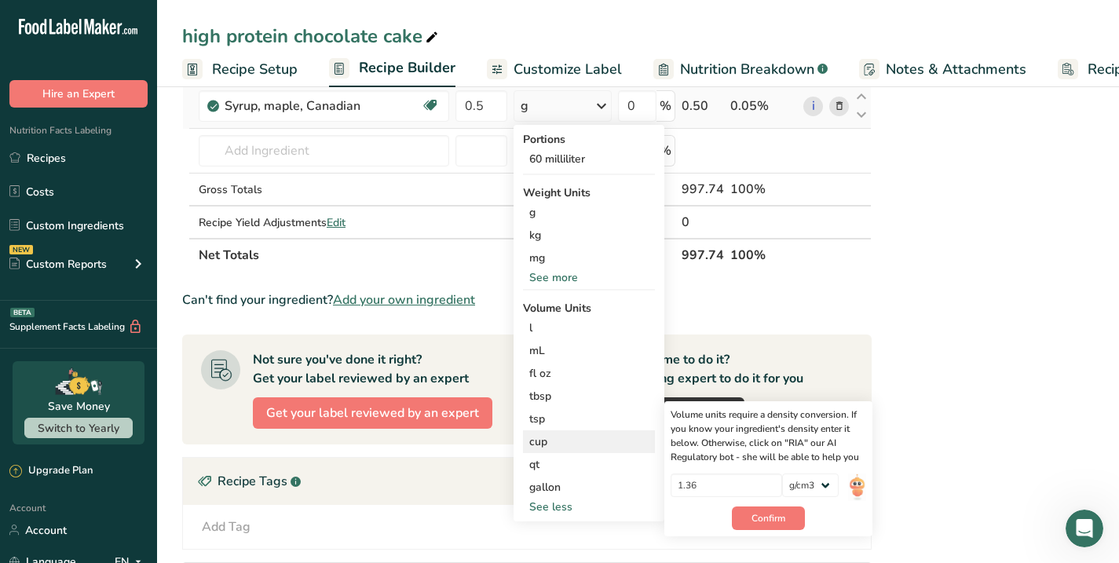
scroll to position [705, 0]
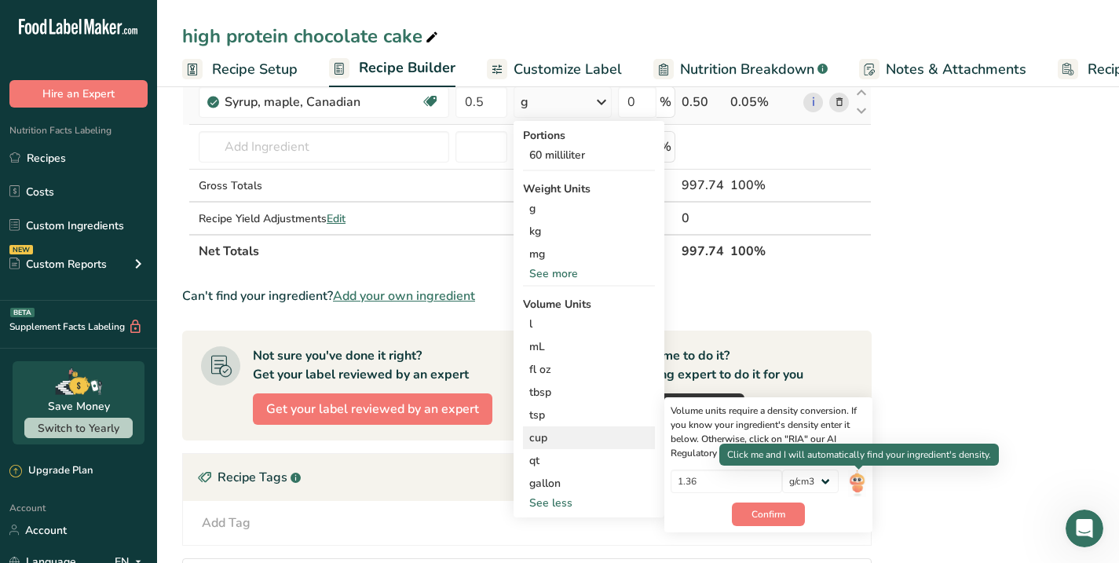
click at [860, 479] on img at bounding box center [856, 482] width 17 height 27
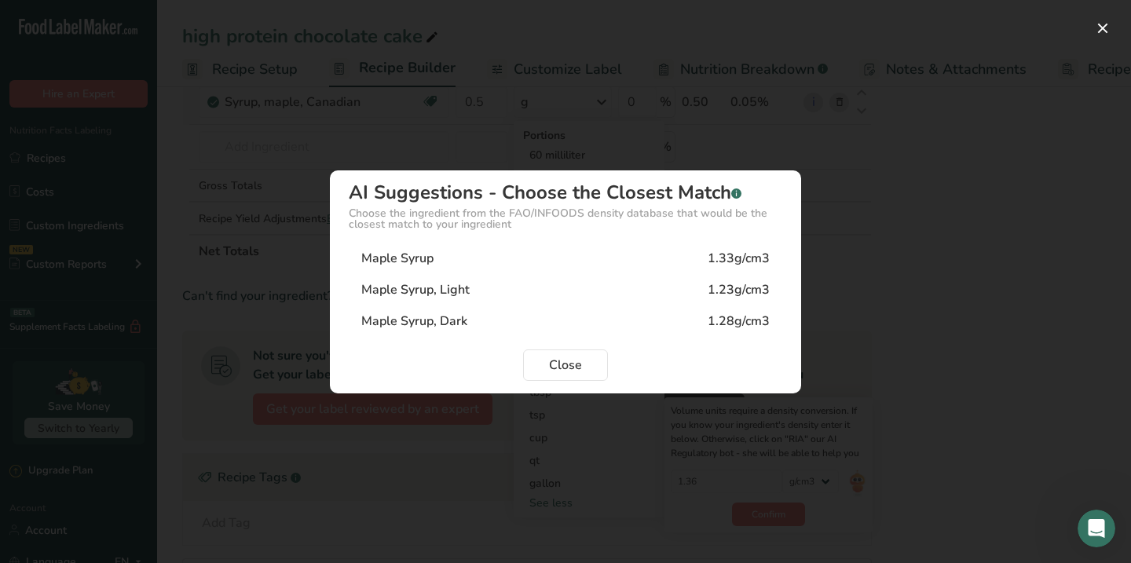
click at [422, 292] on div "Maple Syrup, Light" at bounding box center [415, 289] width 108 height 19
type input "1.23"
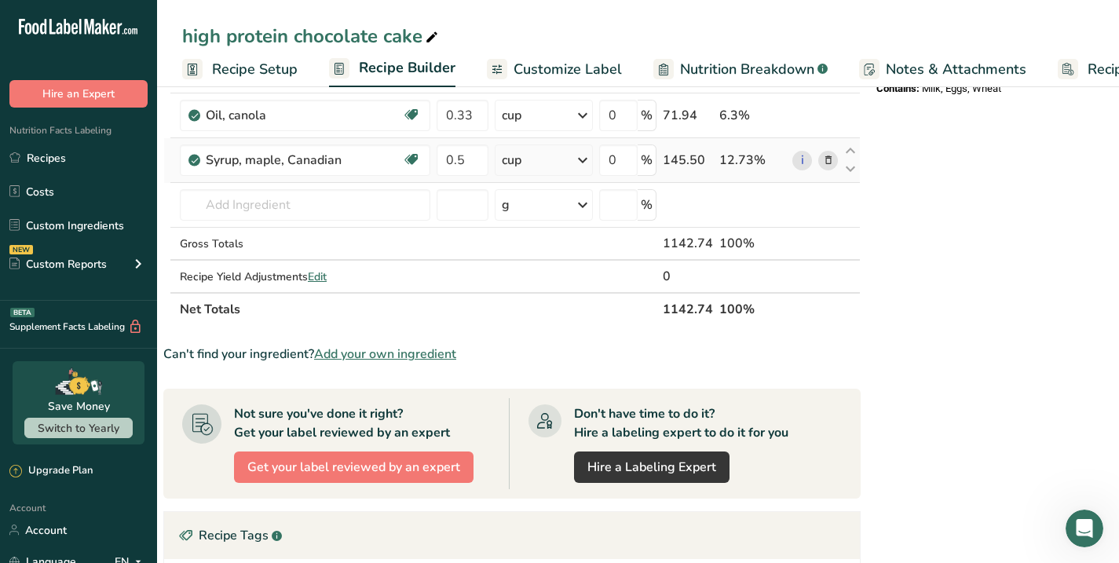
scroll to position [0, 0]
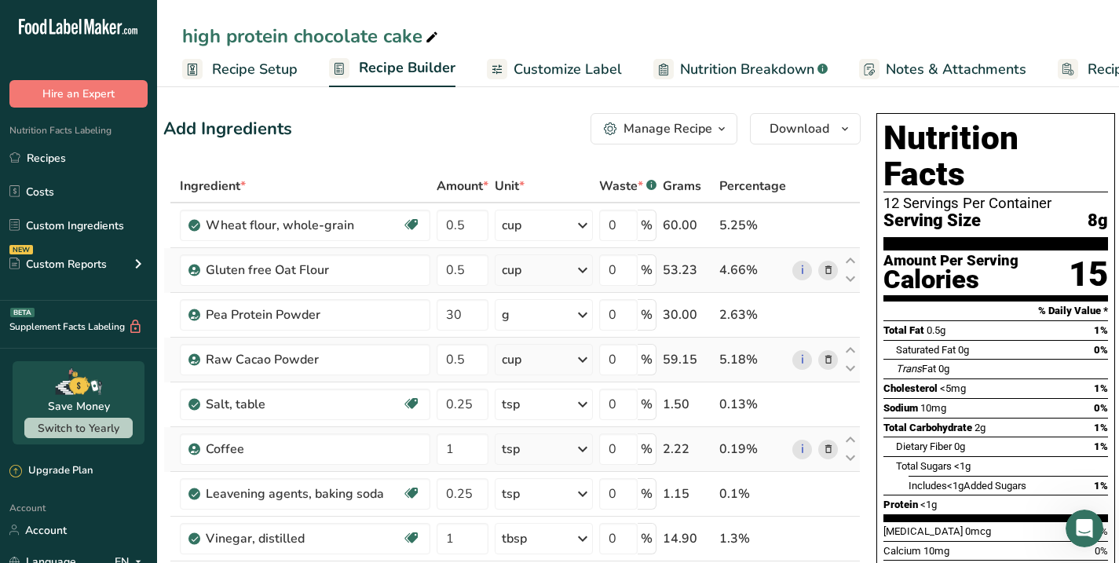
click at [247, 67] on span "Recipe Setup" at bounding box center [255, 69] width 86 height 21
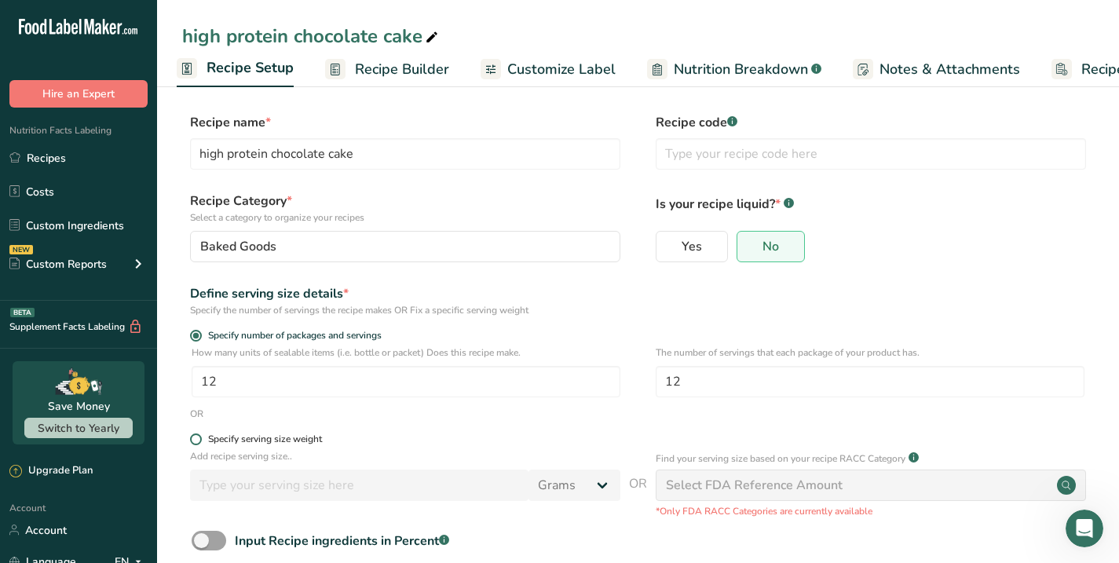
click at [195, 440] on span at bounding box center [196, 439] width 12 height 12
click at [195, 440] on input "Specify serving size weight" at bounding box center [195, 439] width 10 height 10
radio input "true"
radio input "false"
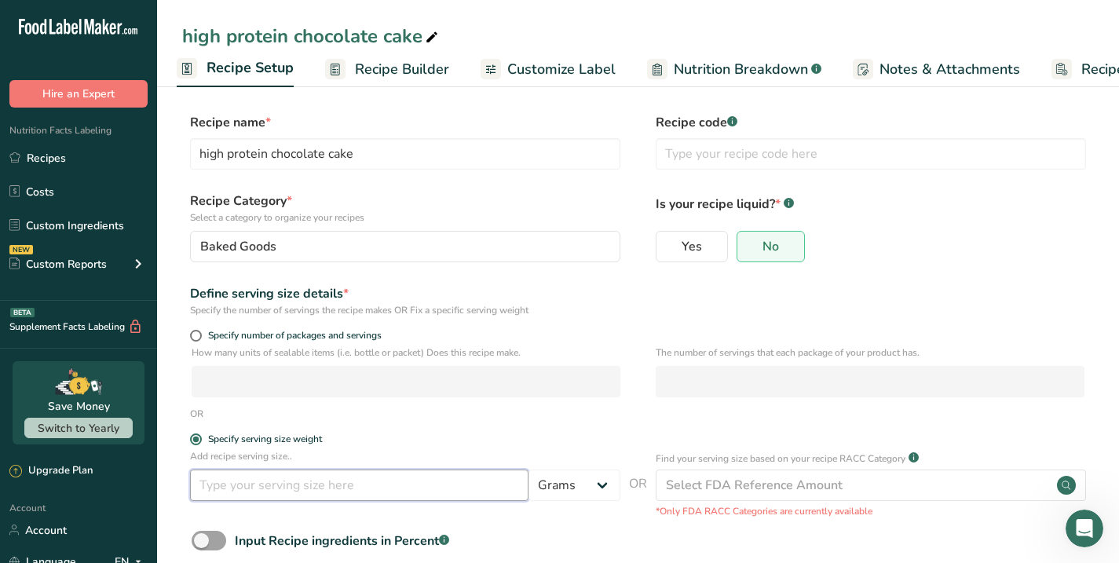
click at [219, 491] on input "number" at bounding box center [359, 484] width 338 height 31
type input "70"
click at [517, 519] on form "Recipe name * high protein chocolate cake Recipe code .a-a{fill:#347362;}.b-a{f…" at bounding box center [637, 369] width 911 height 513
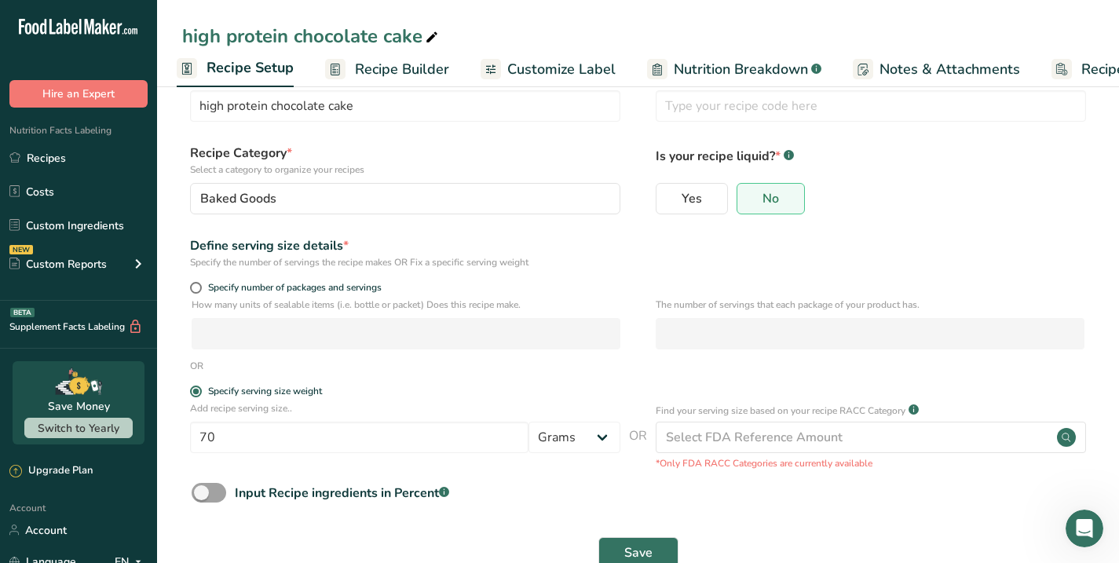
scroll to position [88, 0]
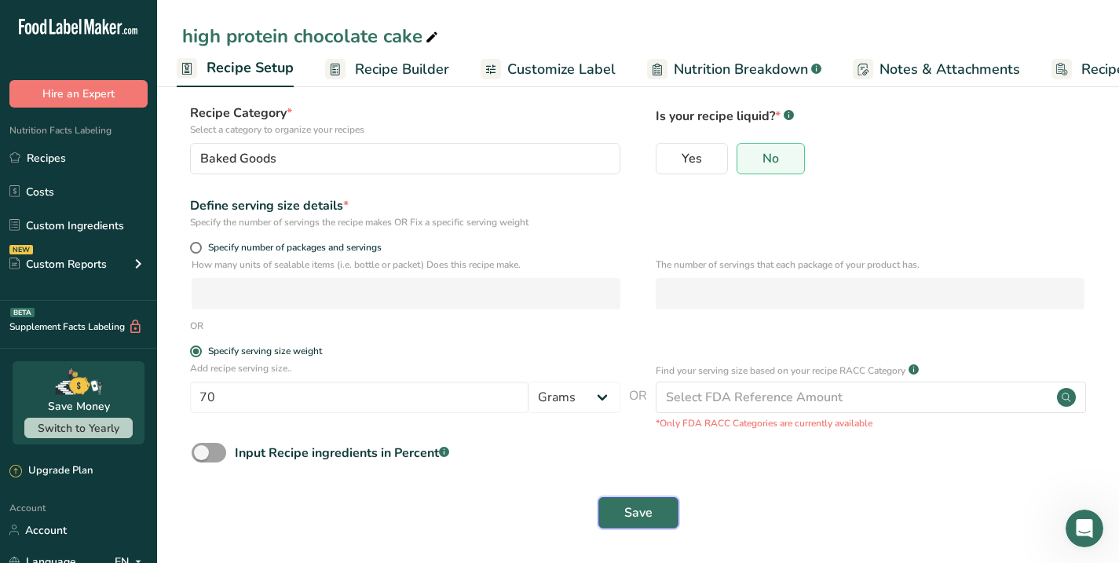
click at [637, 515] on span "Save" at bounding box center [638, 512] width 28 height 19
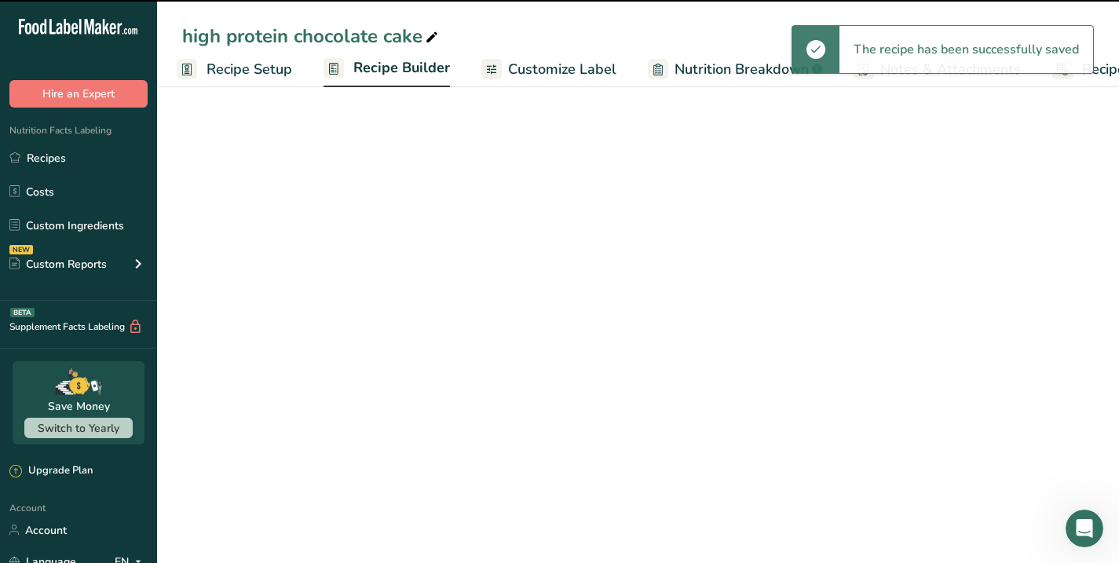
click at [398, 69] on span "Recipe Builder" at bounding box center [401, 67] width 97 height 21
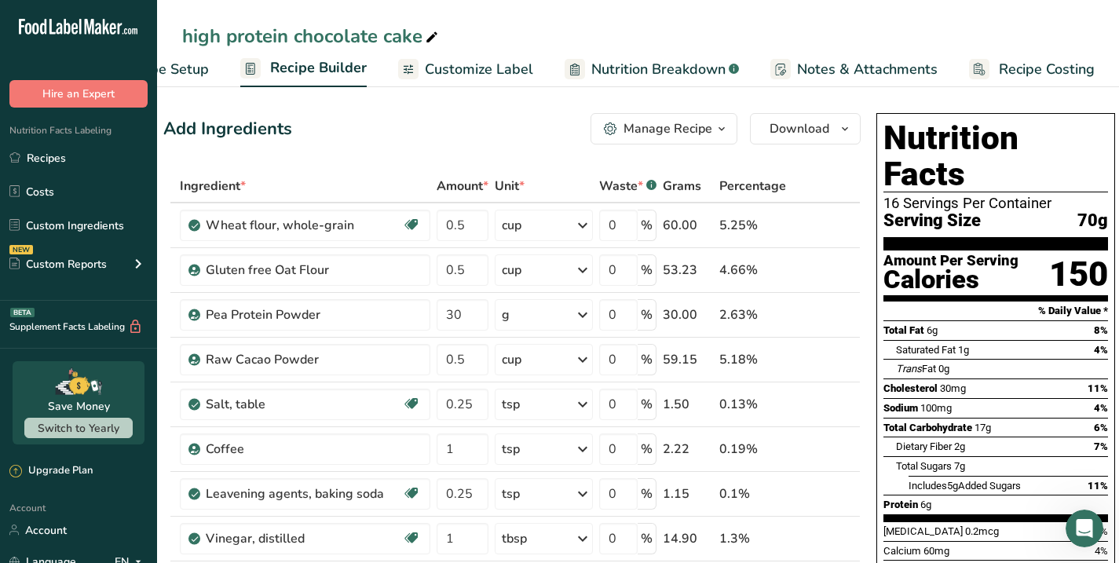
click at [485, 64] on span "Customize Label" at bounding box center [479, 69] width 108 height 21
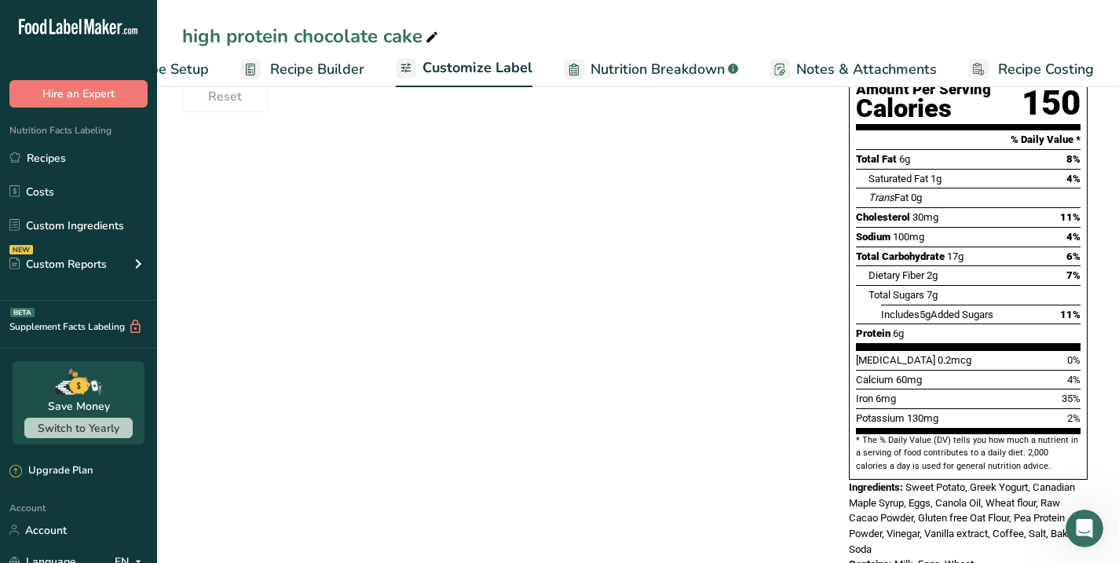
scroll to position [286, 0]
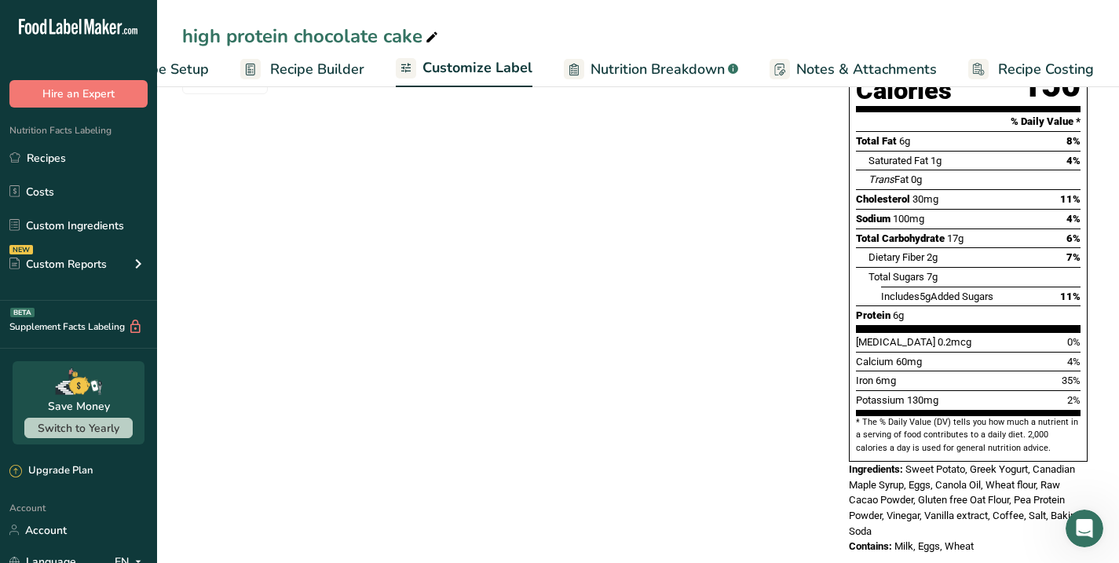
click at [183, 33] on div "high protein chocolate cake" at bounding box center [311, 36] width 259 height 28
click at [399, 42] on input "high protein chocolate cake" at bounding box center [637, 36] width 911 height 28
click at [849, 463] on span "Ingredients:" at bounding box center [876, 469] width 54 height 12
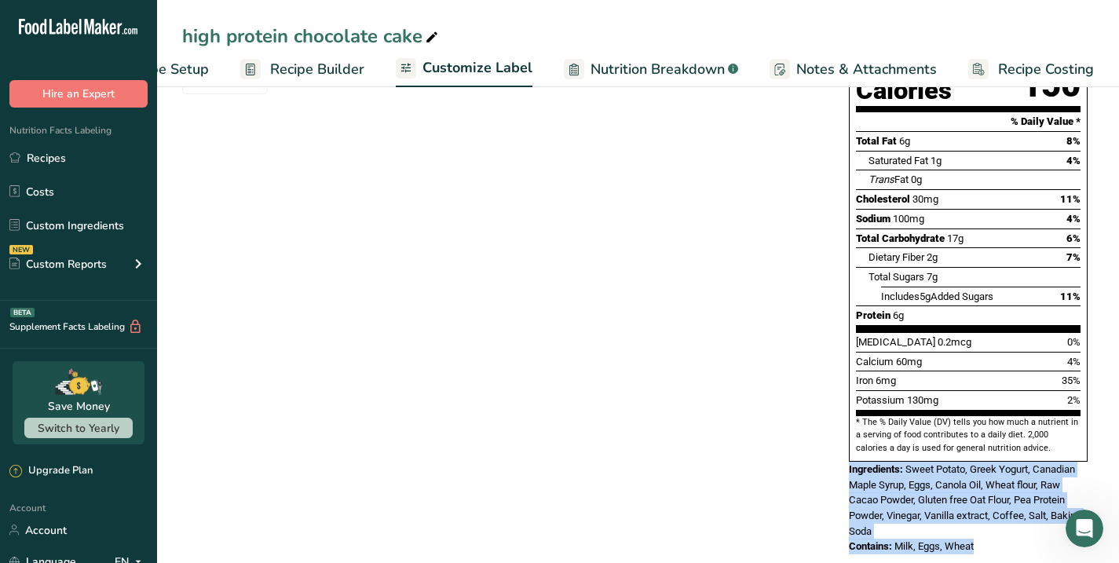
drag, startPoint x: 849, startPoint y: 436, endPoint x: 974, endPoint y: 518, distance: 149.2
click at [974, 518] on div "Nutrition Facts 16 Servings Per Container Serving Size 70g Amount Per Serving C…" at bounding box center [967, 239] width 251 height 643
copy div "Ingredients: Sweet Potato, Greek Yogurt, Canadian Maple Syrup, Eggs, Canola Oil…"
click at [684, 363] on div "Choose your label style Standard FDA label USA (FDA) Standard FDA label Tabular…" at bounding box center [637, 239] width 911 height 662
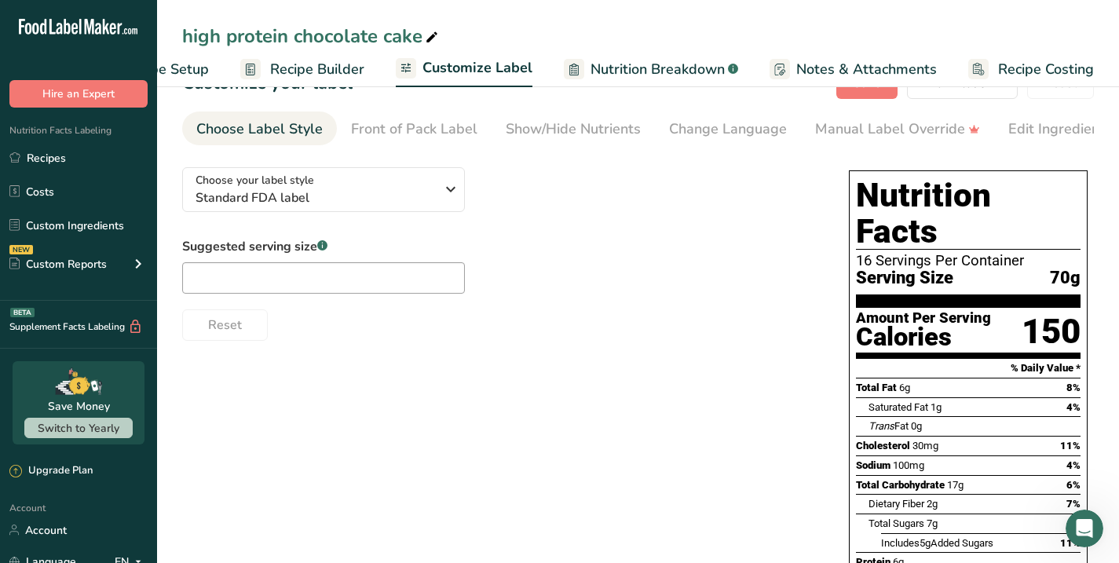
scroll to position [0, 0]
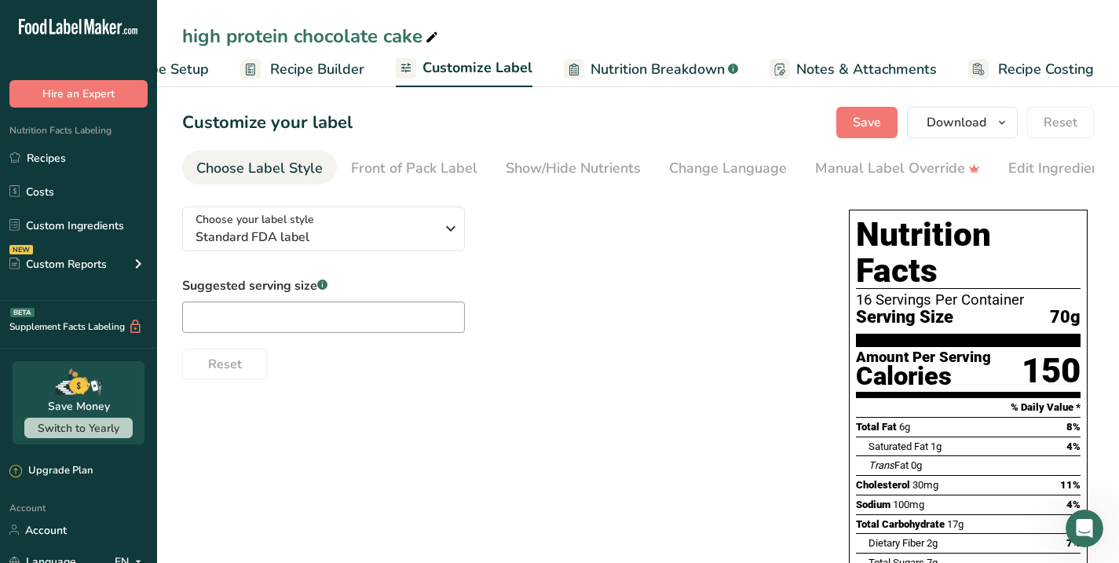
drag, startPoint x: 856, startPoint y: 282, endPoint x: 1085, endPoint y: 283, distance: 229.2
click at [1085, 283] on div "Nutrition Facts 16 Servings Per Container Serving Size 70g Amount Per Serving C…" at bounding box center [968, 479] width 239 height 538
copy div "Serving Size 70g"
click at [856, 350] on div "Amount Per Serving" at bounding box center [923, 357] width 135 height 15
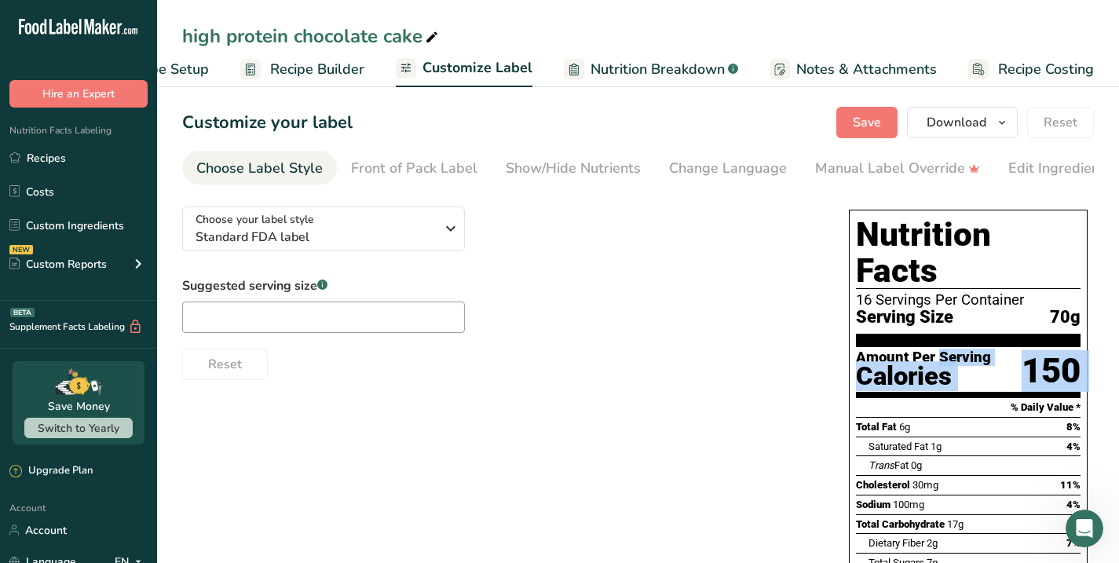
drag, startPoint x: 855, startPoint y: 324, endPoint x: 1075, endPoint y: 340, distance: 220.4
click at [1075, 347] on section "Amount Per Serving Calories 150" at bounding box center [968, 372] width 225 height 51
copy div "Amount Per Serving Calories 150"
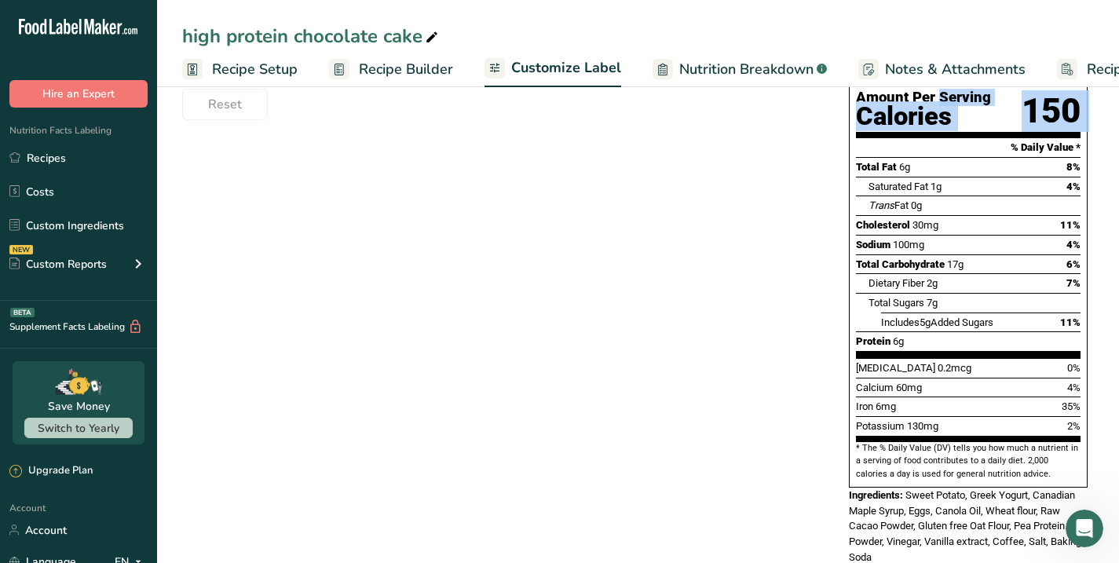
click at [534, 77] on span "Customize Label" at bounding box center [566, 67] width 110 height 21
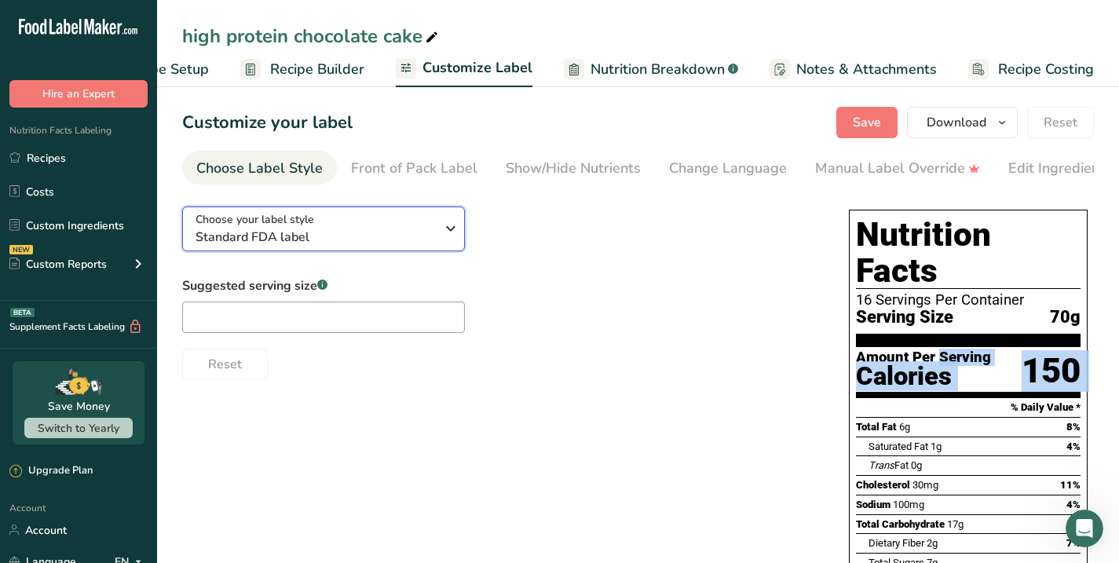
click at [450, 234] on icon "button" at bounding box center [450, 228] width 19 height 28
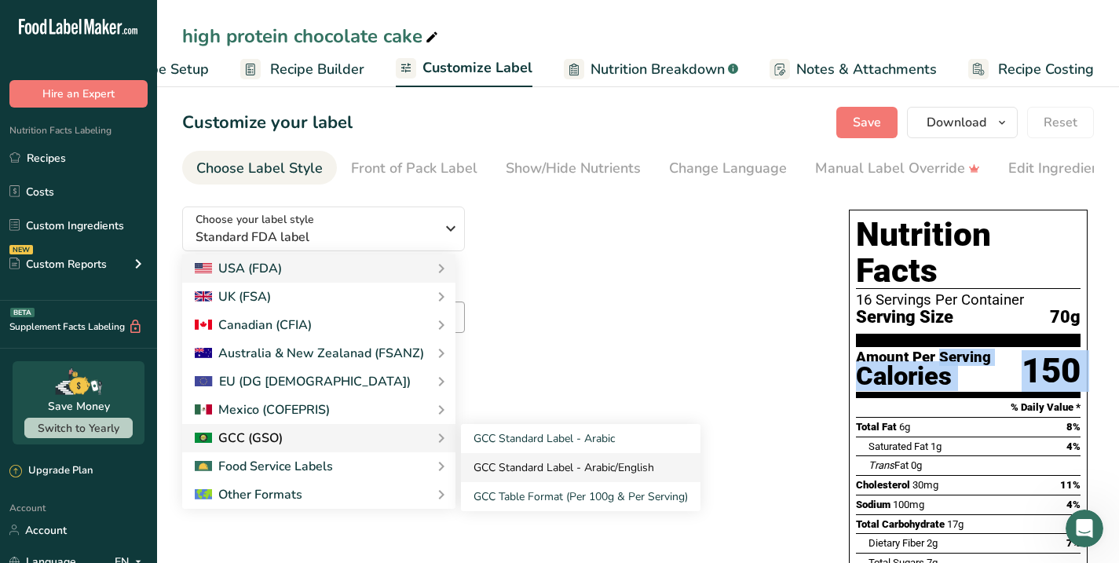
click at [564, 469] on link "GCC Standard Label - Arabic/English" at bounding box center [580, 467] width 239 height 29
click at [542, 466] on link "GCC Standard Label - Arabic/English" at bounding box center [580, 467] width 239 height 29
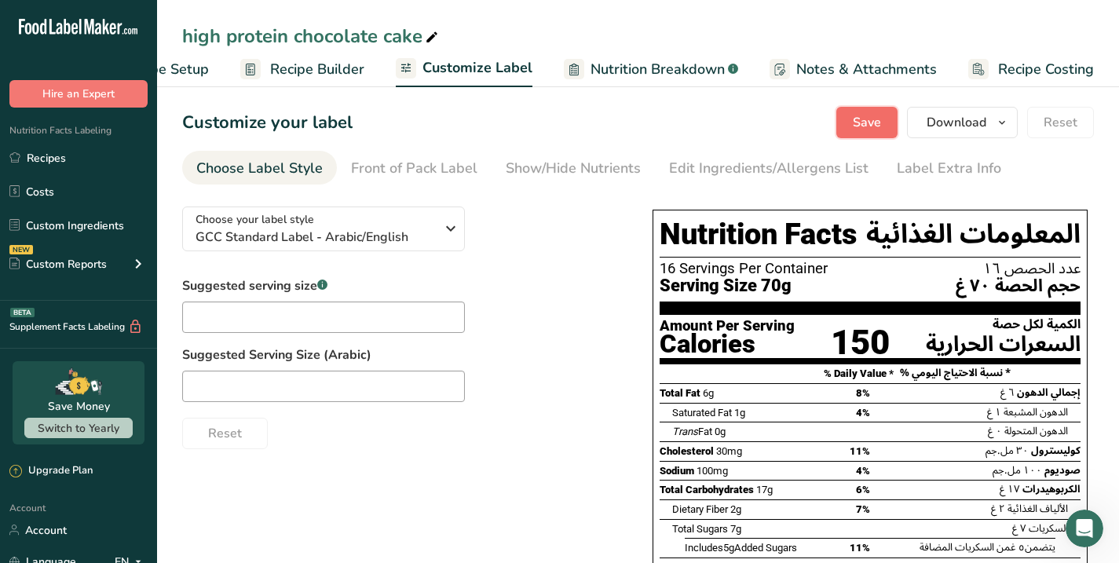
click at [864, 120] on span "Save" at bounding box center [867, 122] width 28 height 19
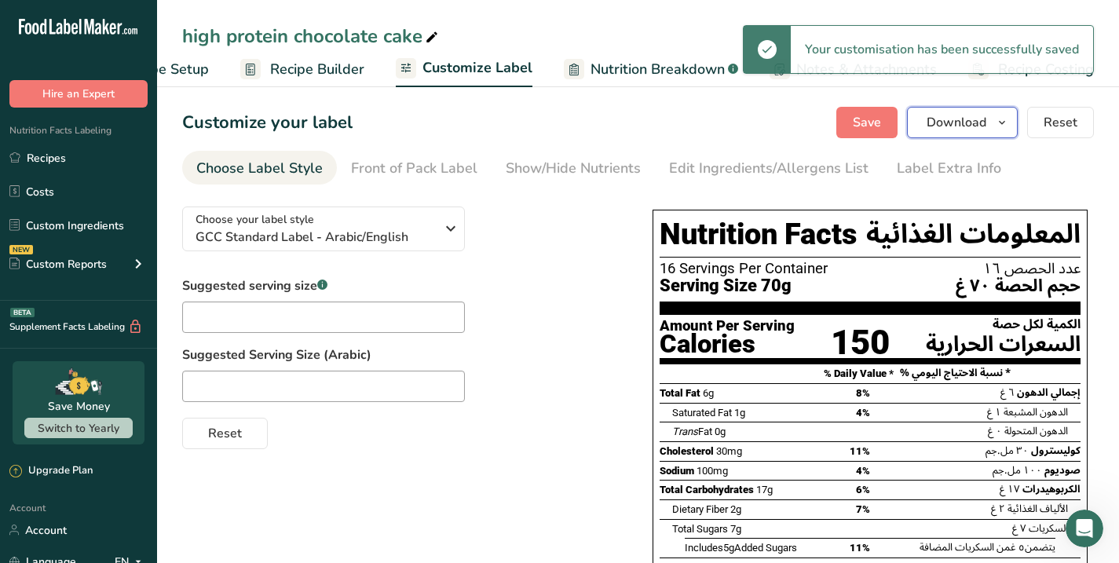
click at [978, 119] on span "Download" at bounding box center [956, 122] width 60 height 19
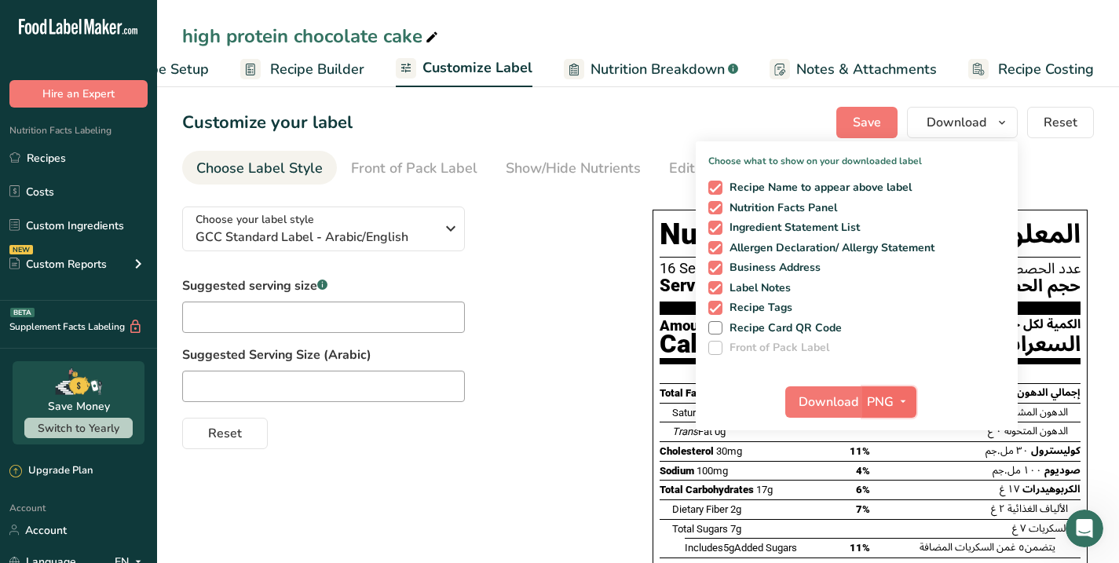
click at [905, 400] on icon "button" at bounding box center [903, 402] width 13 height 20
click at [894, 508] on link "PDF" at bounding box center [891, 512] width 50 height 26
click at [805, 393] on span "Download" at bounding box center [829, 402] width 60 height 19
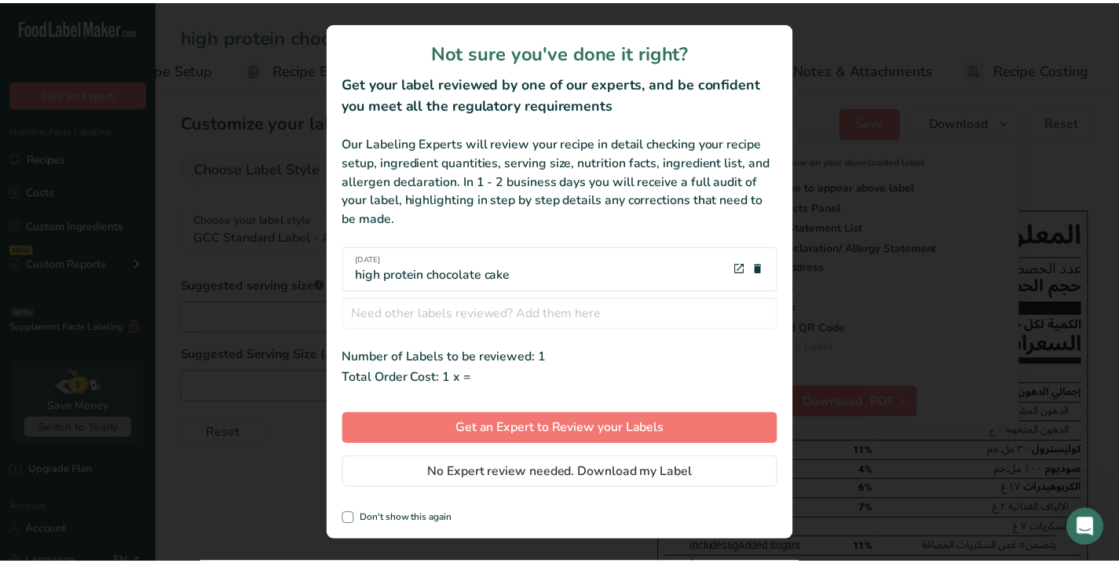
scroll to position [0, 77]
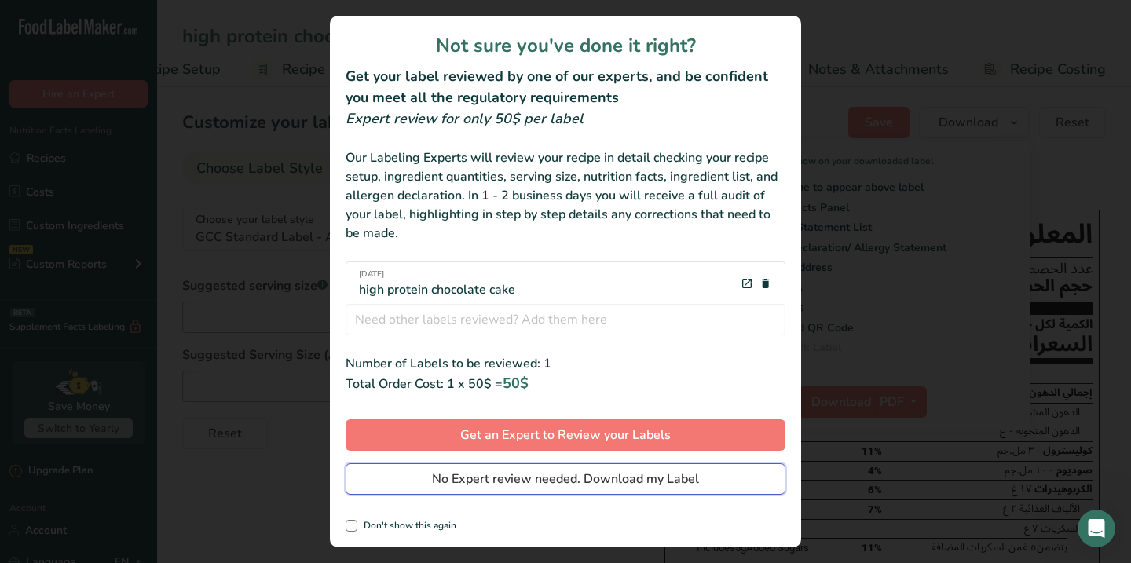
click at [532, 477] on span "No Expert review needed. Download my Label" at bounding box center [565, 478] width 267 height 19
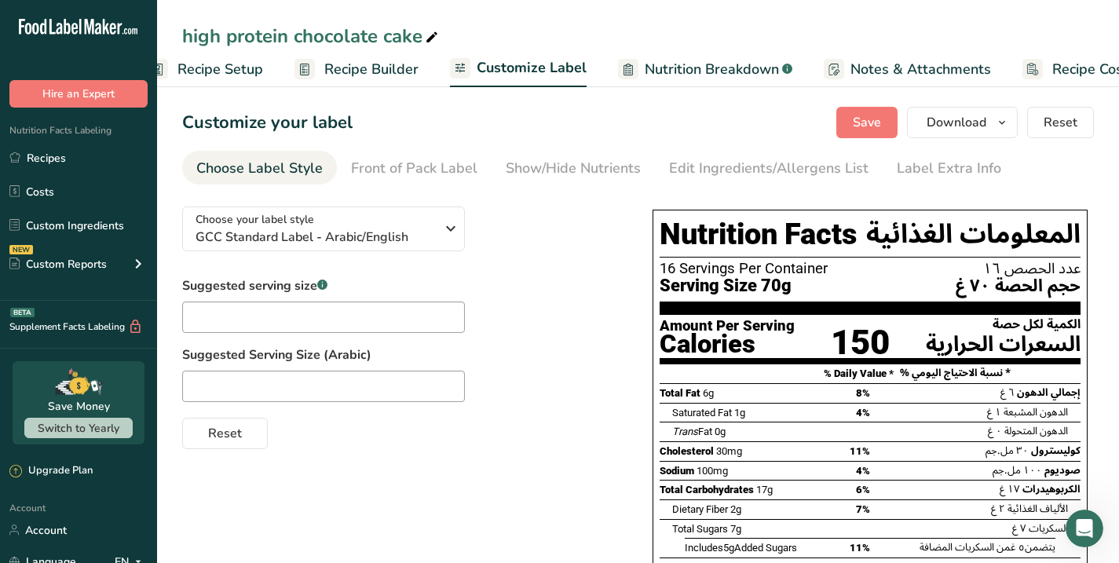
scroll to position [0, 0]
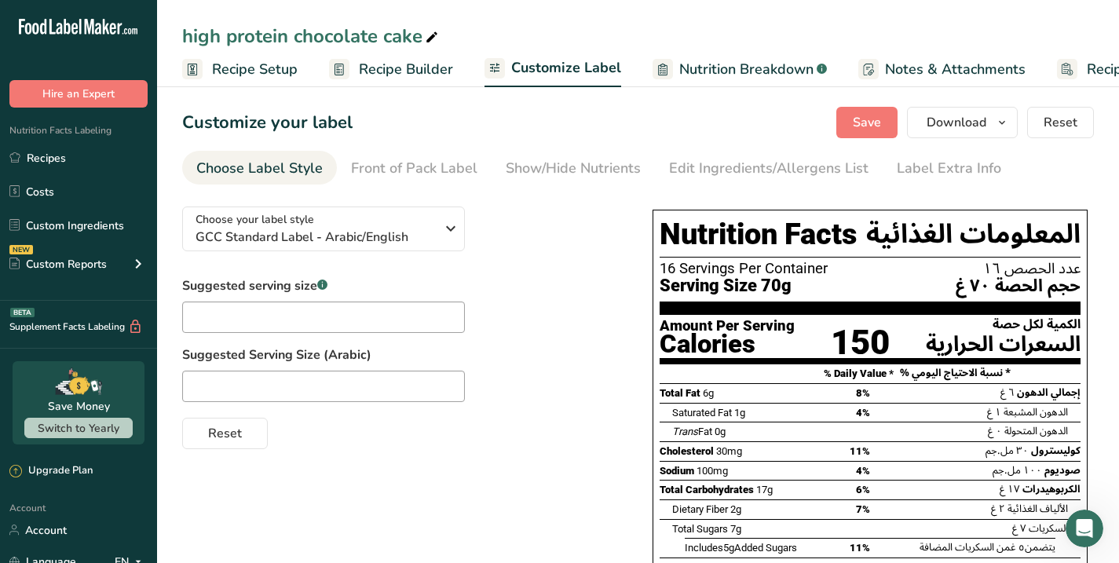
click at [250, 65] on span "Recipe Setup" at bounding box center [255, 69] width 86 height 21
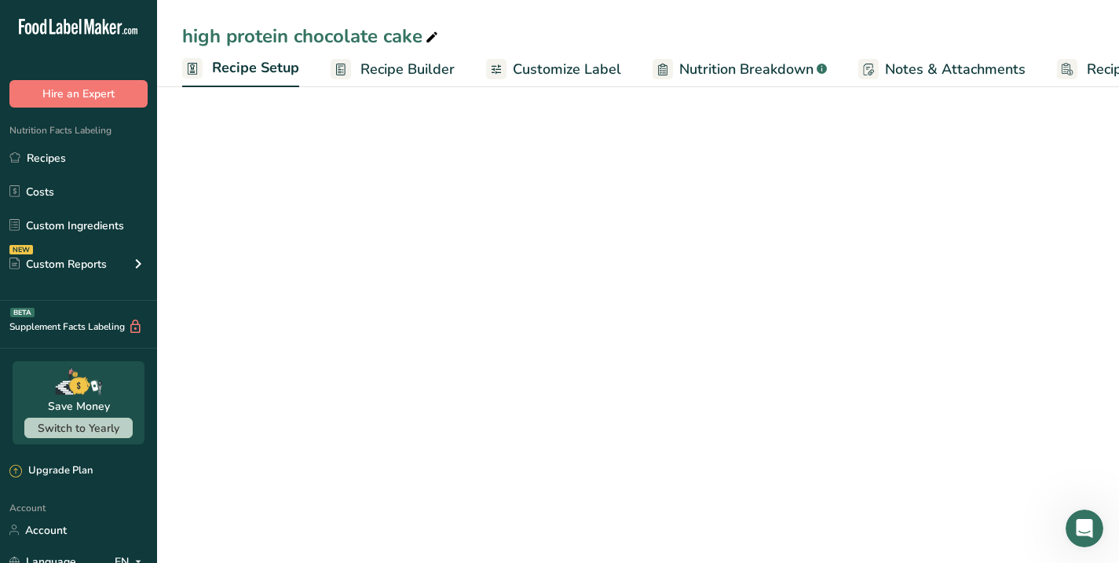
scroll to position [0, 5]
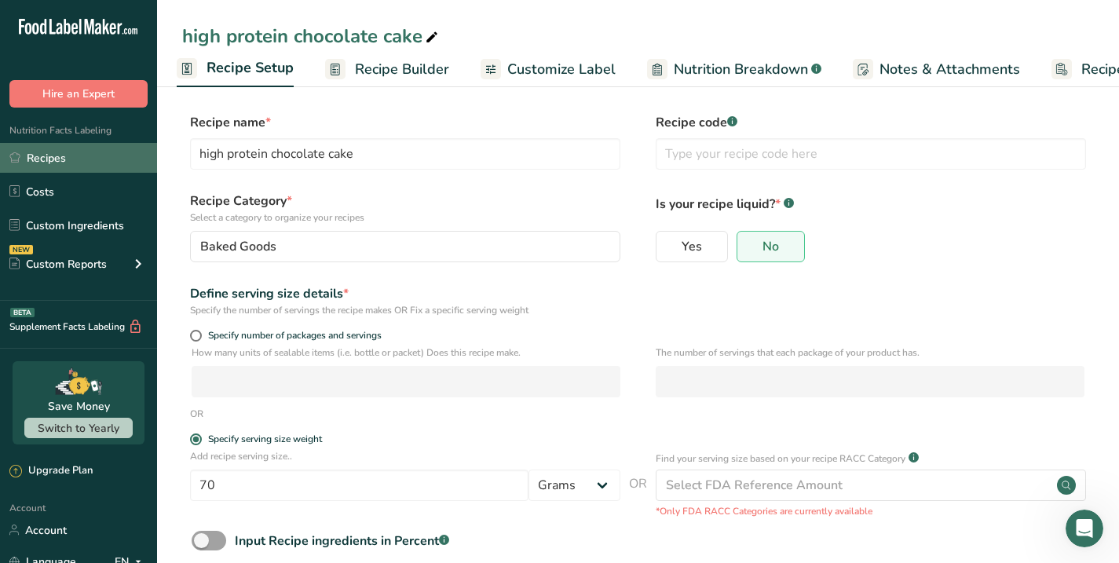
click at [44, 159] on link "Recipes" at bounding box center [78, 158] width 157 height 30
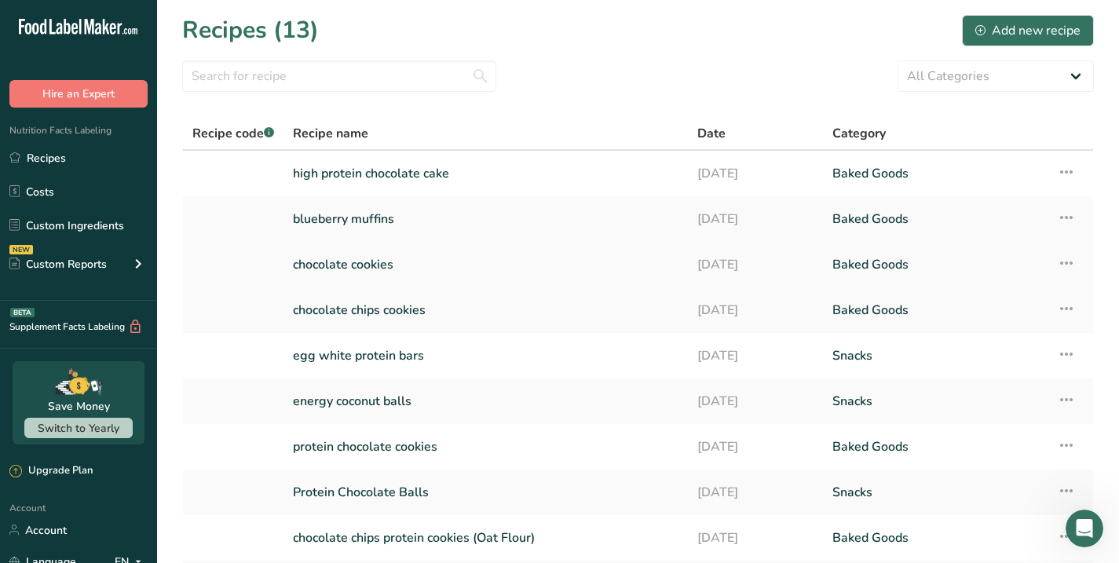
click at [360, 258] on link "chocolate cookies" at bounding box center [485, 264] width 385 height 33
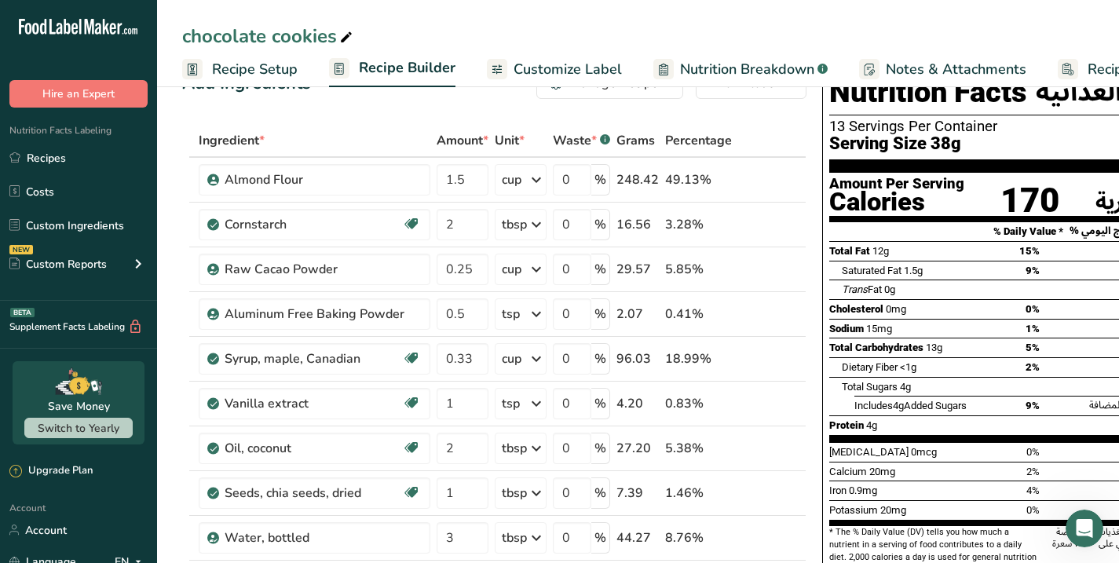
scroll to position [52, 0]
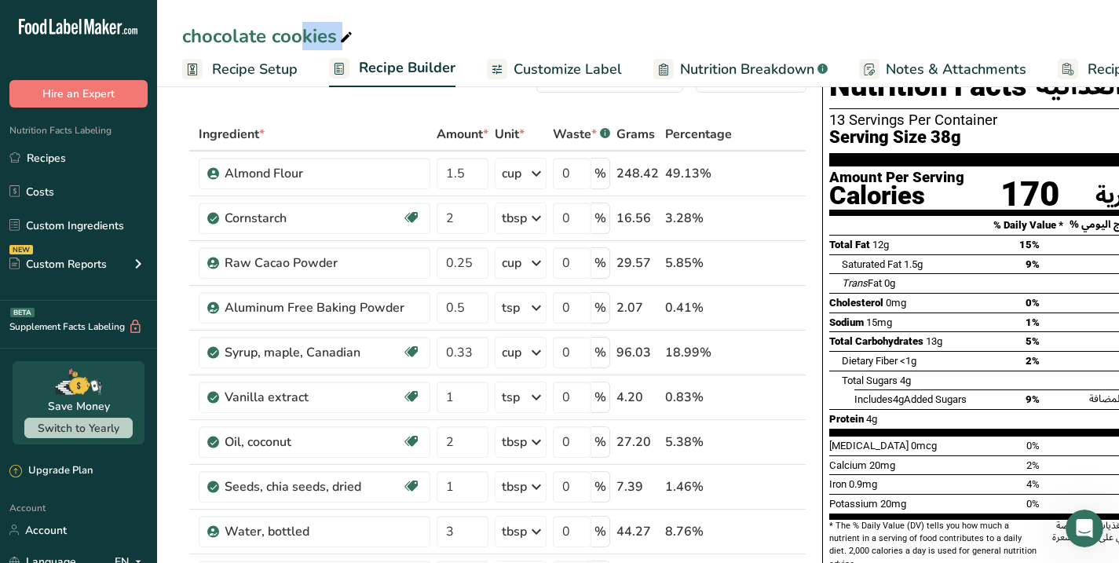
drag, startPoint x: 184, startPoint y: 37, endPoint x: 338, endPoint y: 28, distance: 154.9
click at [338, 28] on div "chocolate cookies" at bounding box center [269, 36] width 174 height 28
drag, startPoint x: 184, startPoint y: 38, endPoint x: 332, endPoint y: 35, distance: 148.4
click at [332, 35] on input "chocolate cookies" at bounding box center [637, 36] width 911 height 28
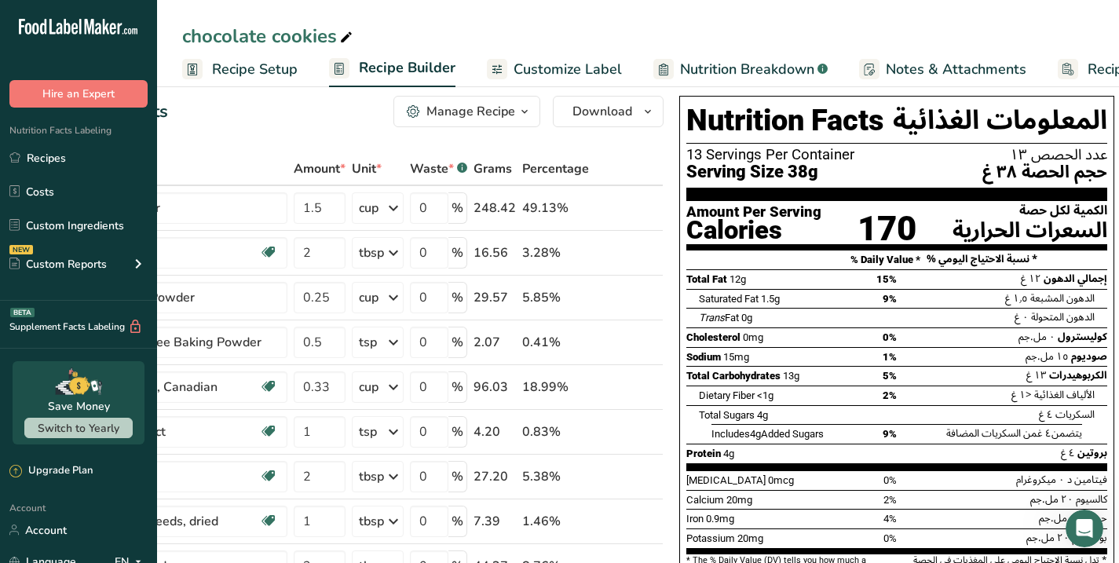
scroll to position [8, 0]
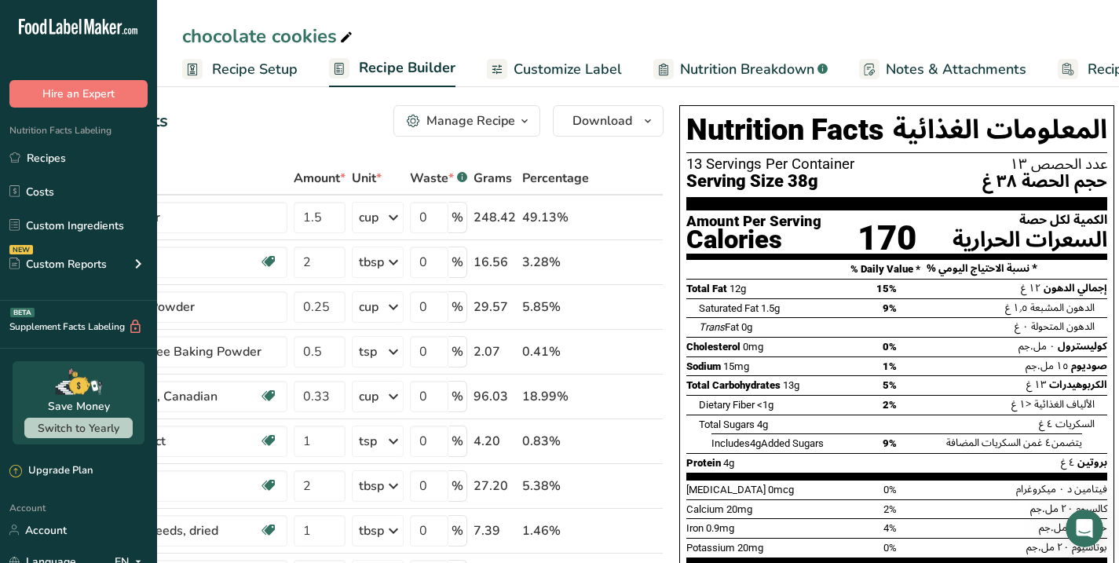
click at [557, 70] on span "Customize Label" at bounding box center [567, 69] width 108 height 21
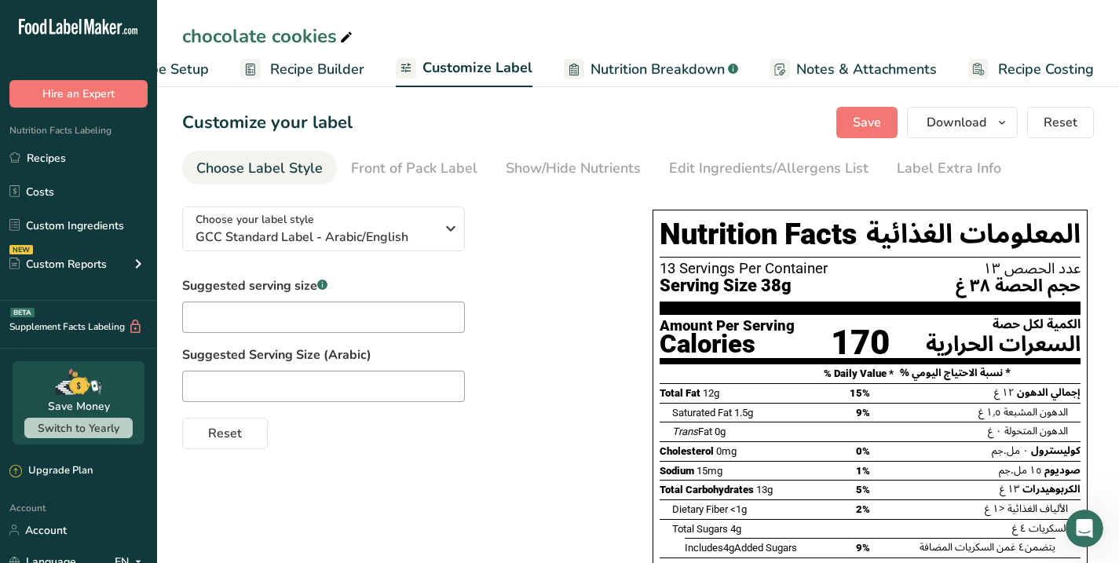
drag, startPoint x: 662, startPoint y: 286, endPoint x: 788, endPoint y: 283, distance: 126.4
click at [789, 283] on span "Serving Size 38g" at bounding box center [725, 286] width 132 height 20
copy span "Serving Size 38g"
drag, startPoint x: 661, startPoint y: 323, endPoint x: 802, endPoint y: 322, distance: 141.3
click at [802, 322] on div "Amount Per Serving Calories 170 الكمية لكل حصة السعرات الحرارية" at bounding box center [869, 335] width 421 height 40
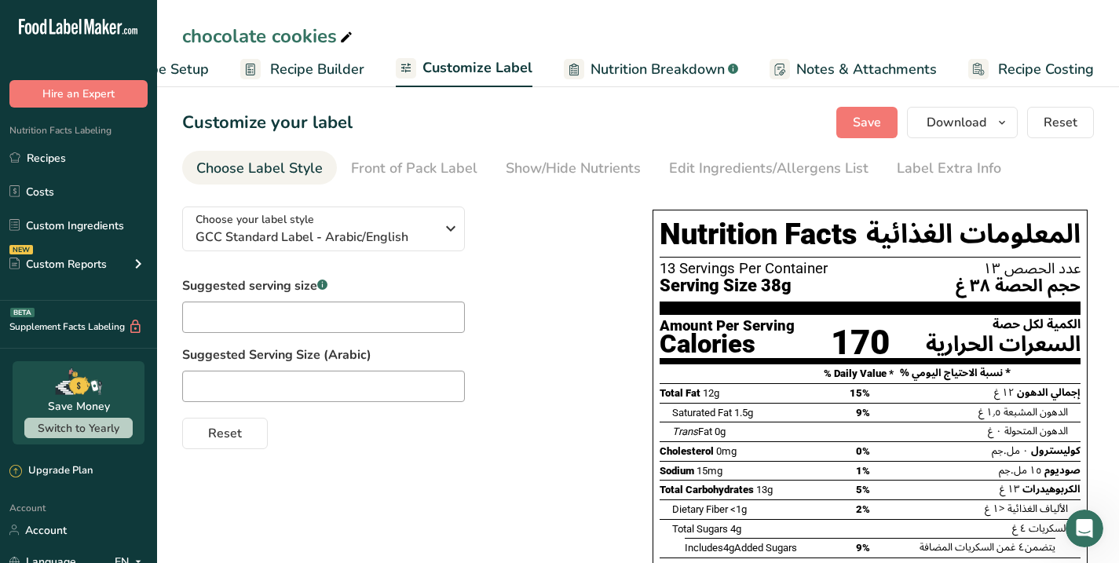
copy div "Amount Per Serving"
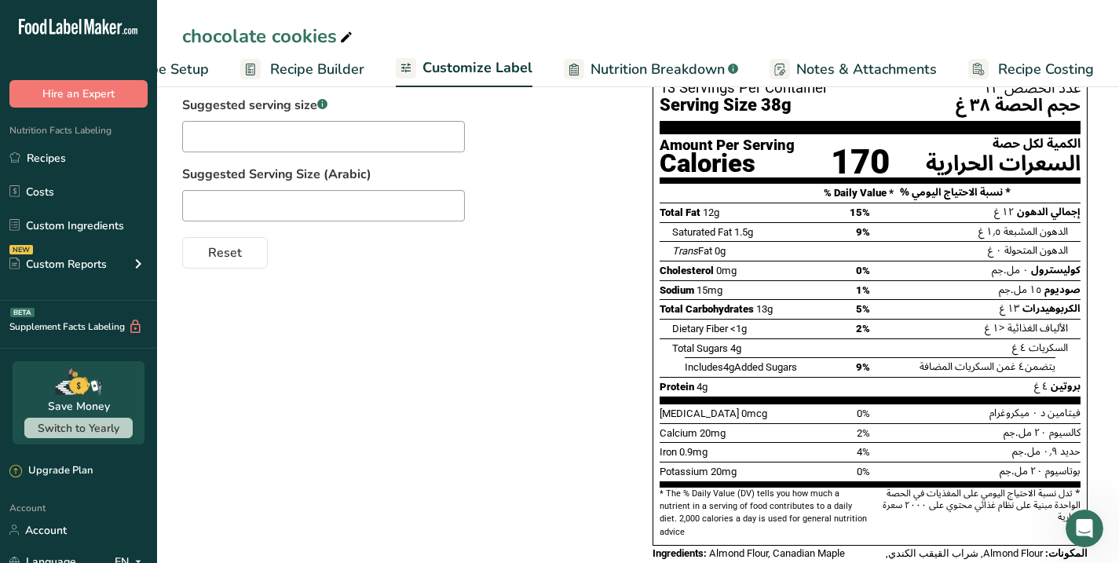
scroll to position [284, 0]
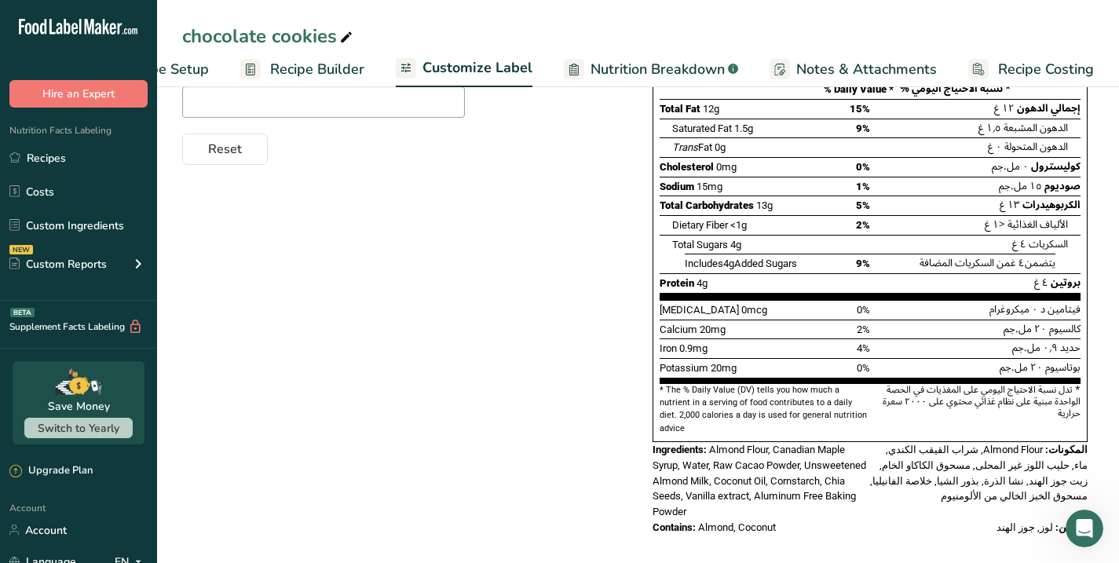
click at [653, 444] on span "Ingredients:" at bounding box center [679, 450] width 54 height 12
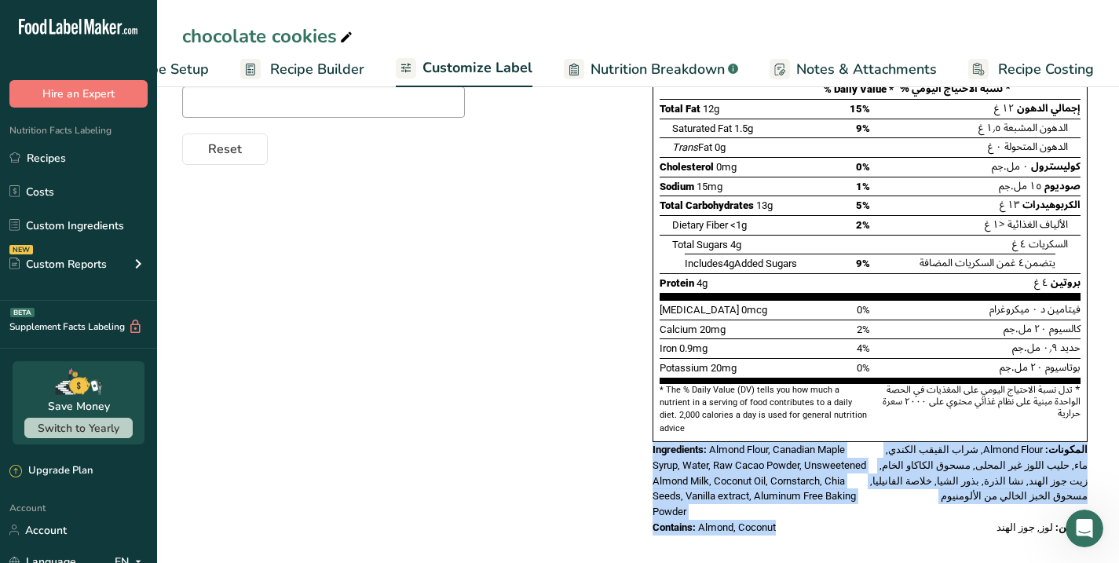
drag, startPoint x: 653, startPoint y: 438, endPoint x: 782, endPoint y: 513, distance: 148.8
click at [782, 513] on div "Nutrition Facts المعلومات الغذائية 13 Servings Per Container عدد الحصص ١٣ Servi…" at bounding box center [869, 230] width 447 height 622
copy div "Ingredients: Almond Flour, Canadian Maple Syrup, Water, Raw Cacao Powder, Unswe…"
click at [53, 156] on link "Recipes" at bounding box center [78, 158] width 157 height 30
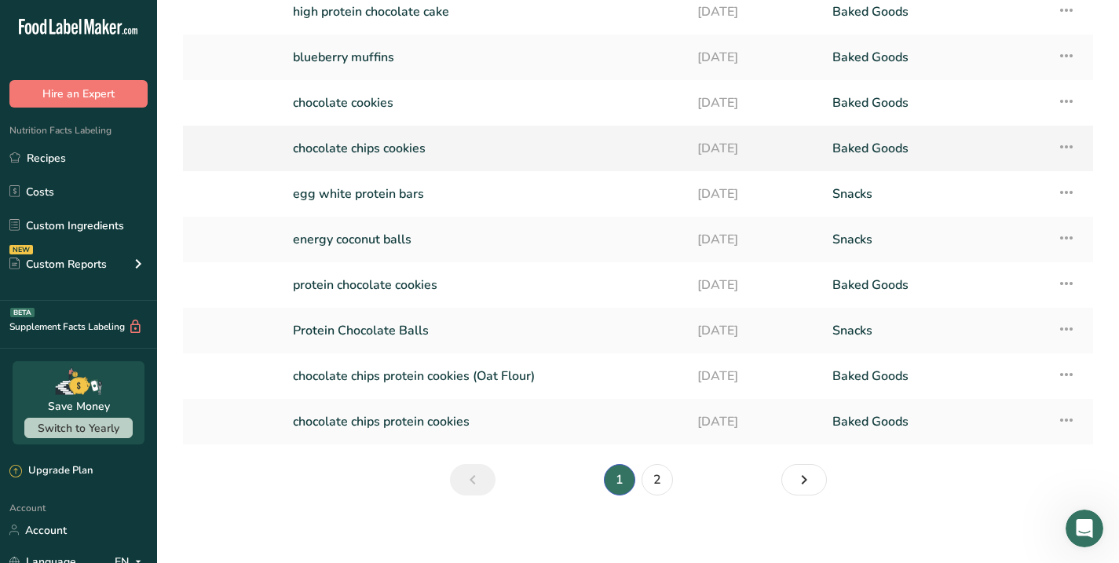
scroll to position [170, 0]
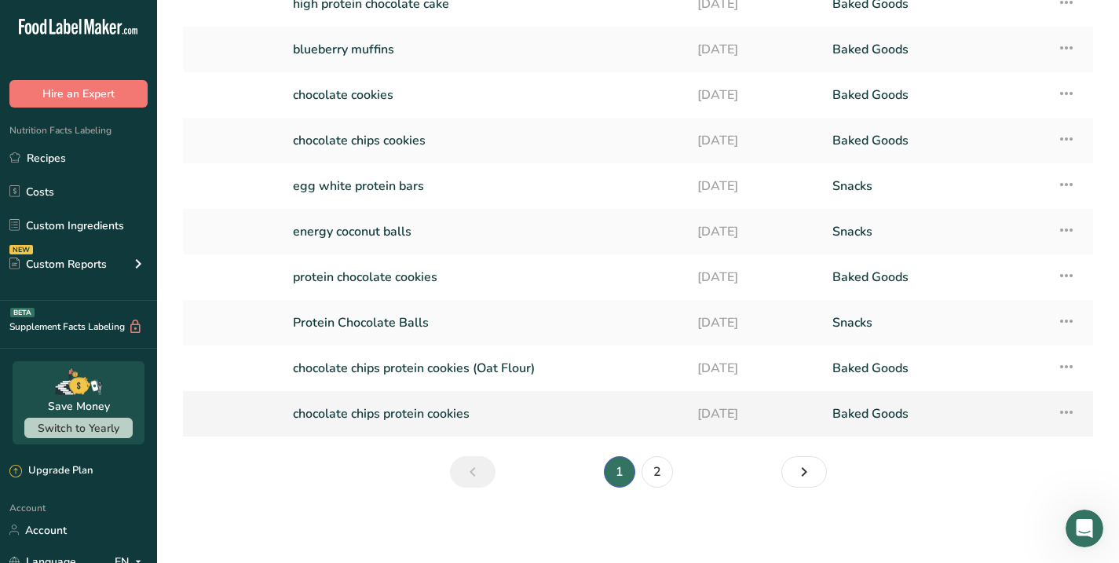
click at [386, 408] on link "chocolate chips protein cookies" at bounding box center [485, 413] width 385 height 33
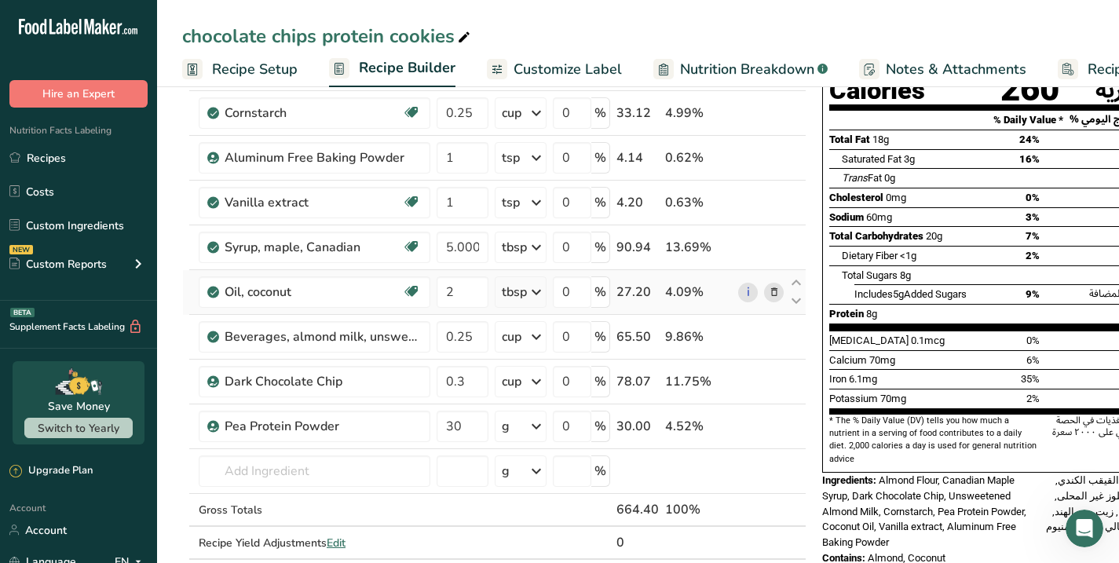
scroll to position [161, 0]
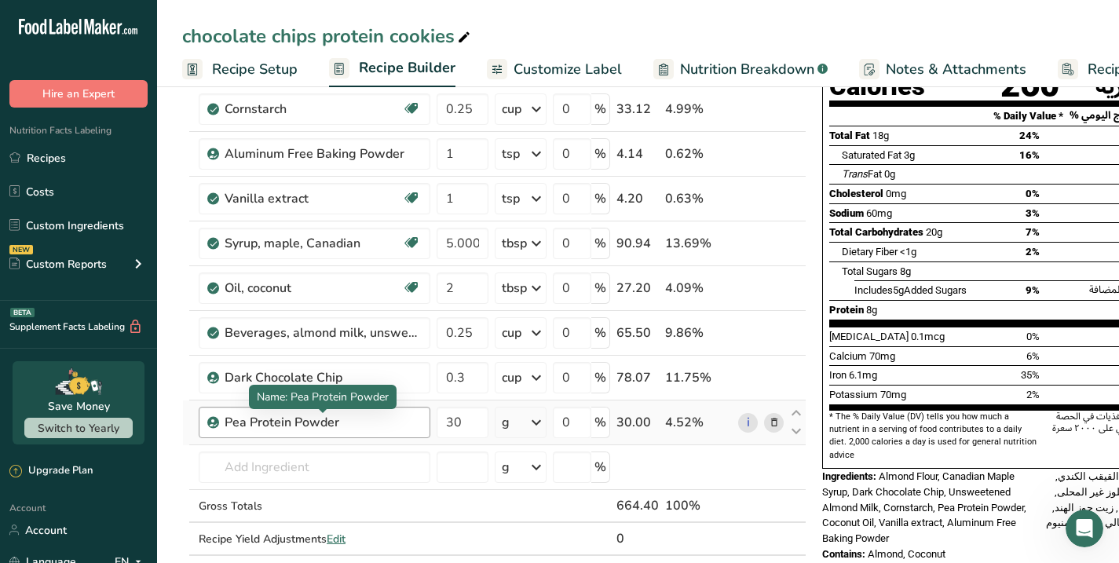
click at [361, 424] on div "Pea Protein Powder" at bounding box center [323, 422] width 196 height 19
drag, startPoint x: 247, startPoint y: 422, endPoint x: 221, endPoint y: 420, distance: 26.0
click at [221, 421] on div "Pea Protein Powder" at bounding box center [315, 422] width 232 height 31
click at [794, 430] on icon at bounding box center [796, 432] width 19 height 12
click at [796, 407] on icon at bounding box center [796, 413] width 19 height 12
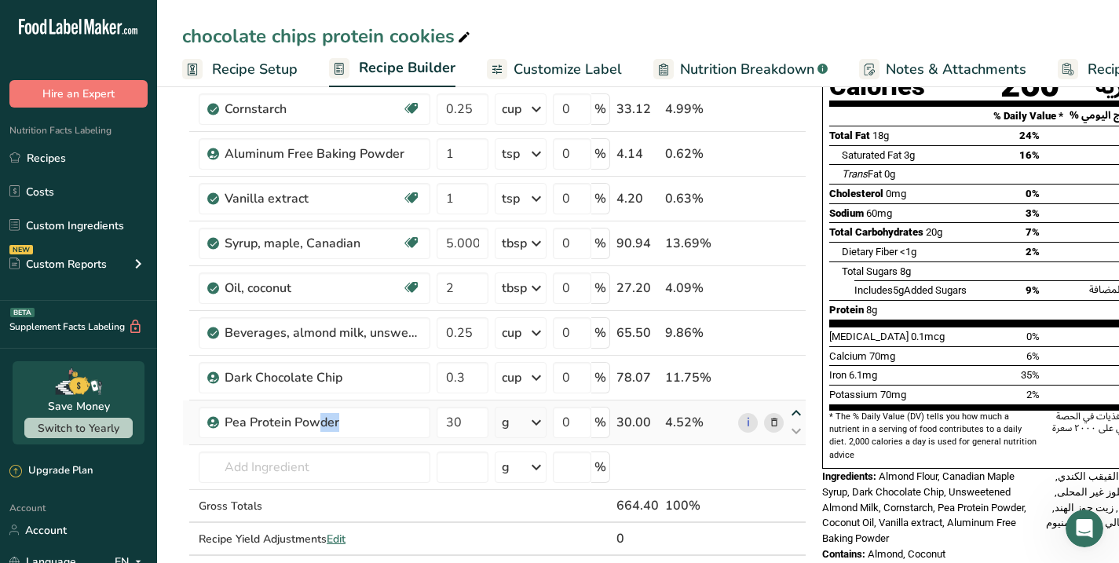
type input "30"
type input "0.3"
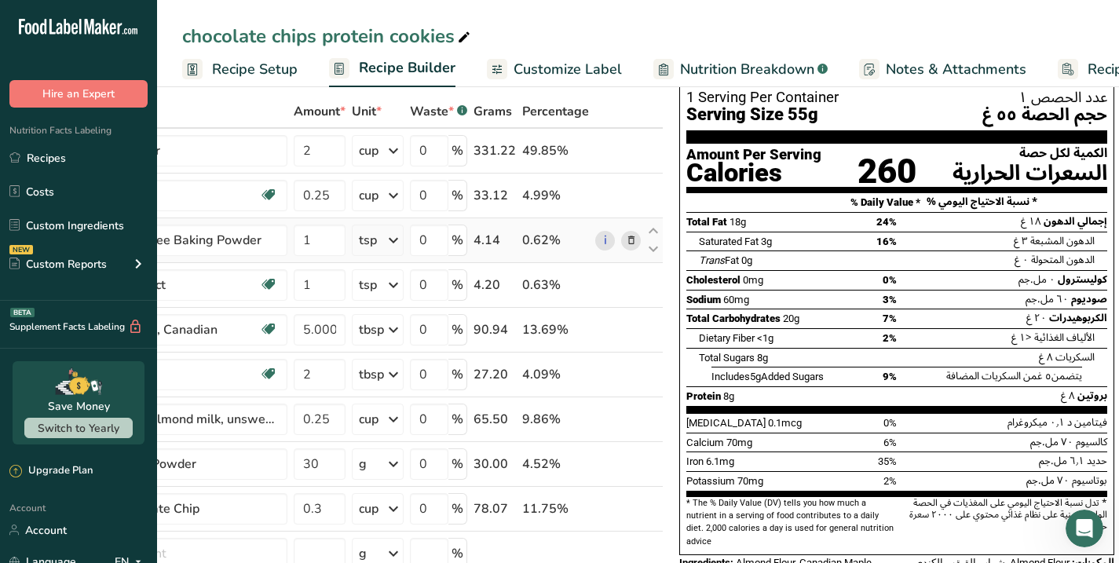
scroll to position [0, 0]
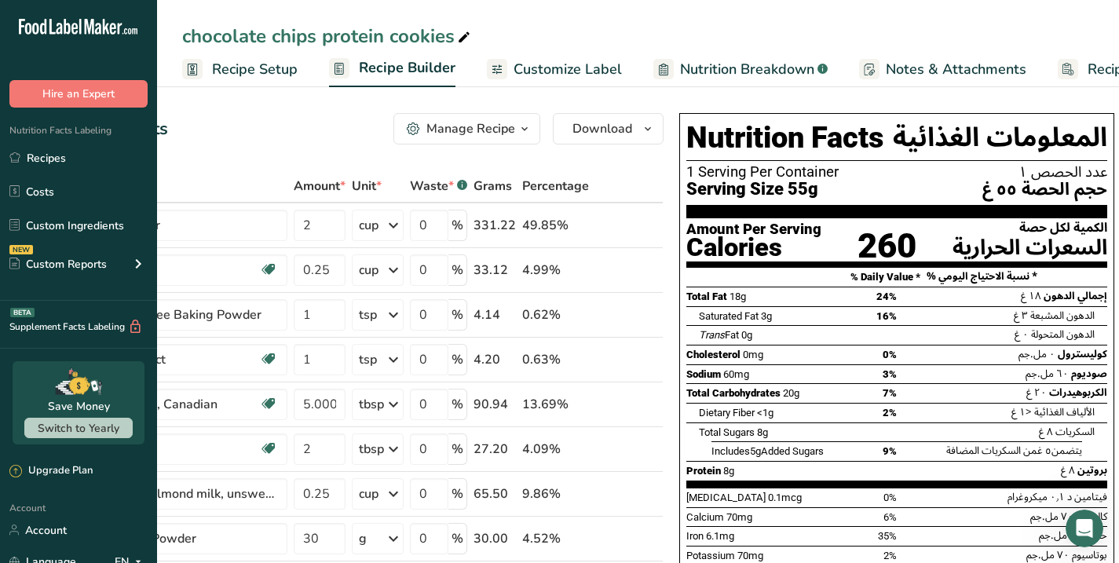
click at [235, 69] on span "Recipe Setup" at bounding box center [255, 69] width 86 height 21
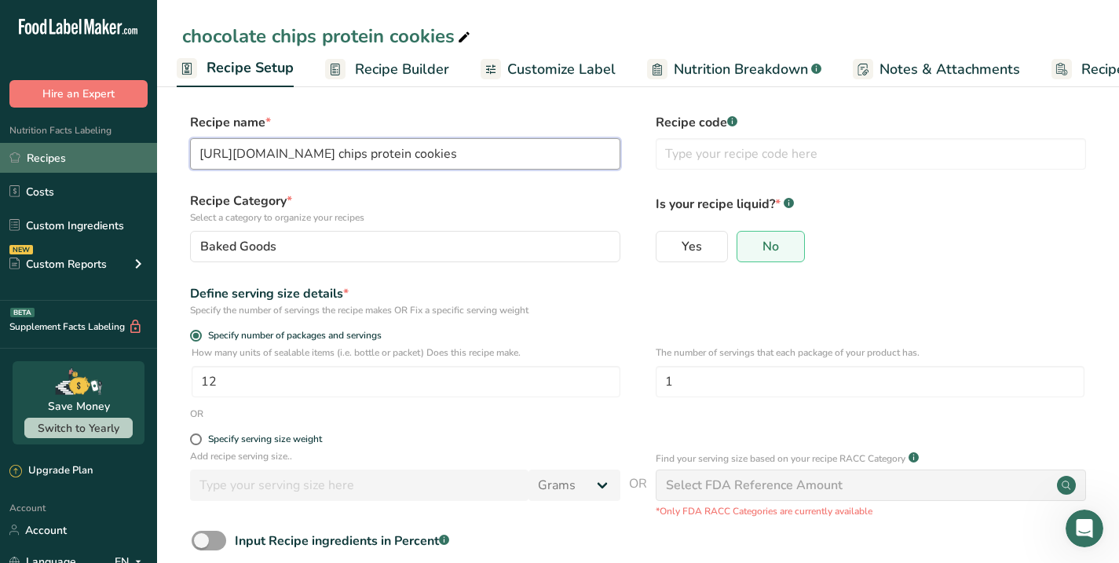
type input "[URL][DOMAIN_NAME] chips protein cookies"
click at [37, 153] on link "Recipes" at bounding box center [78, 158] width 157 height 30
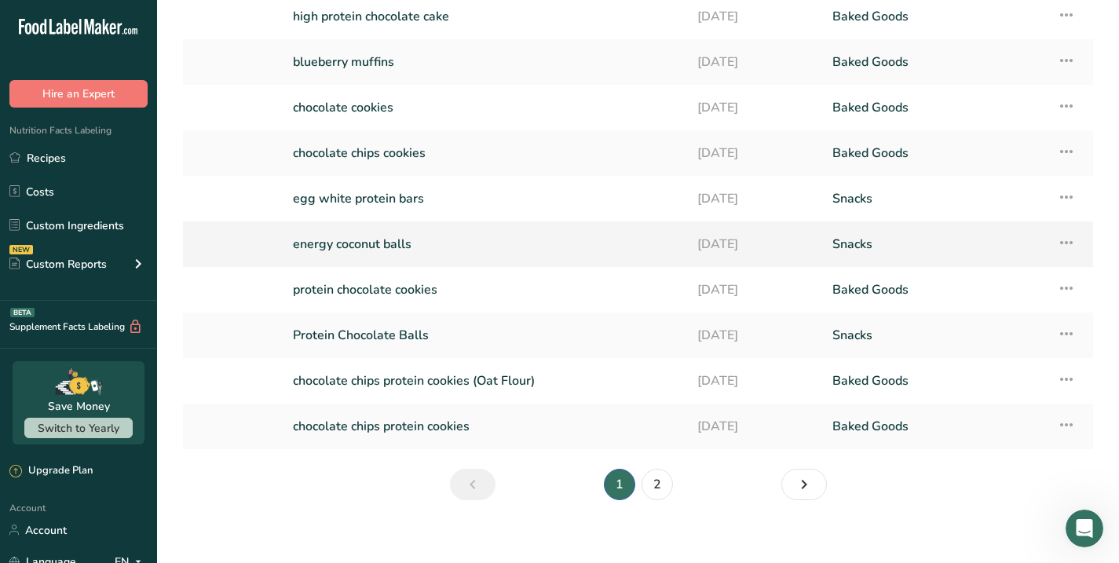
scroll to position [170, 0]
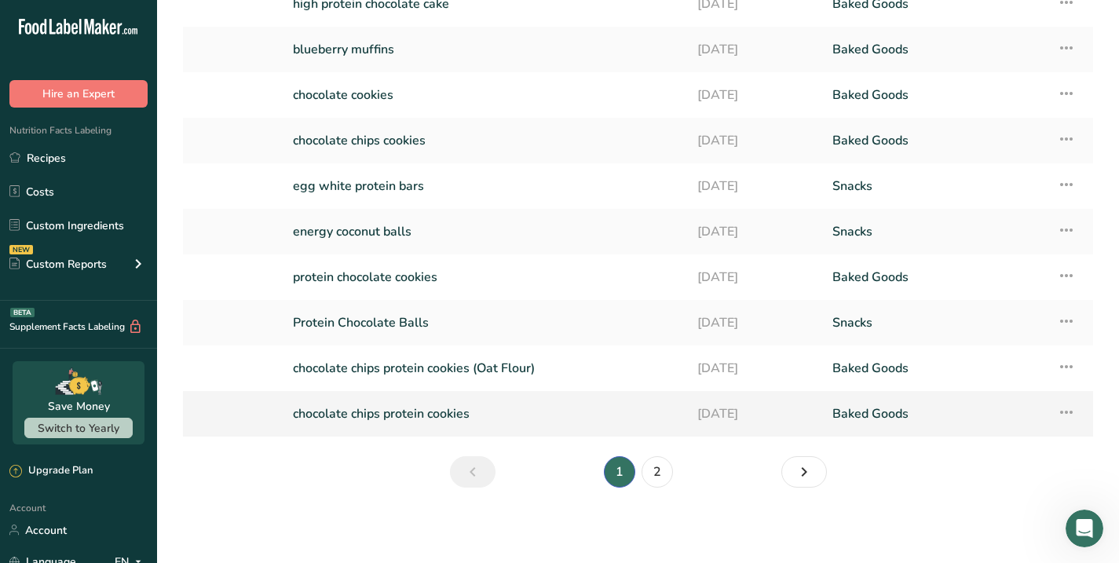
click at [413, 415] on link "chocolate chips protein cookies" at bounding box center [485, 413] width 385 height 33
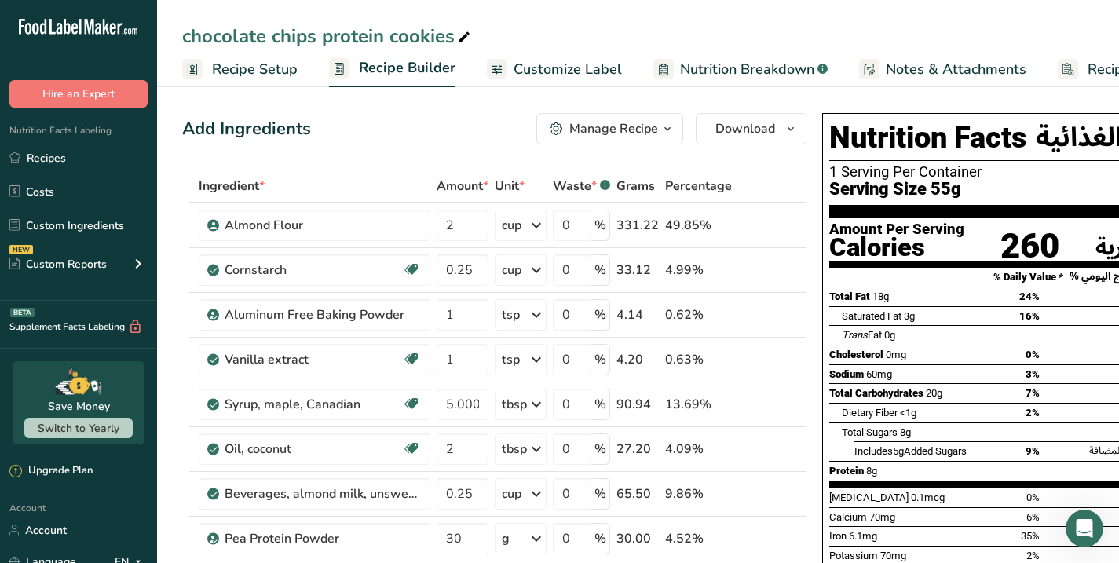
click at [665, 128] on icon "button" at bounding box center [667, 129] width 13 height 20
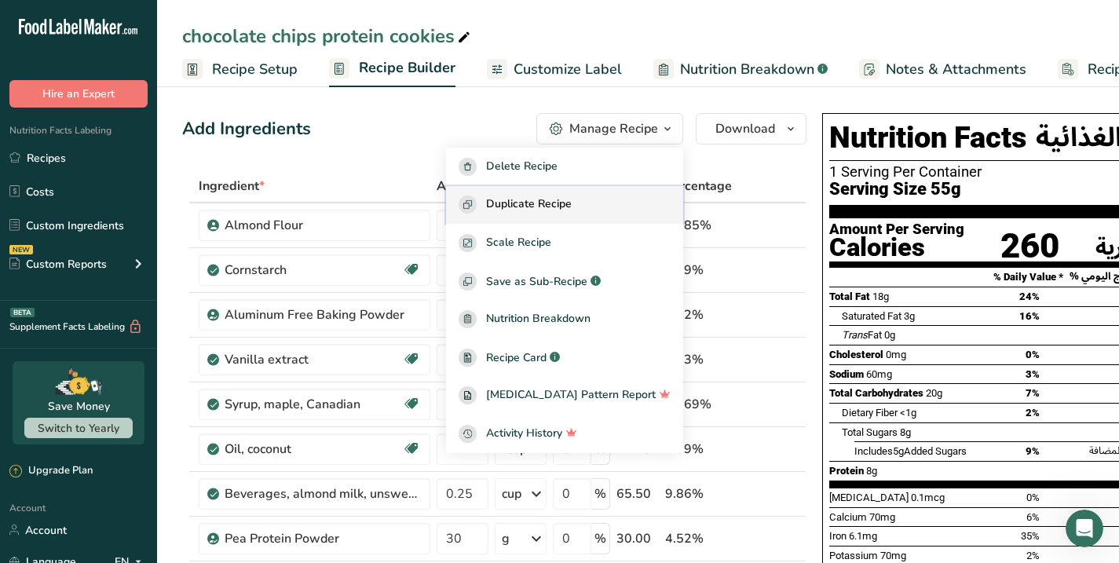
click at [567, 203] on span "Duplicate Recipe" at bounding box center [529, 204] width 86 height 18
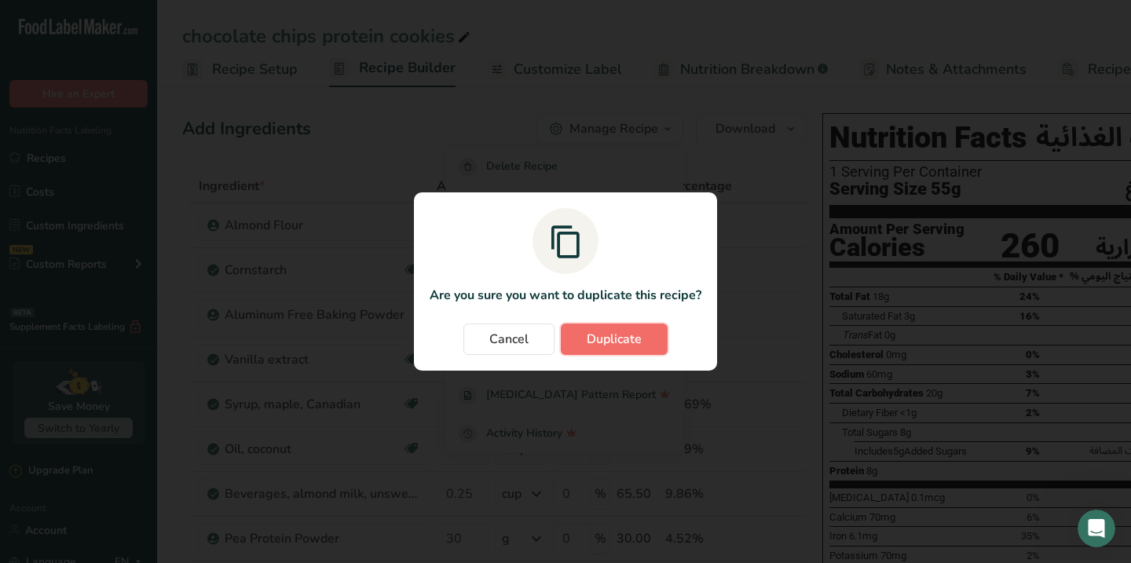
click at [607, 341] on span "Duplicate" at bounding box center [613, 339] width 55 height 19
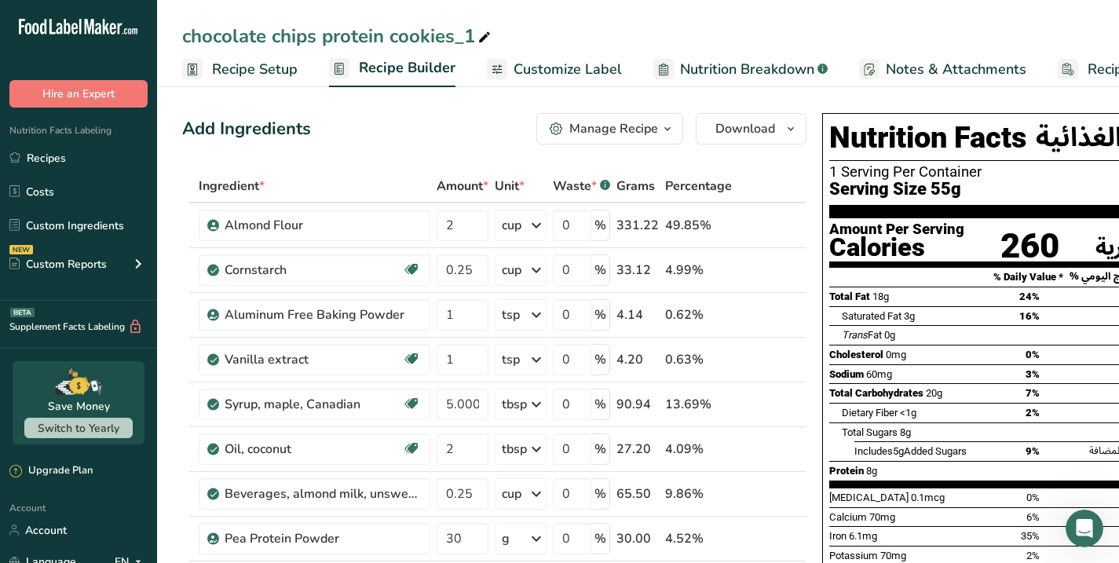
click at [512, 33] on div "chocolate chips protein cookies_1" at bounding box center [638, 36] width 962 height 28
click at [484, 32] on icon at bounding box center [484, 38] width 14 height 22
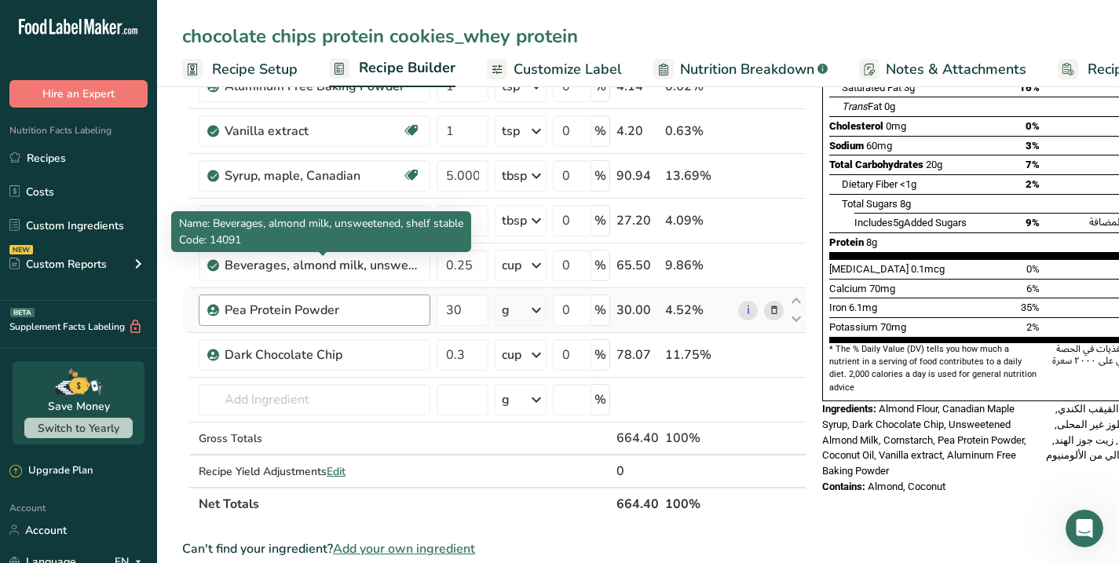
scroll to position [230, 0]
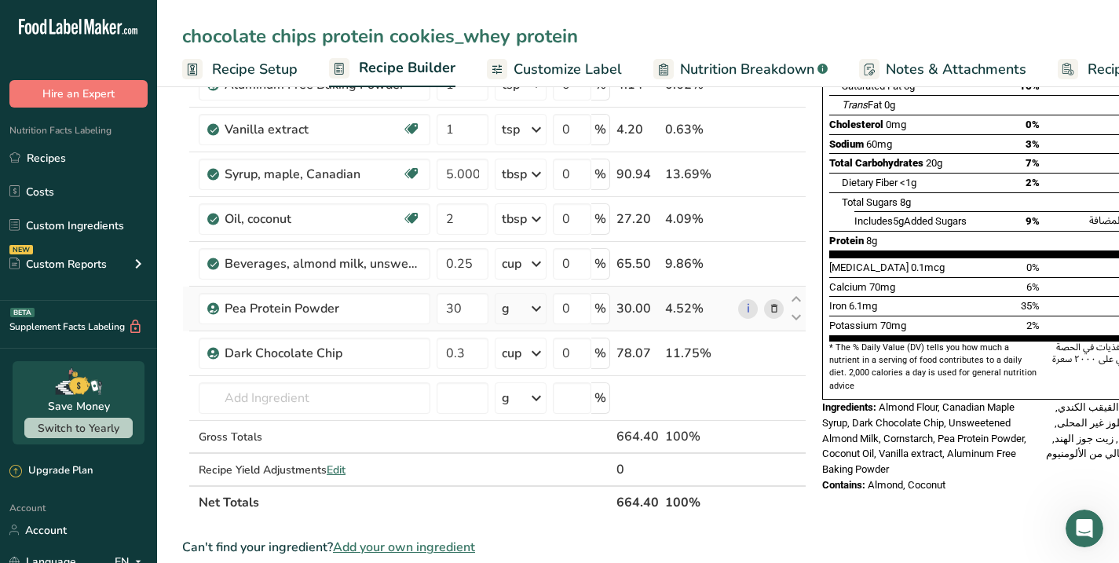
type input "chocolate chips protein cookies_whey protein"
click at [774, 305] on icon at bounding box center [774, 309] width 11 height 16
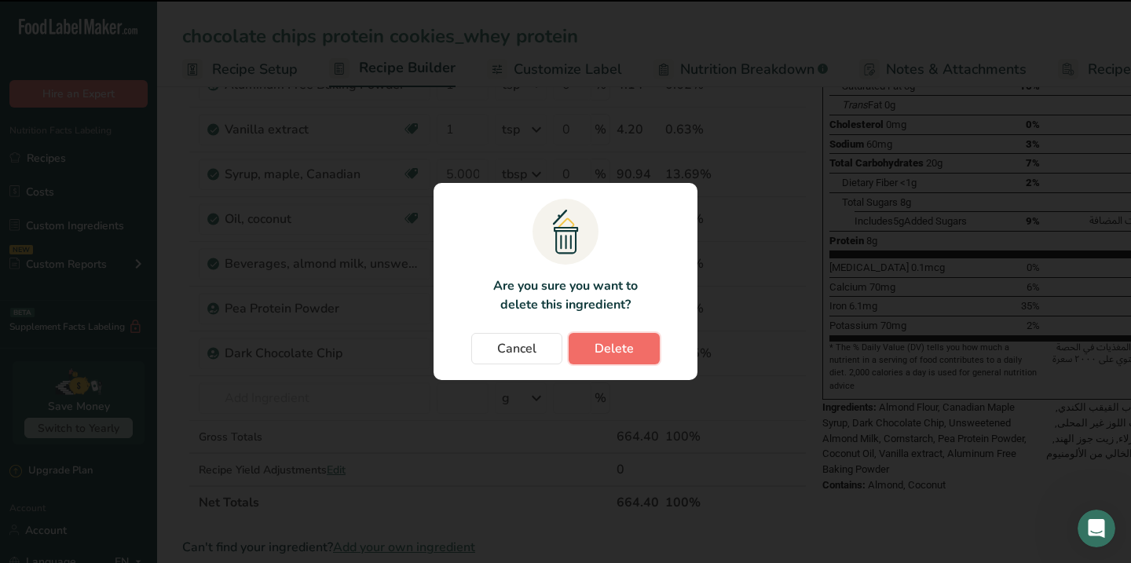
click at [615, 353] on span "Delete" at bounding box center [613, 348] width 39 height 19
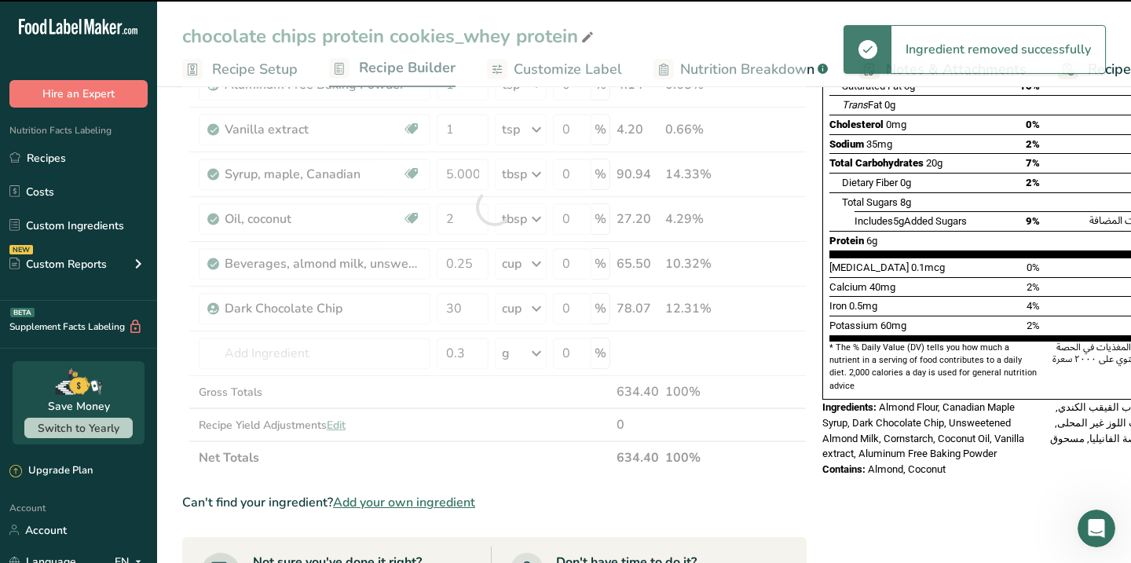
type input "0.3"
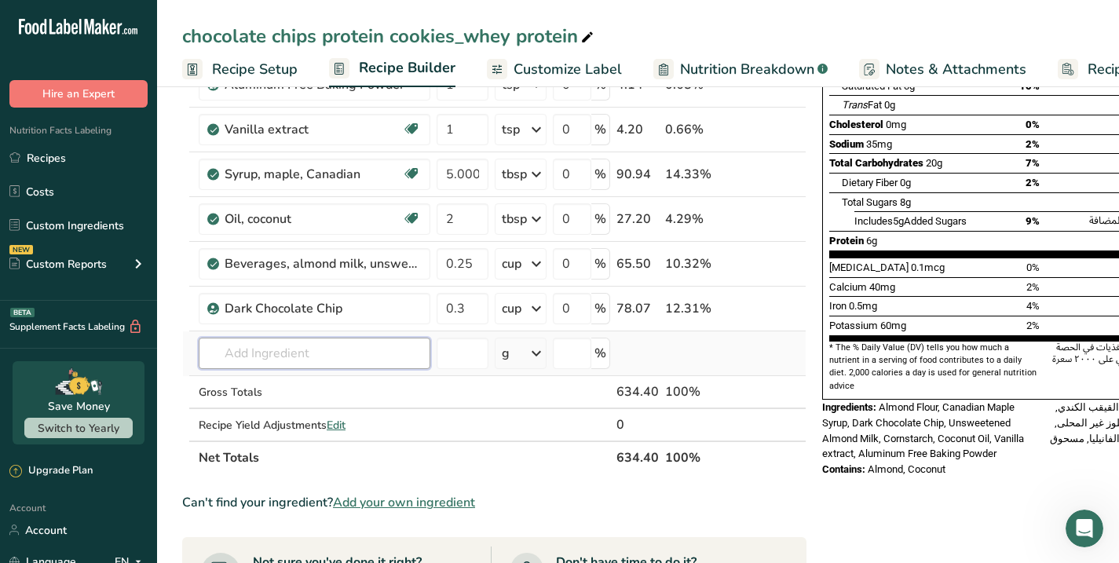
click at [265, 355] on input "text" at bounding box center [315, 353] width 232 height 31
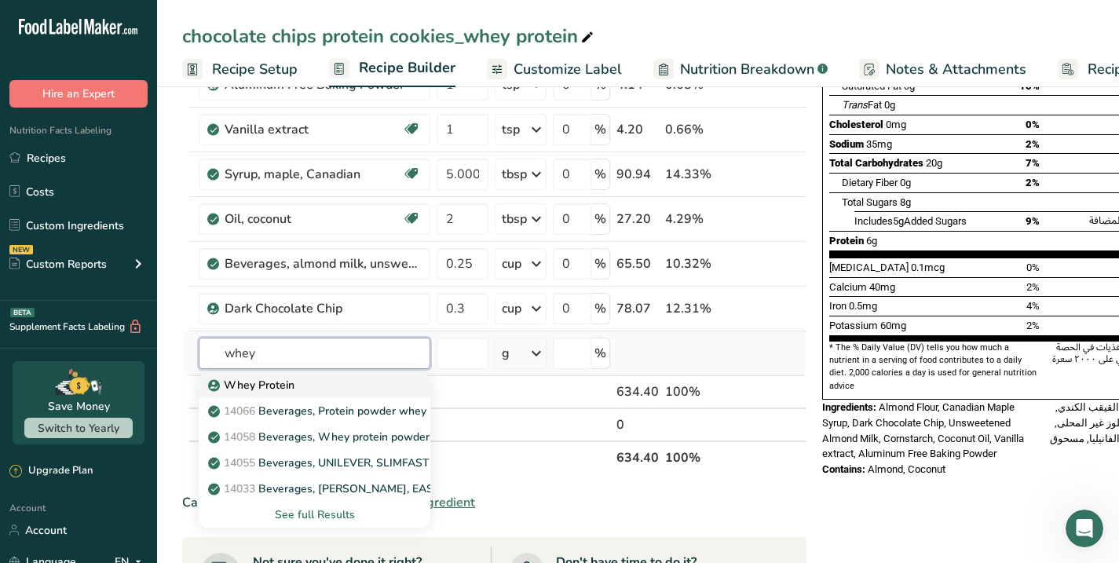
type input "whey"
click at [246, 378] on p "Whey Protein" at bounding box center [252, 385] width 83 height 16
type input "Whey Protein"
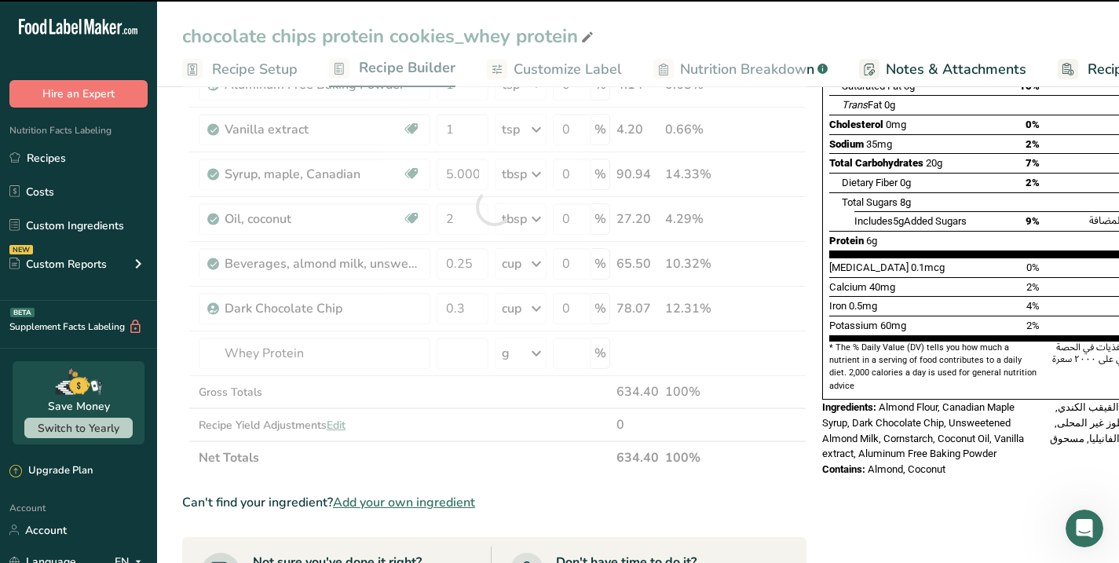
type input "0"
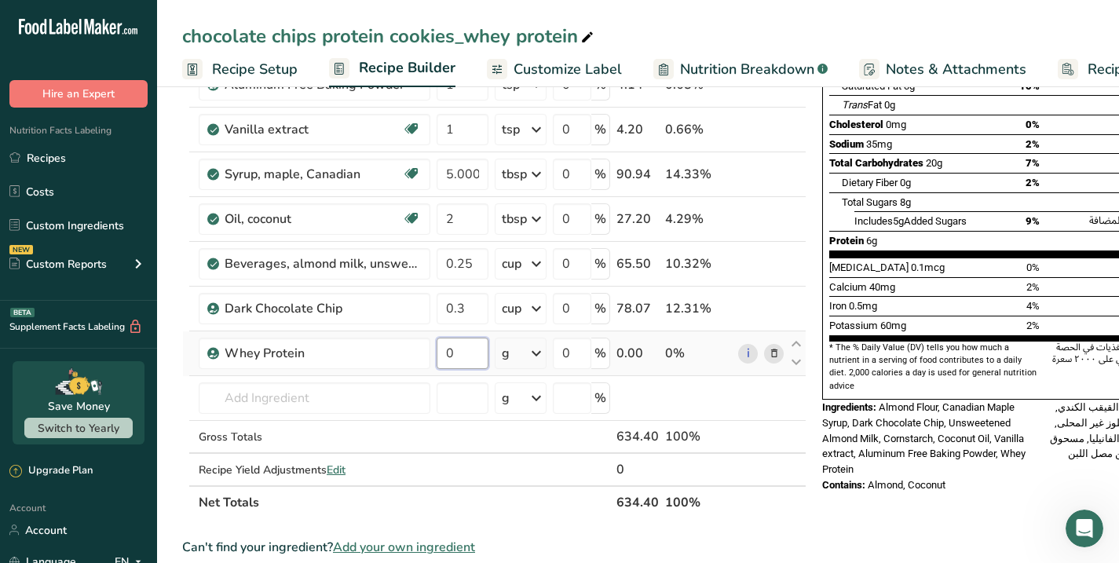
click at [458, 355] on input "0" at bounding box center [462, 353] width 52 height 31
type input "30"
click at [372, 356] on div "Ingredient * Amount * Unit * Waste * .a-a{fill:#347362;}.b-a{fill:#fff;} Grams …" at bounding box center [494, 229] width 624 height 579
click at [822, 401] on span "Ingredients:" at bounding box center [849, 407] width 54 height 12
drag, startPoint x: 821, startPoint y: 396, endPoint x: 933, endPoint y: 475, distance: 136.3
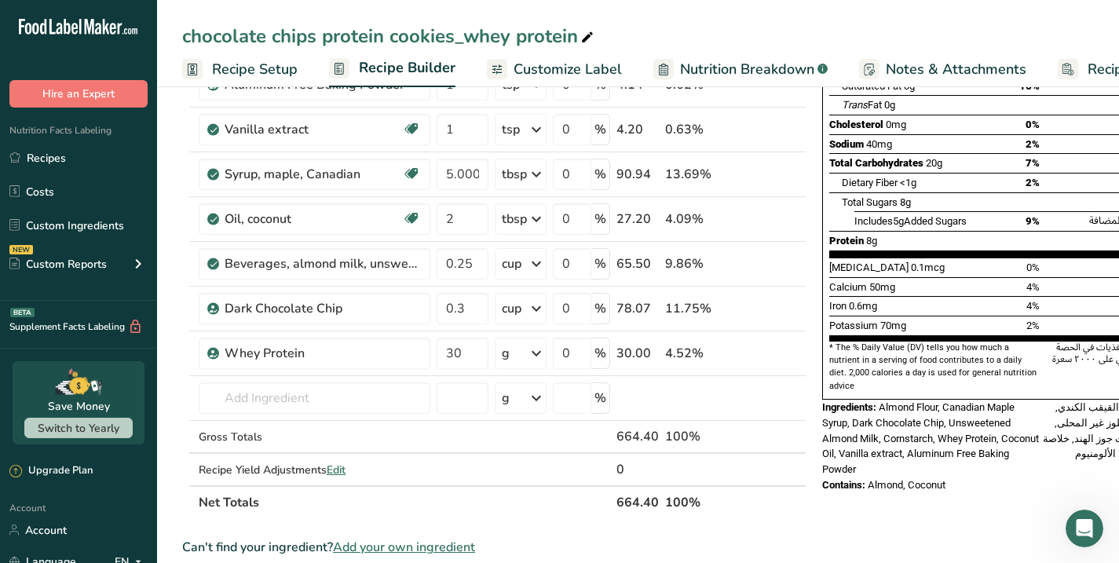
click at [933, 475] on div "Nutrition Facts المعلومات الغذائية 1 Serving Per Container عدد الحصص ١ Serving …" at bounding box center [1039, 188] width 447 height 622
copy div "Ingredients: Almond Flour, Canadian Maple Syrup, Dark Chocolate Chip, Unsweeten…"
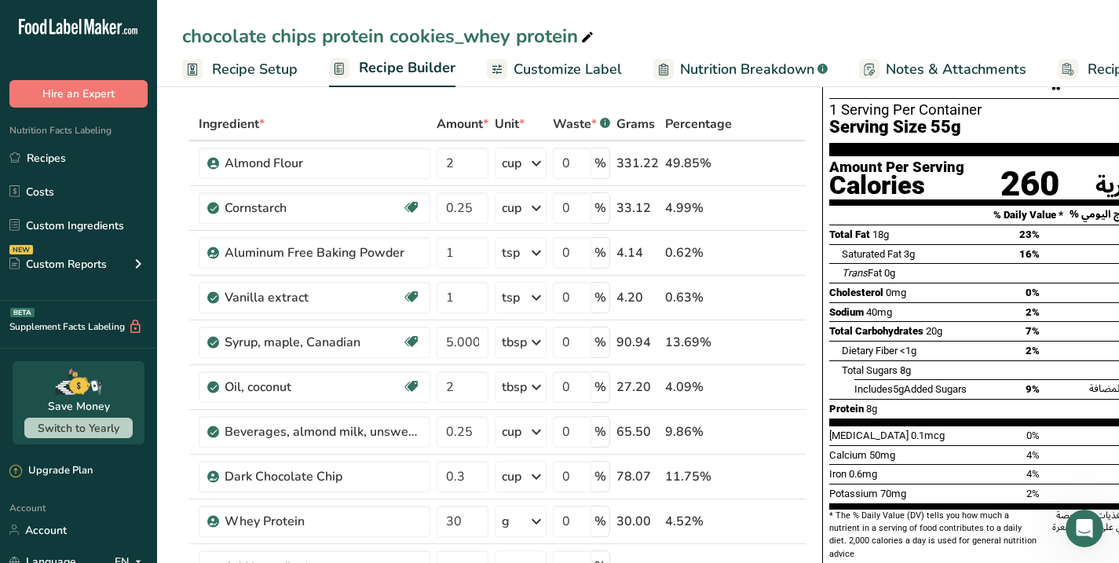
scroll to position [0, 0]
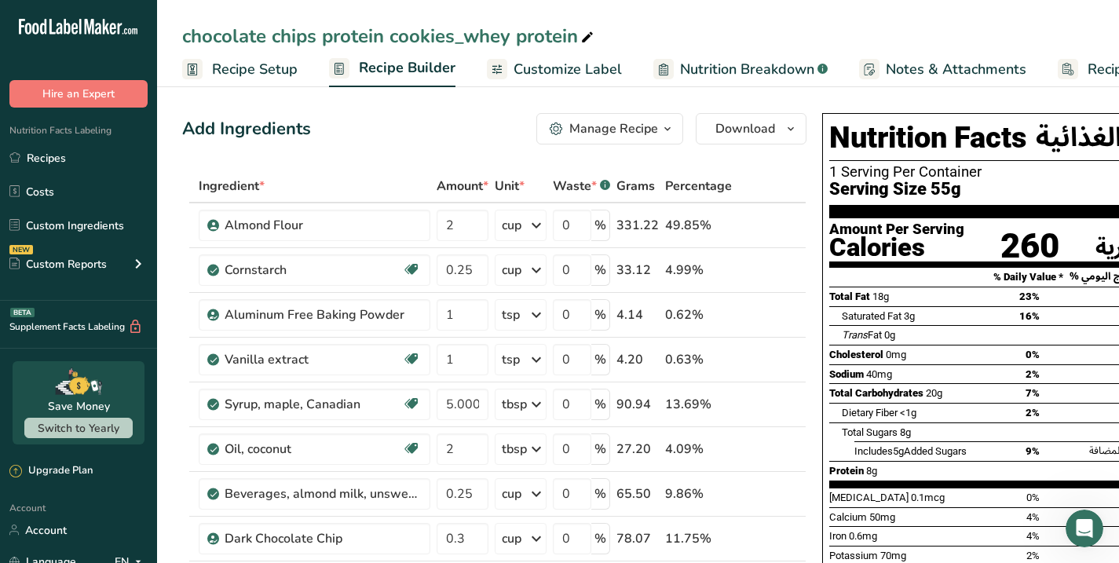
drag, startPoint x: 830, startPoint y: 232, endPoint x: 947, endPoint y: 228, distance: 117.0
click at [947, 228] on div "Amount Per Serving Calories" at bounding box center [896, 240] width 135 height 36
click at [844, 237] on div "Calories" at bounding box center [896, 247] width 135 height 21
click at [829, 188] on span "Serving Size 55g" at bounding box center [895, 190] width 132 height 20
drag, startPoint x: 827, startPoint y: 188, endPoint x: 955, endPoint y: 181, distance: 128.2
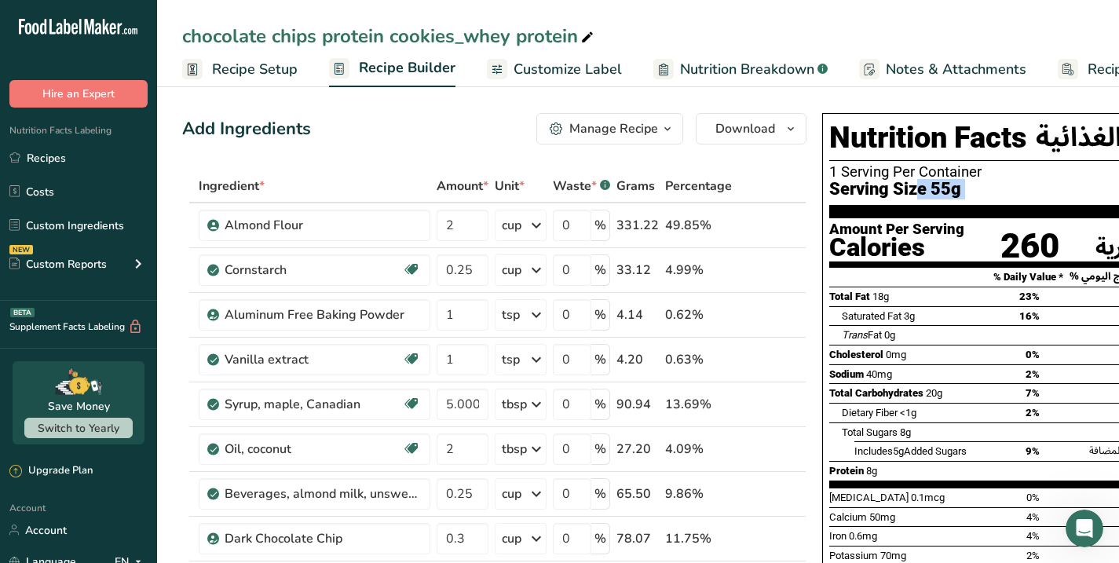
click at [955, 181] on span "Serving Size 55g" at bounding box center [895, 190] width 132 height 20
copy div "Serving Size 55g"
click at [829, 237] on div "Calories" at bounding box center [896, 247] width 135 height 21
drag, startPoint x: 828, startPoint y: 232, endPoint x: 889, endPoint y: 247, distance: 62.8
click at [889, 247] on div "Calories" at bounding box center [896, 247] width 135 height 21
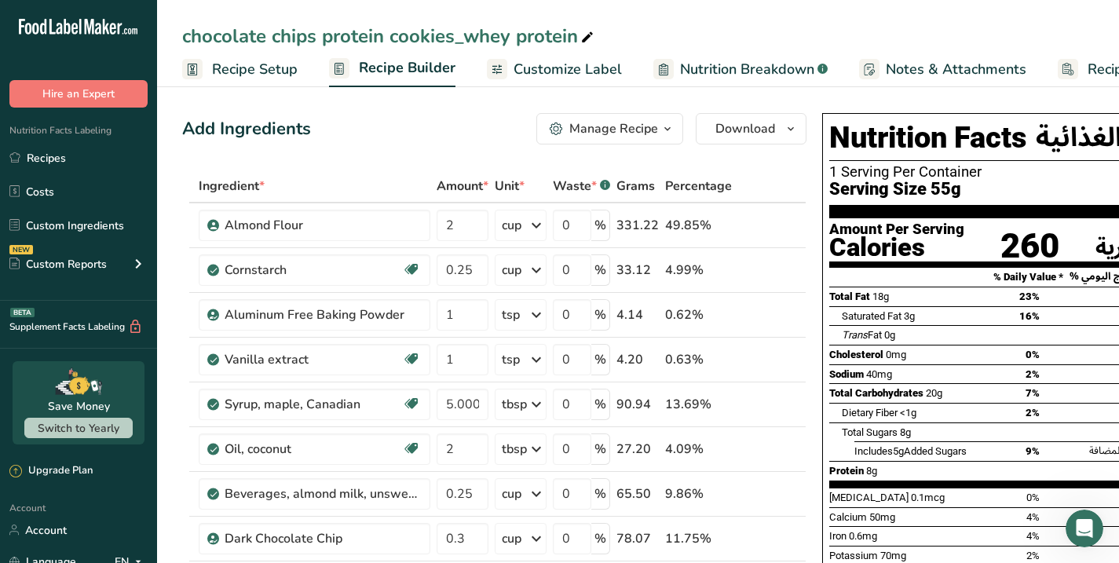
click at [852, 231] on div "Amount Per Serving Calories" at bounding box center [896, 240] width 135 height 36
click at [588, 69] on span "Customize Label" at bounding box center [567, 69] width 108 height 21
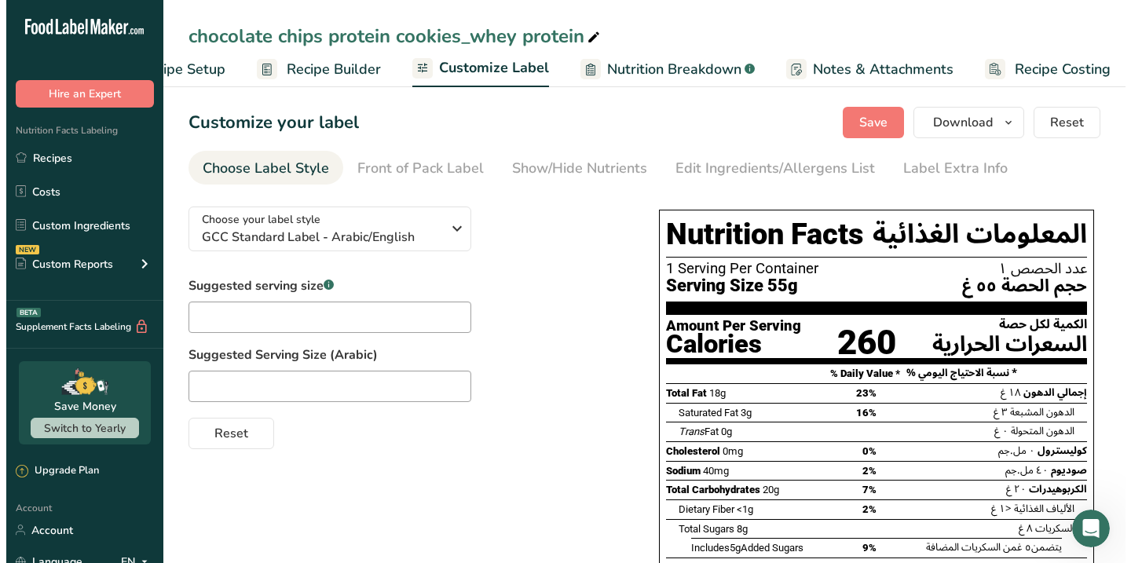
scroll to position [0, 89]
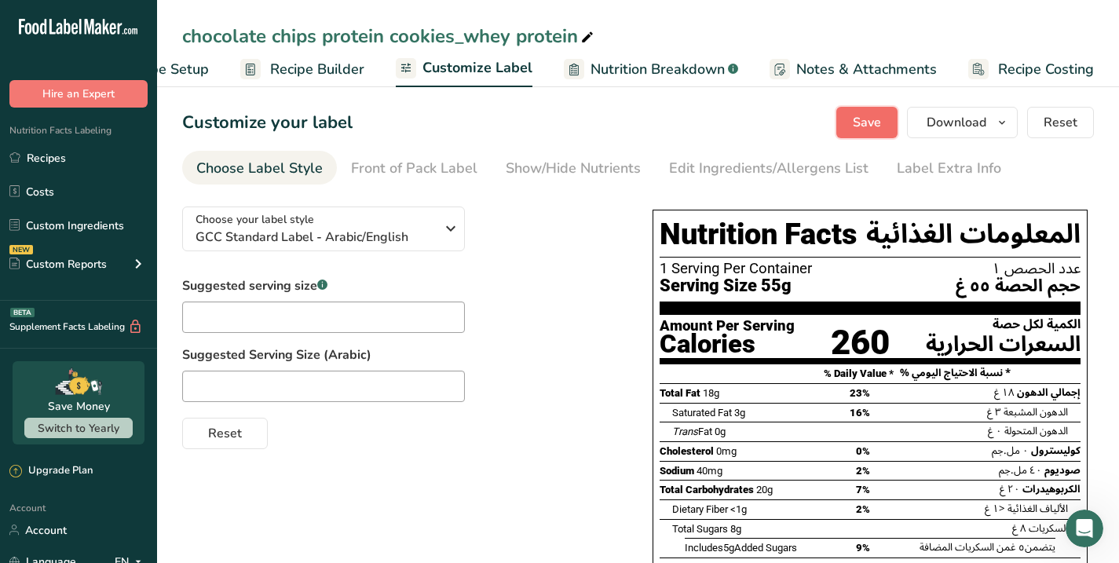
click at [871, 122] on span "Save" at bounding box center [867, 122] width 28 height 19
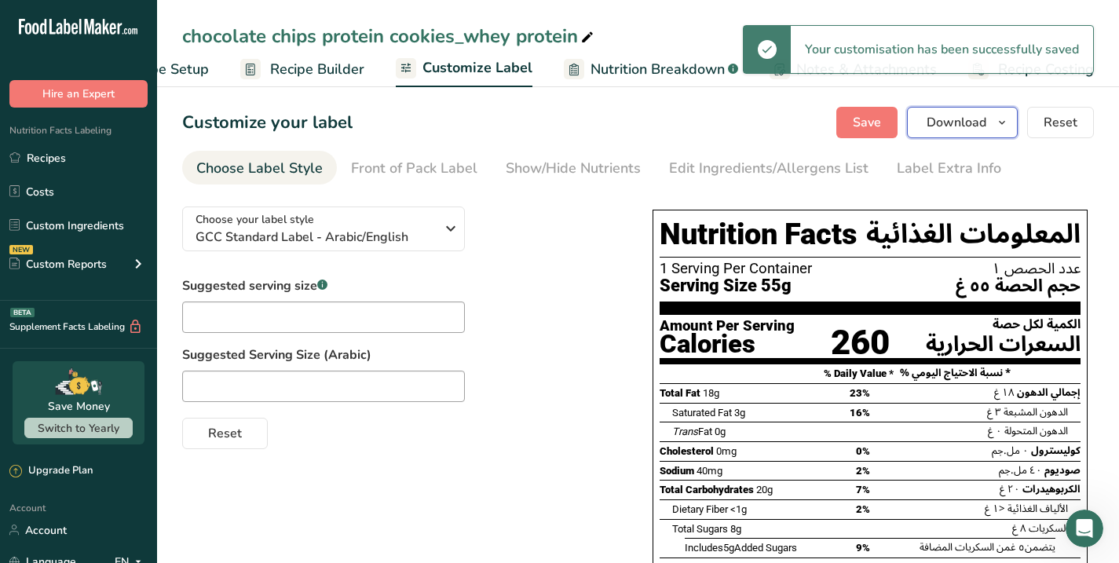
click at [962, 121] on span "Download" at bounding box center [956, 122] width 60 height 19
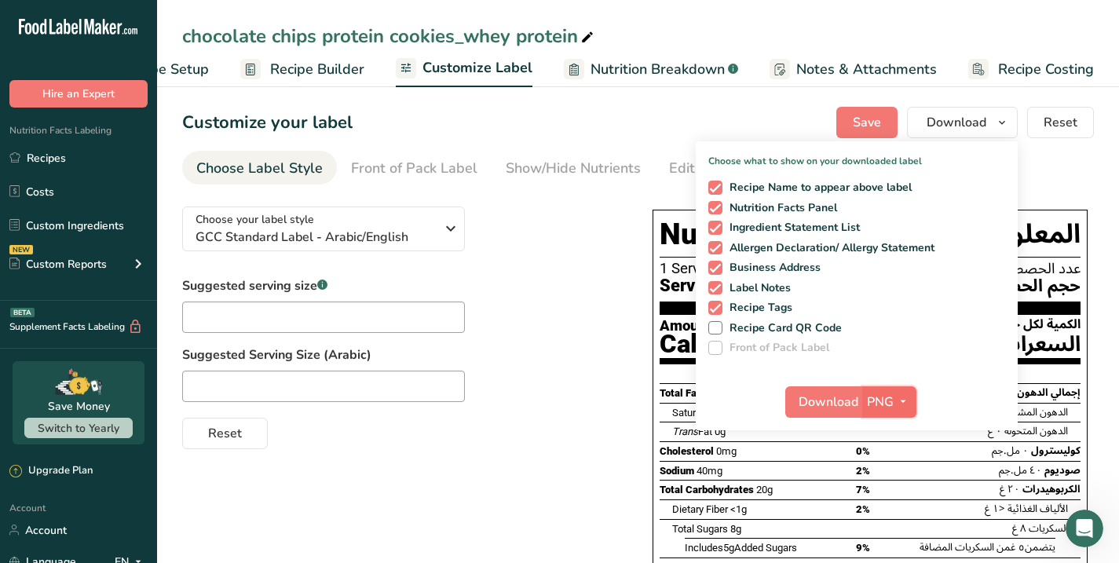
click at [904, 403] on icon "button" at bounding box center [903, 402] width 13 height 20
click at [883, 510] on link "PDF" at bounding box center [891, 512] width 50 height 26
click at [821, 393] on span "Download" at bounding box center [829, 402] width 60 height 19
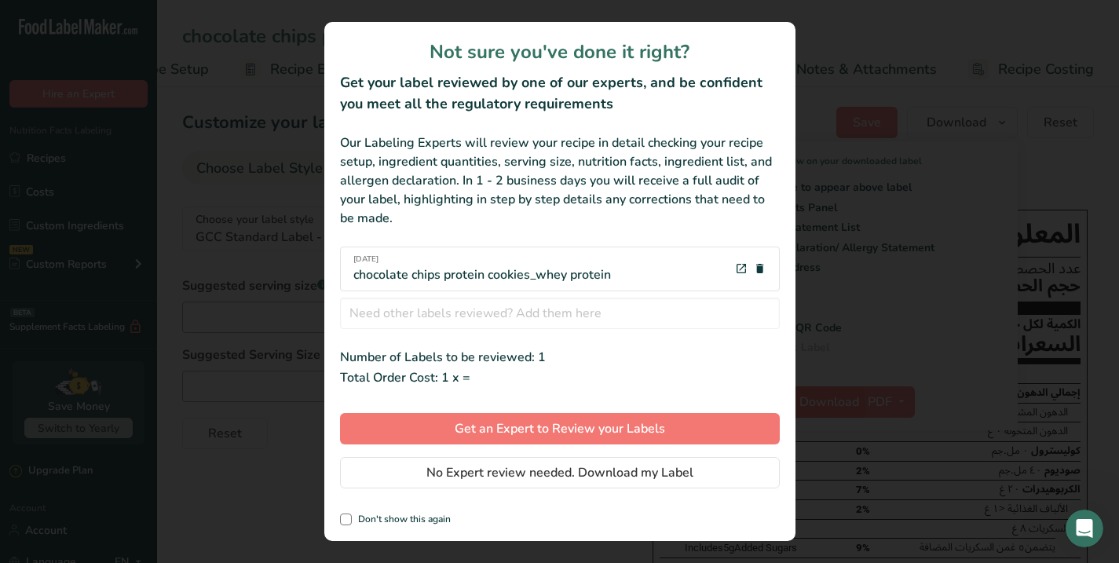
scroll to position [0, 77]
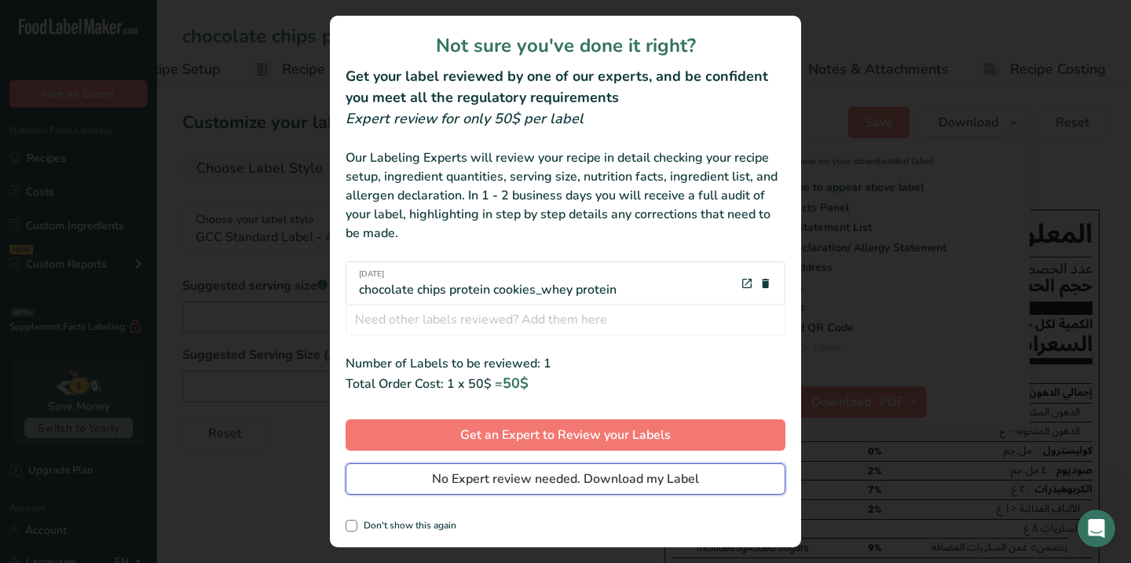
click at [480, 485] on span "No Expert review needed. Download my Label" at bounding box center [565, 478] width 267 height 19
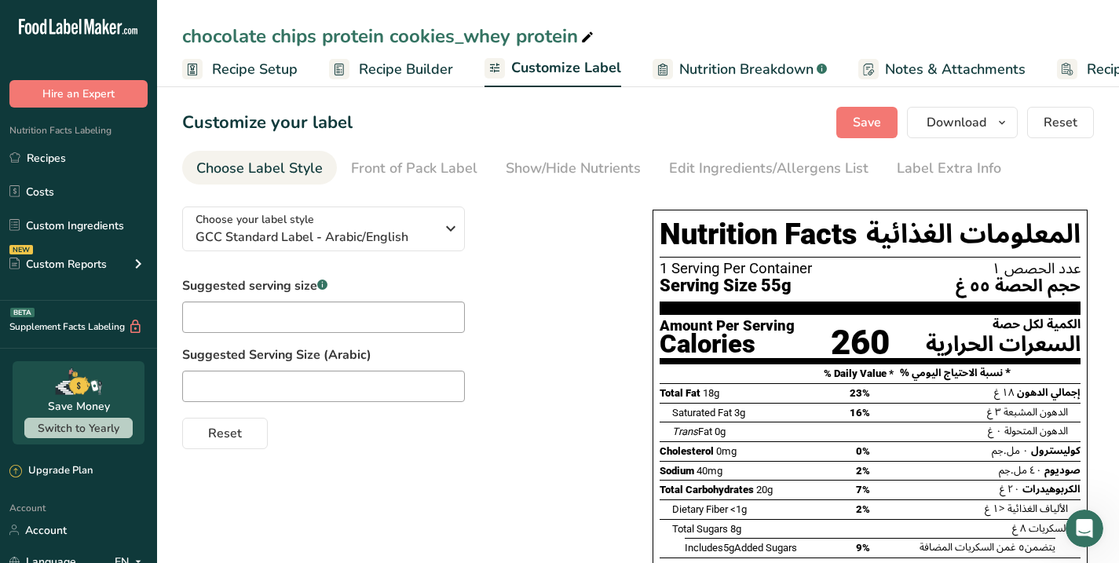
click at [255, 68] on span "Recipe Setup" at bounding box center [255, 69] width 86 height 21
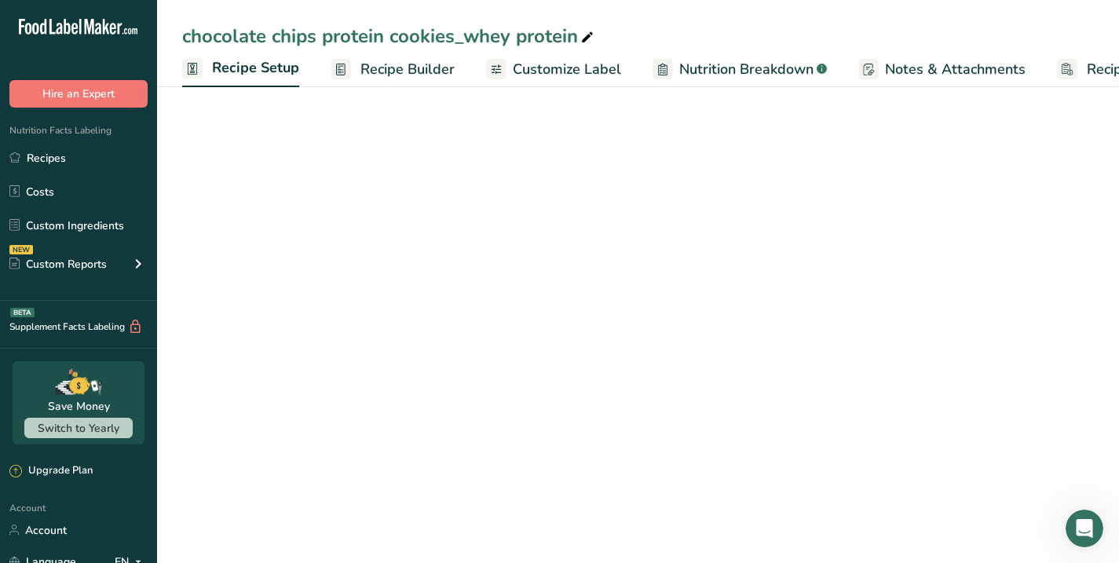
scroll to position [0, 5]
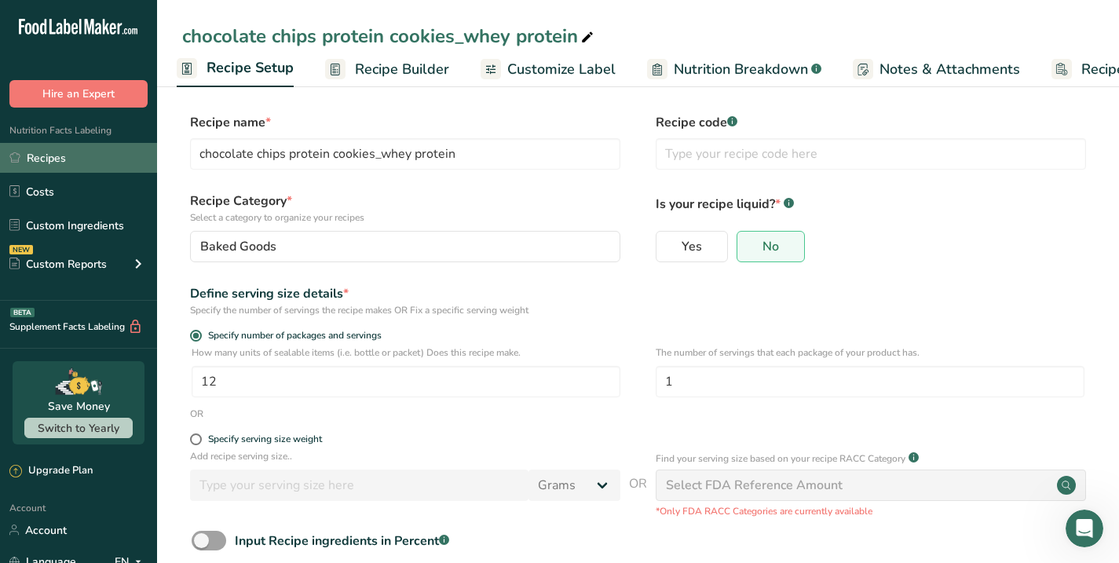
click at [44, 159] on link "Recipes" at bounding box center [78, 158] width 157 height 30
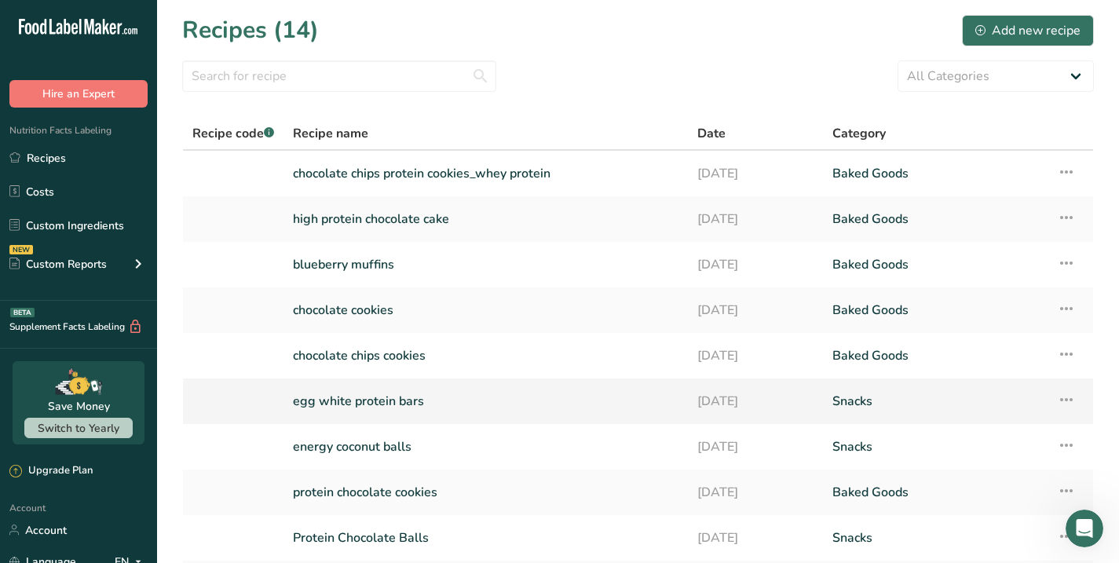
click at [423, 413] on link "egg white protein bars" at bounding box center [485, 401] width 385 height 33
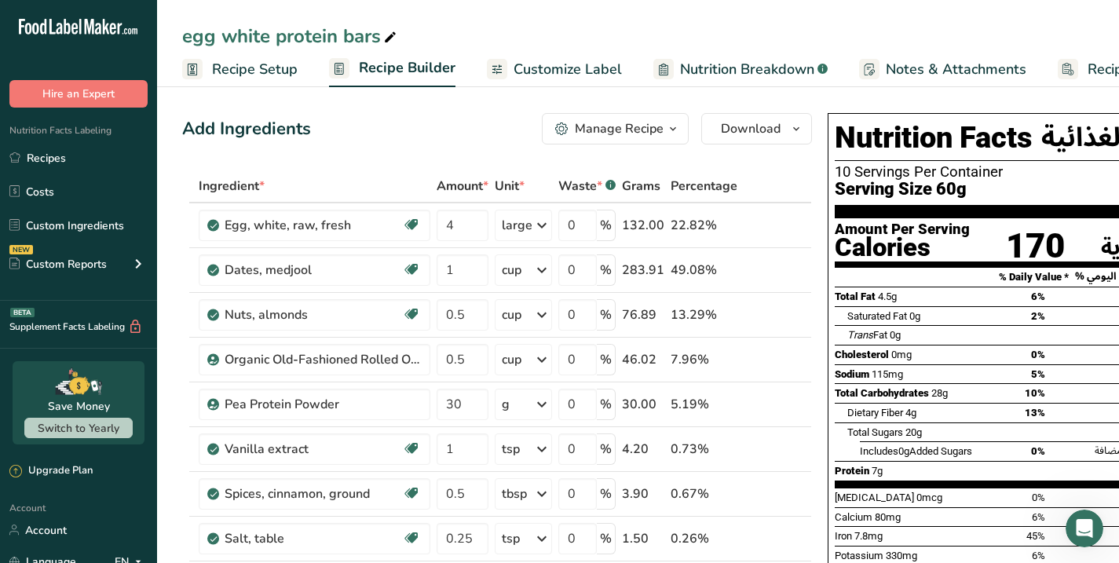
click at [182, 35] on div "egg white protein bars" at bounding box center [290, 36] width 217 height 28
drag, startPoint x: 182, startPoint y: 35, endPoint x: 358, endPoint y: 38, distance: 175.9
click at [358, 38] on input "egg white protein bars" at bounding box center [637, 36] width 911 height 28
click at [835, 192] on span "Serving Size 60g" at bounding box center [901, 190] width 132 height 20
drag, startPoint x: 833, startPoint y: 192, endPoint x: 964, endPoint y: 188, distance: 131.2
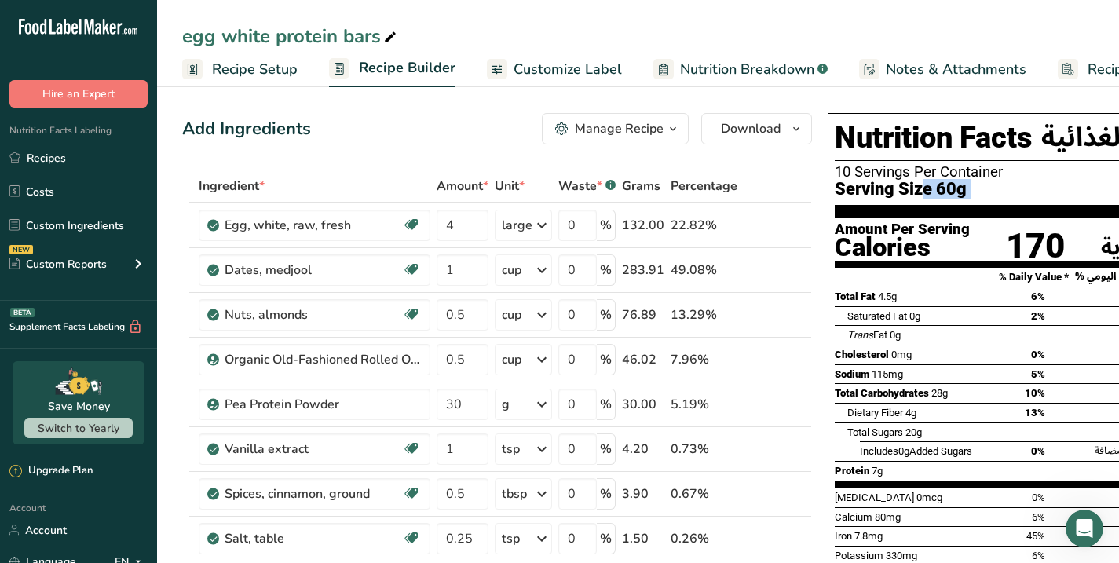
click at [965, 188] on div "Serving Size 60g حجم الحصة ٦٠ غ" at bounding box center [1045, 190] width 421 height 20
copy div "Serving Size 60g"
